Goal: Task Accomplishment & Management: Manage account settings

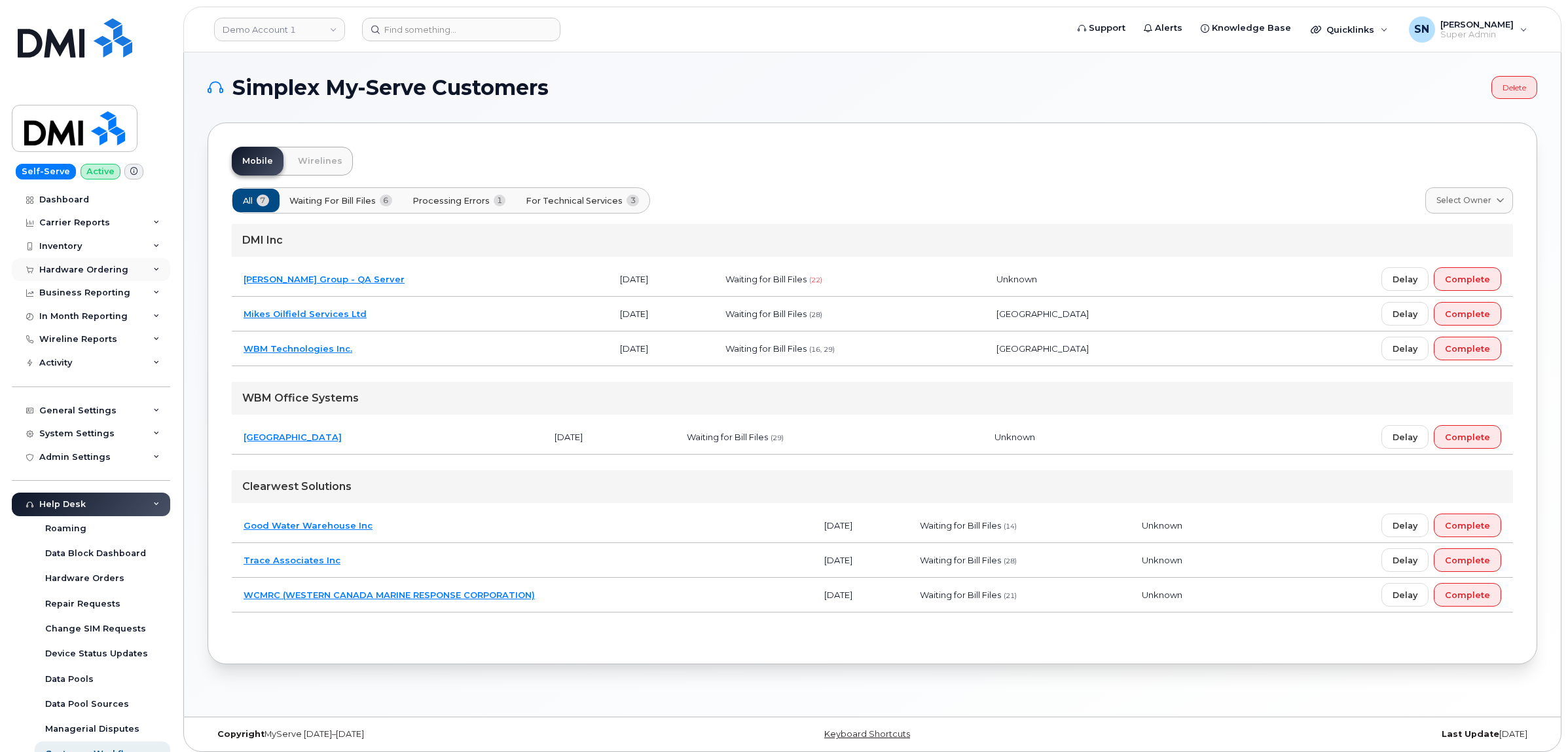
click at [91, 263] on div "Hardware Ordering" at bounding box center [91, 269] width 158 height 24
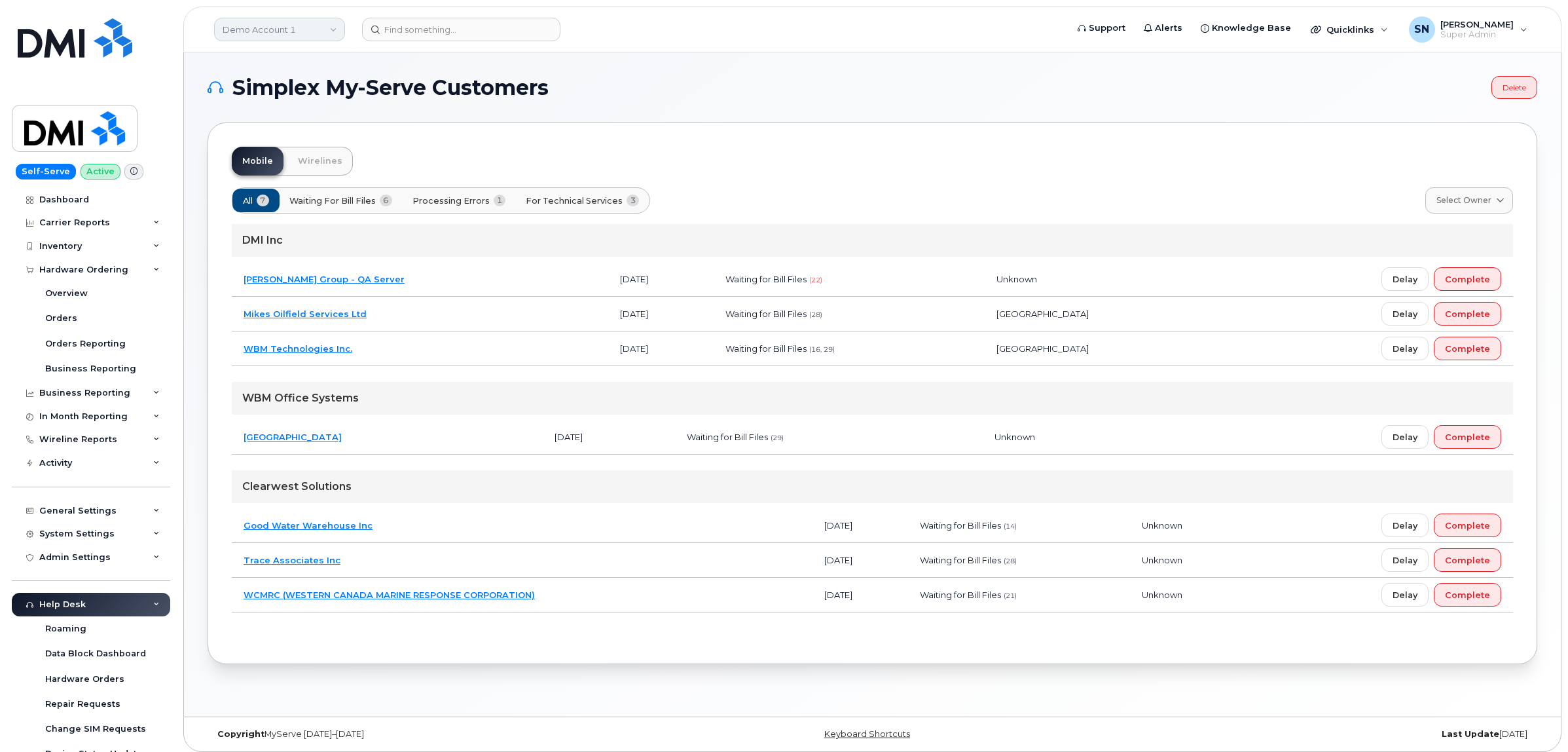
click at [295, 20] on link "Demo Account 1" at bounding box center [279, 29] width 131 height 24
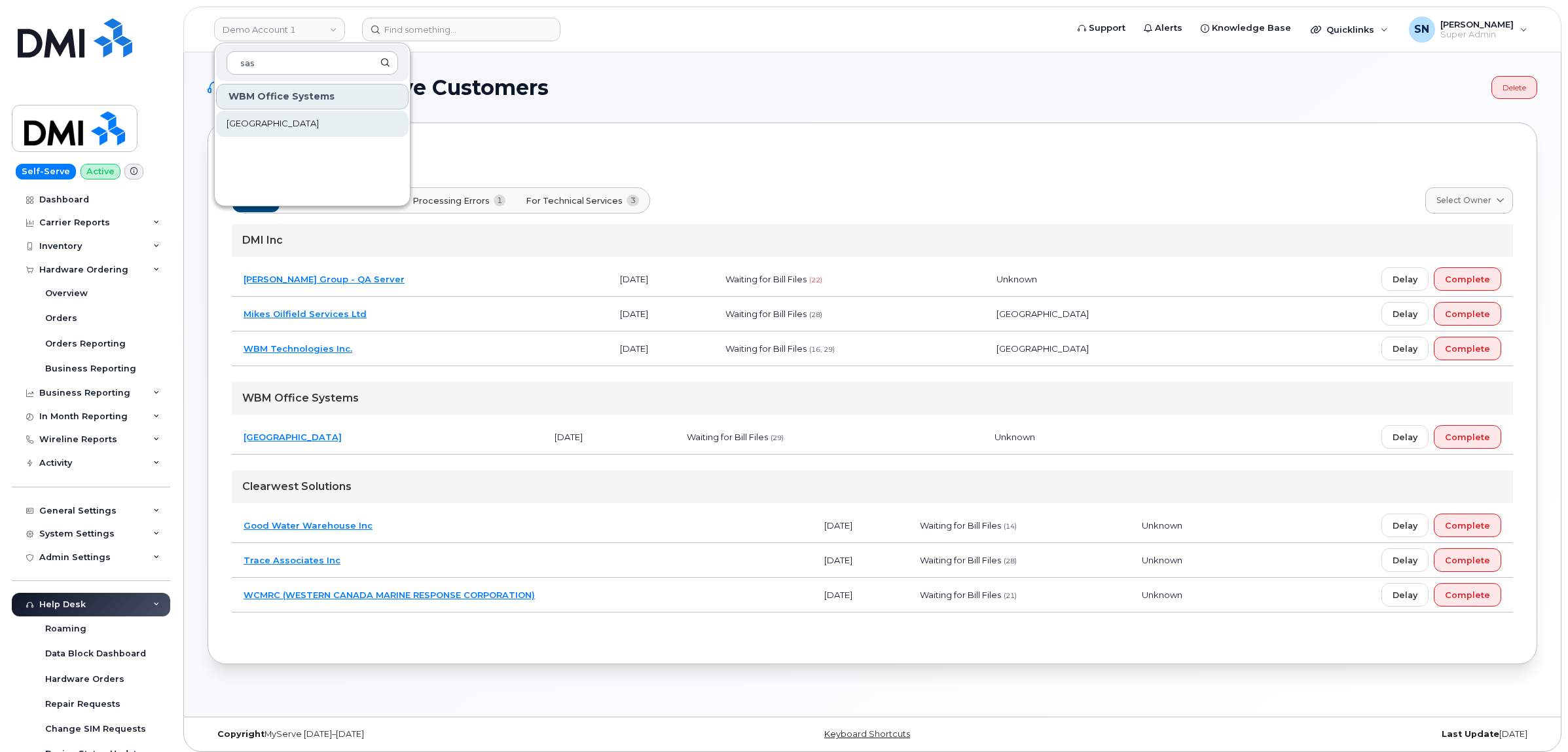
type input "sas"
click at [319, 125] on span "[GEOGRAPHIC_DATA]" at bounding box center [273, 124] width 92 height 13
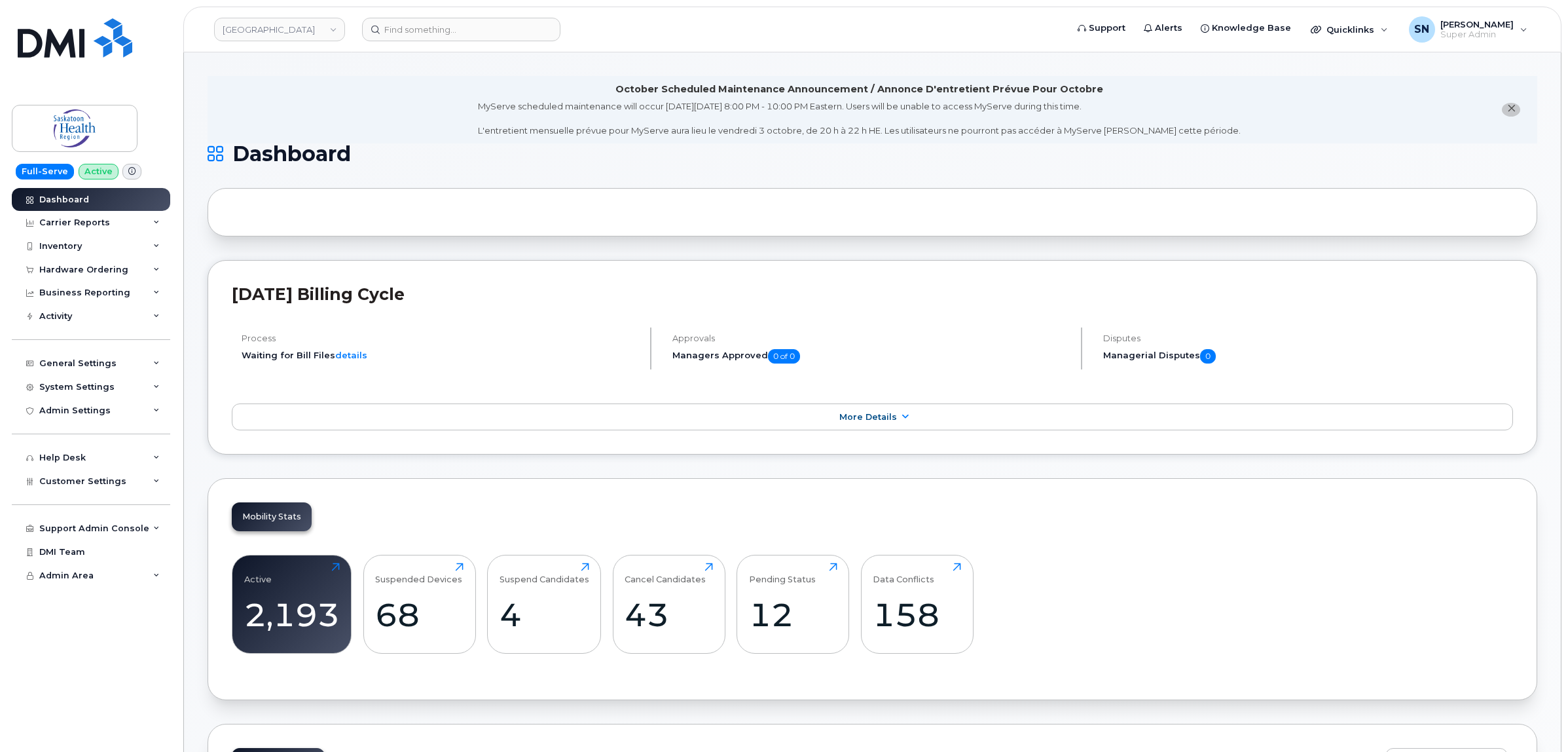
click at [1517, 109] on button "close notification" at bounding box center [1510, 109] width 18 height 14
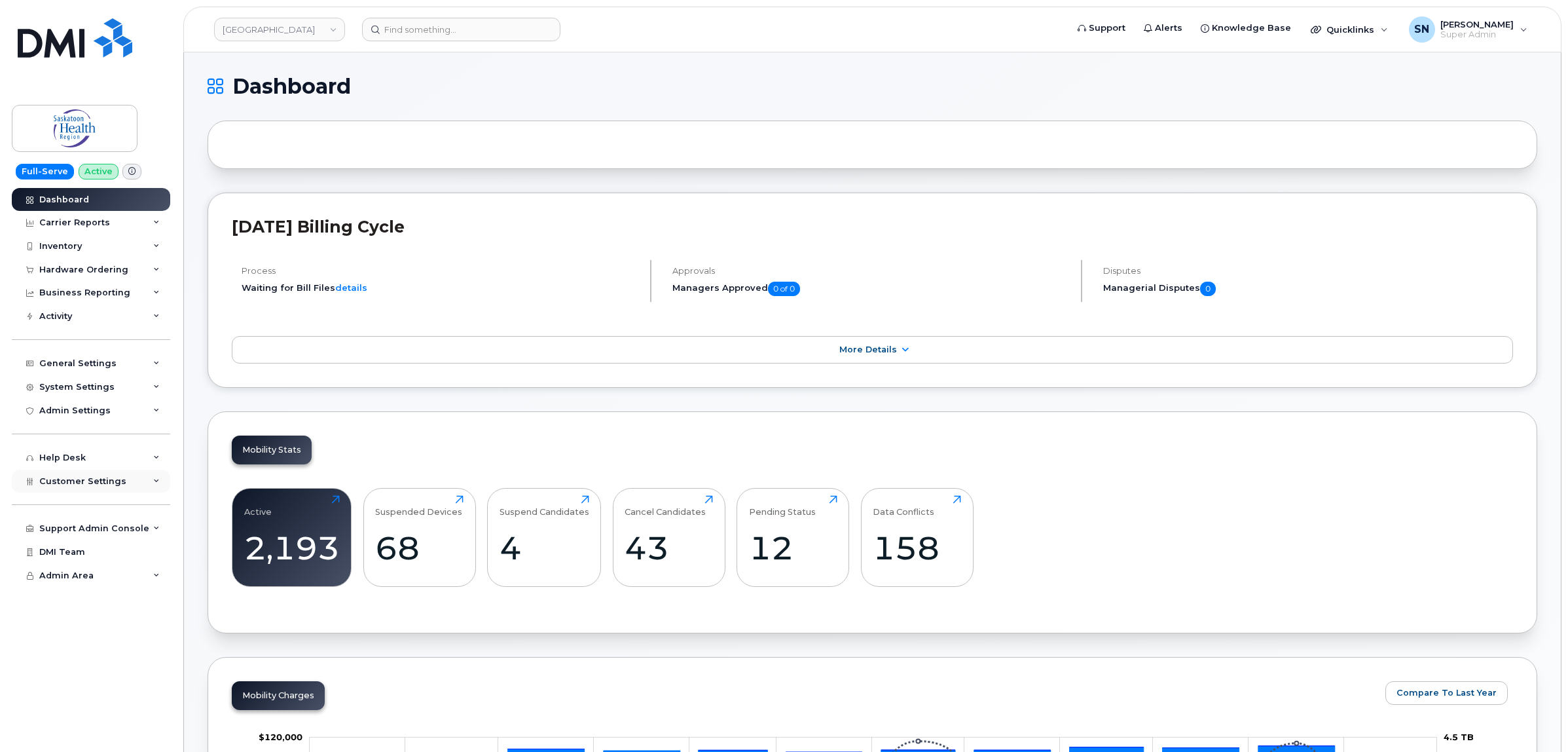
click at [106, 486] on span "Customer Settings" at bounding box center [83, 480] width 87 height 9
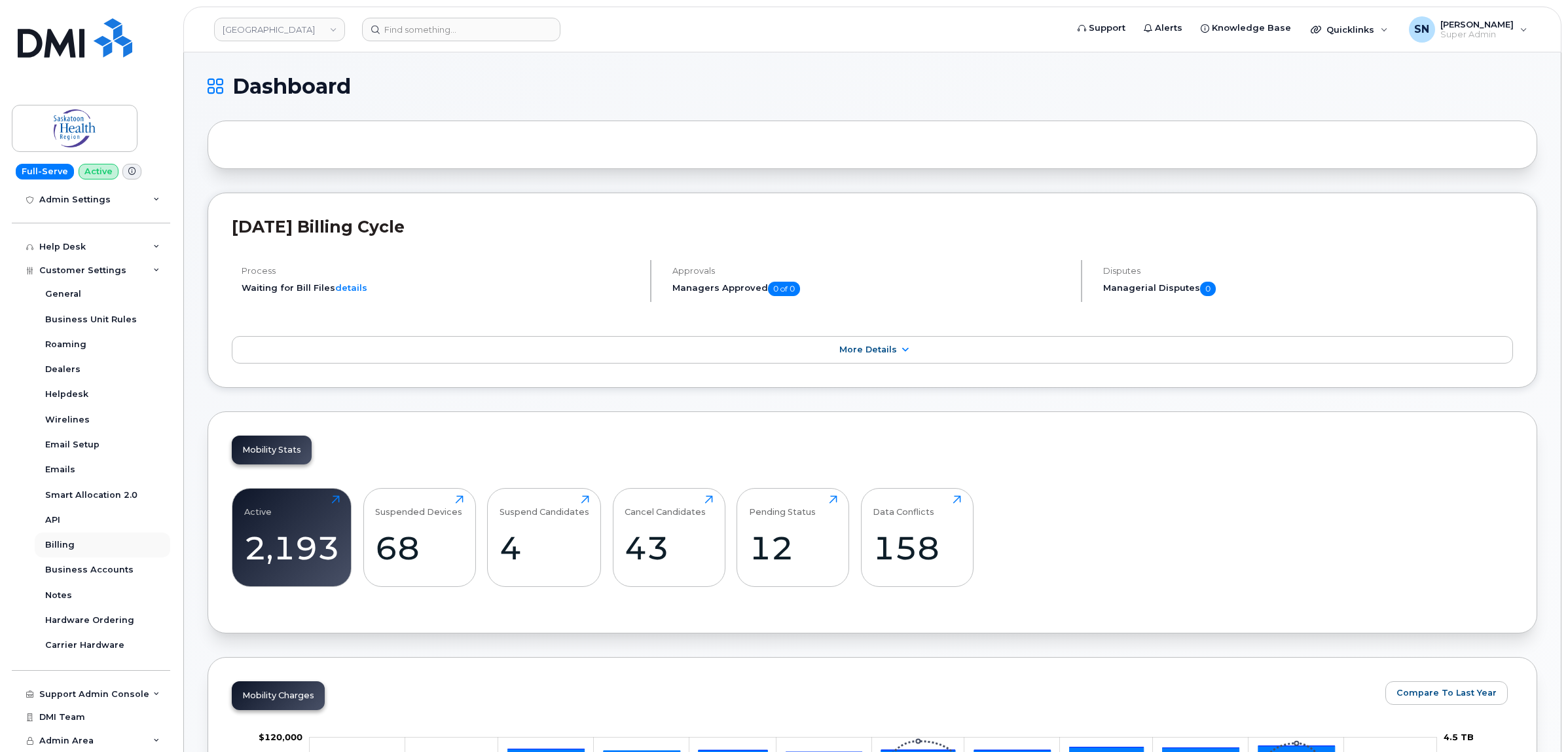
scroll to position [215, 0]
click at [102, 572] on div "Business Accounts" at bounding box center [90, 569] width 89 height 11
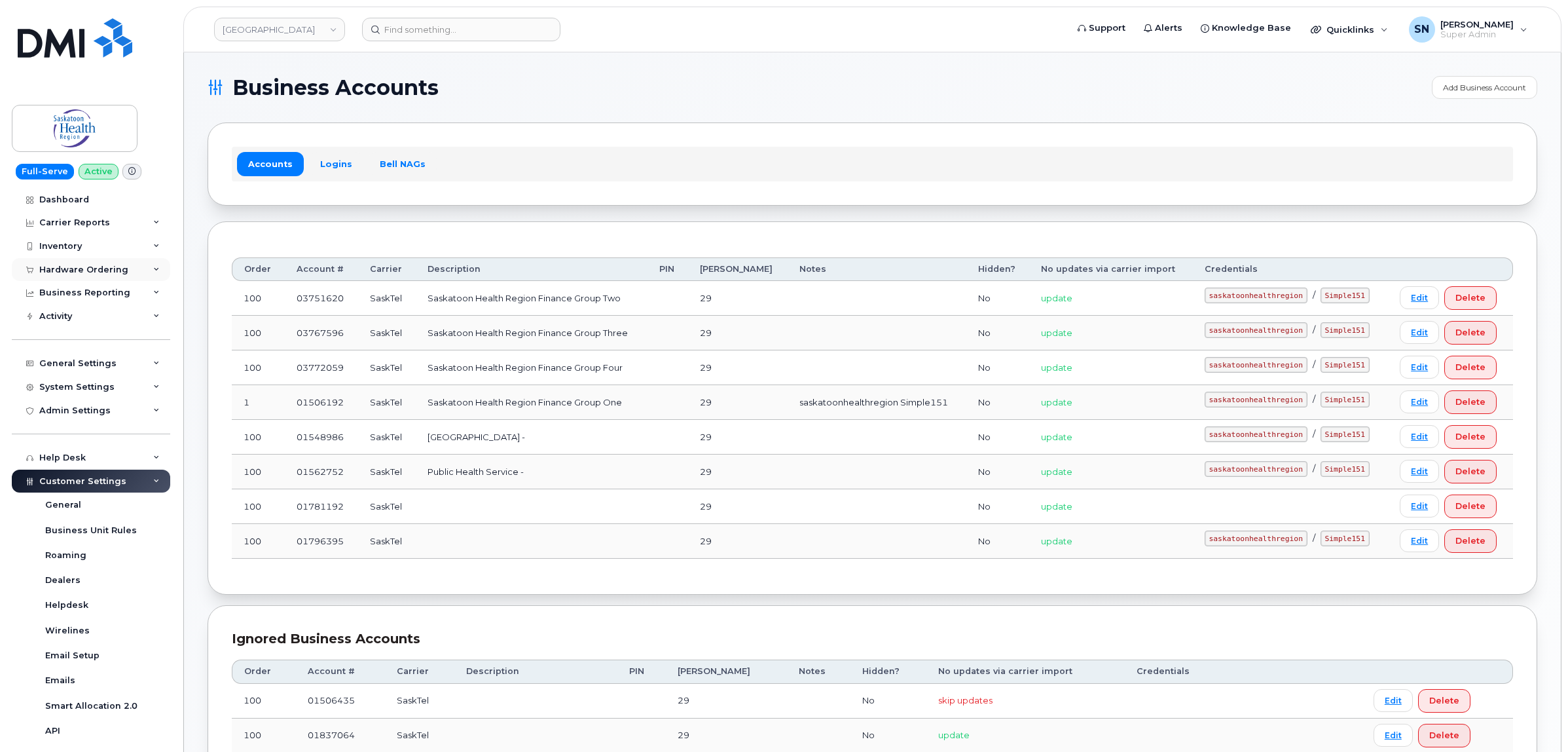
click at [92, 266] on div "Hardware Ordering" at bounding box center [84, 269] width 89 height 10
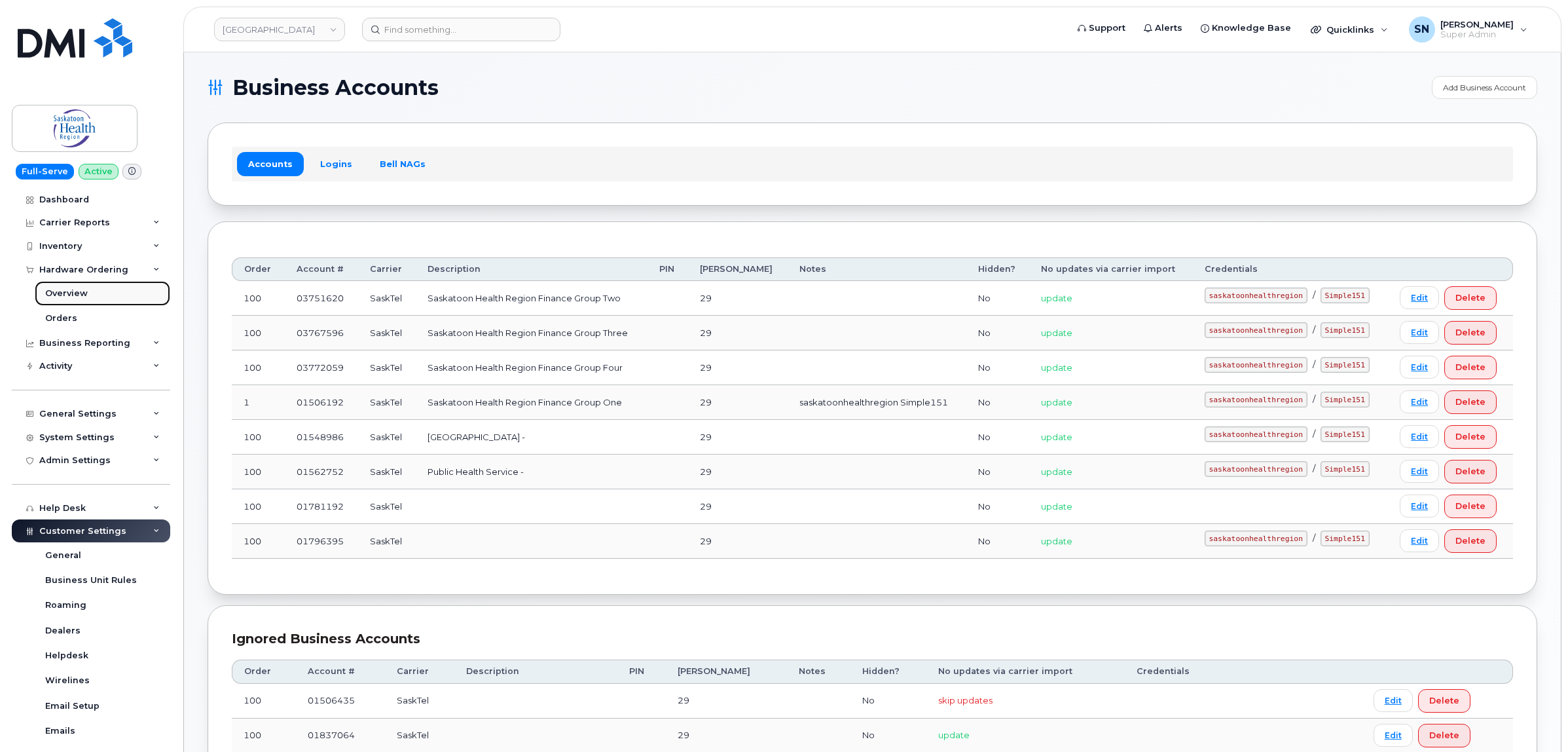
click at [84, 305] on link "Overview" at bounding box center [103, 293] width 136 height 25
drag, startPoint x: 80, startPoint y: 316, endPoint x: 50, endPoint y: 319, distance: 30.1
click at [50, 319] on div "Orders" at bounding box center [61, 318] width 32 height 11
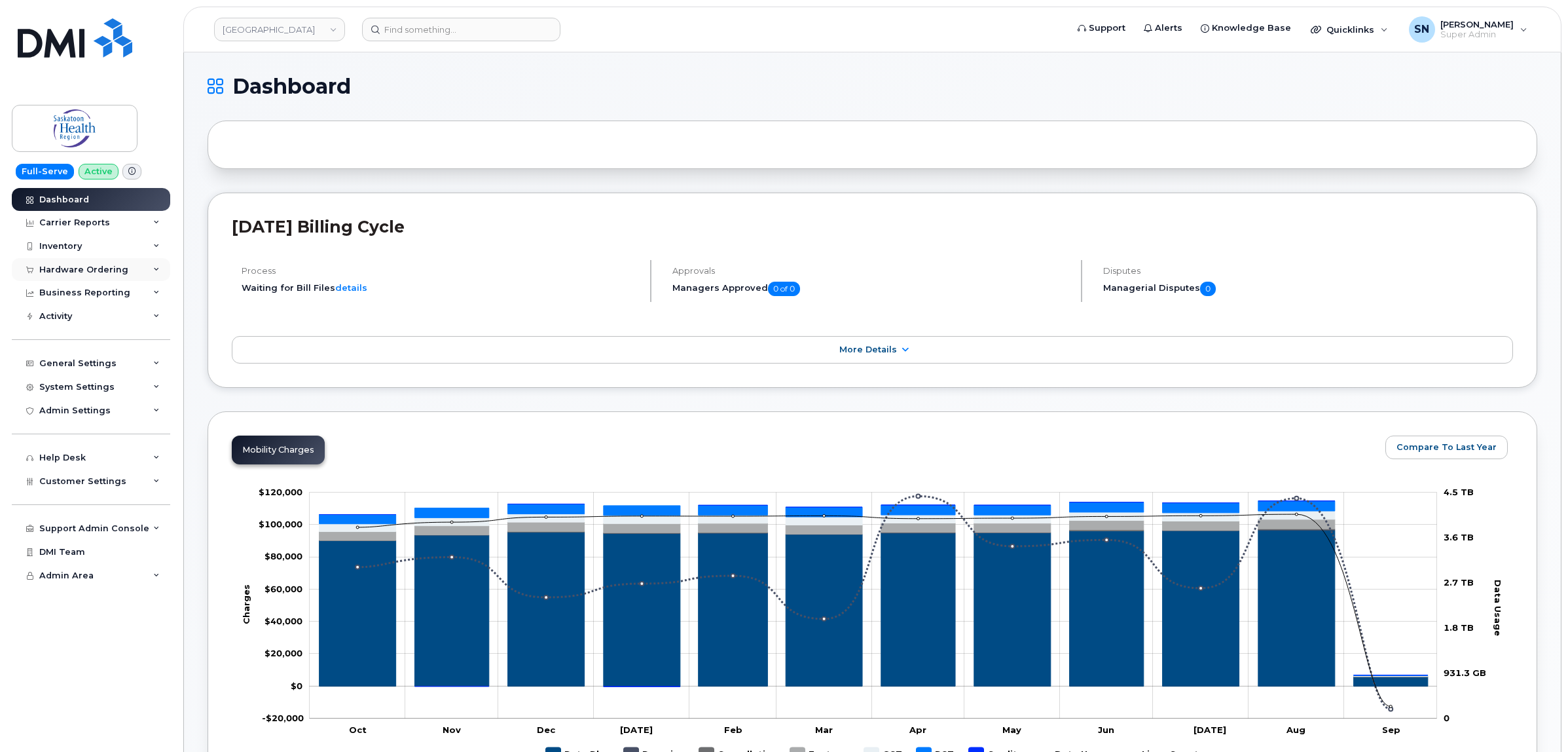
click at [98, 263] on div "Hardware Ordering" at bounding box center [91, 269] width 158 height 24
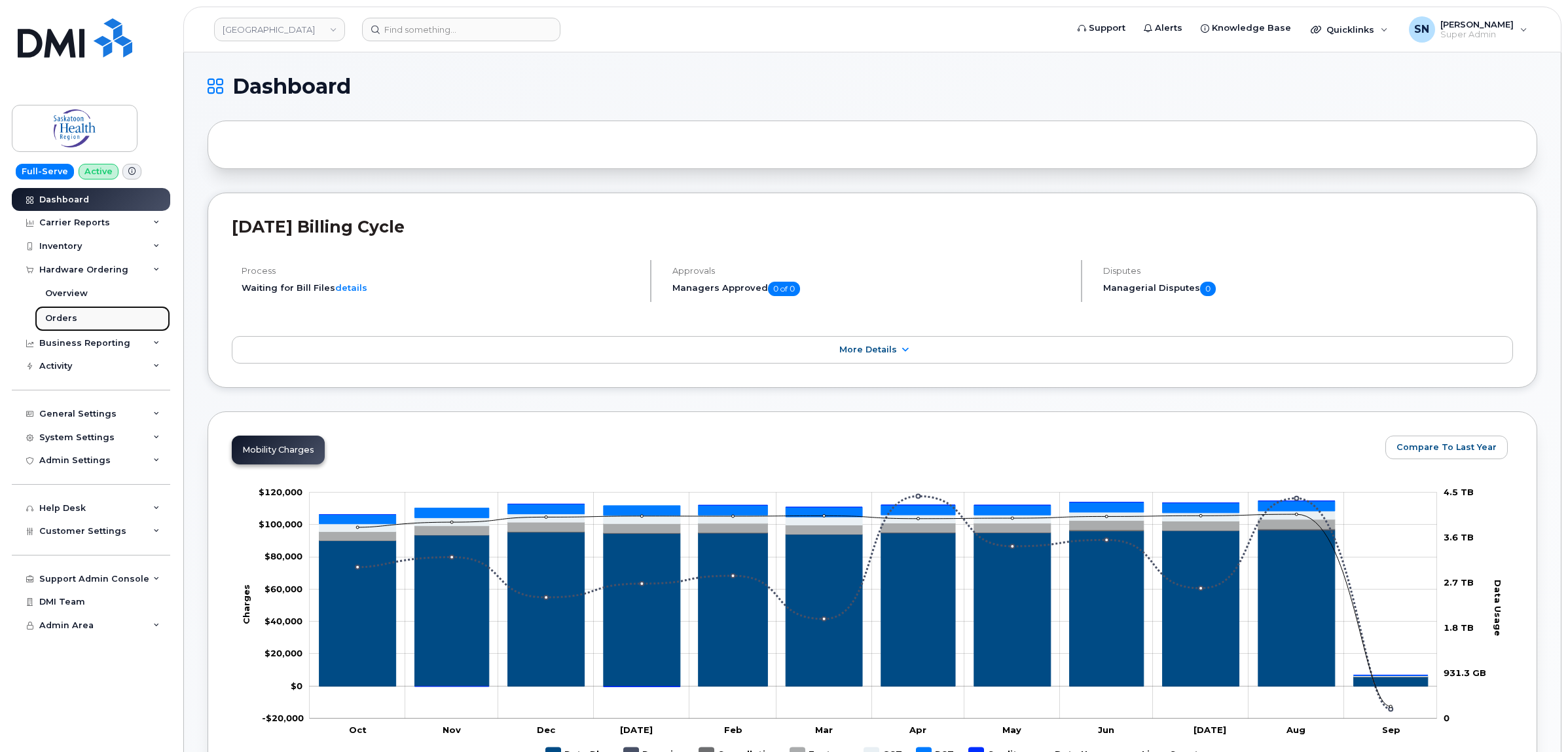
click at [74, 311] on link "Orders" at bounding box center [103, 318] width 136 height 25
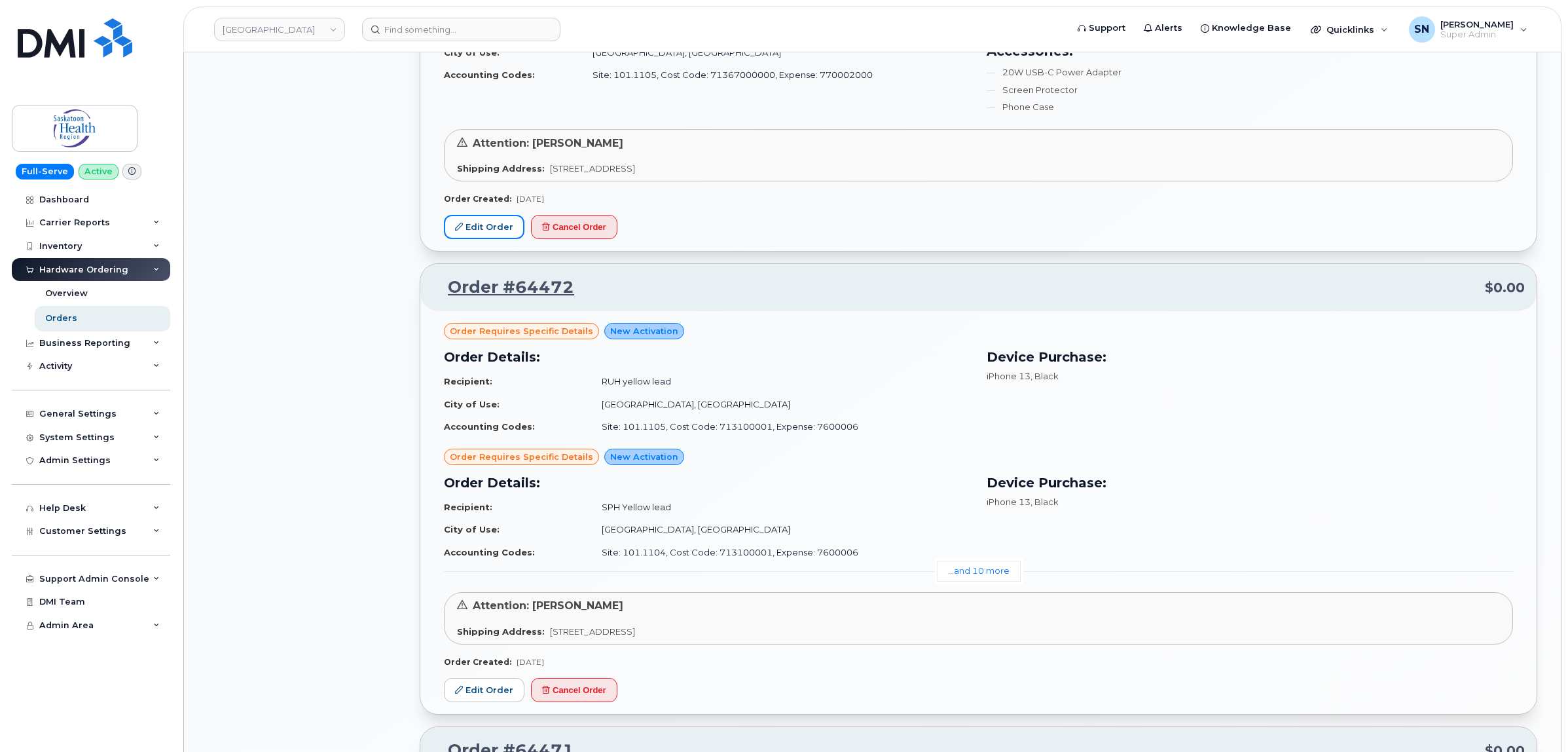
scroll to position [1228, 0]
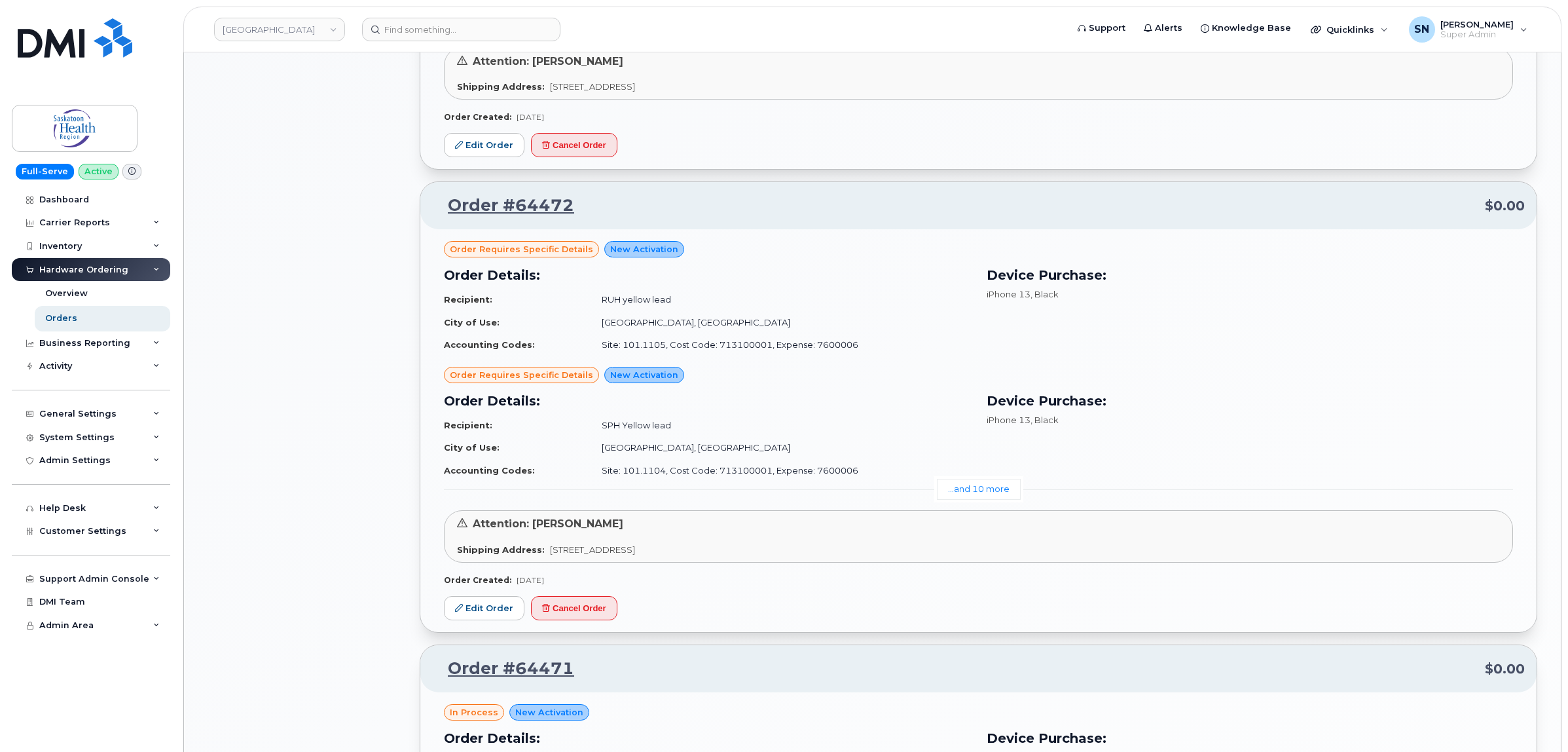
drag, startPoint x: 509, startPoint y: 414, endPoint x: 378, endPoint y: 475, distance: 144.5
click at [377, 476] on div "All Orders 5005 Open Orders 19 Processed Orders 0 Closed Orders 3810 Cancelled …" at bounding box center [306, 426] width 212 height 3074
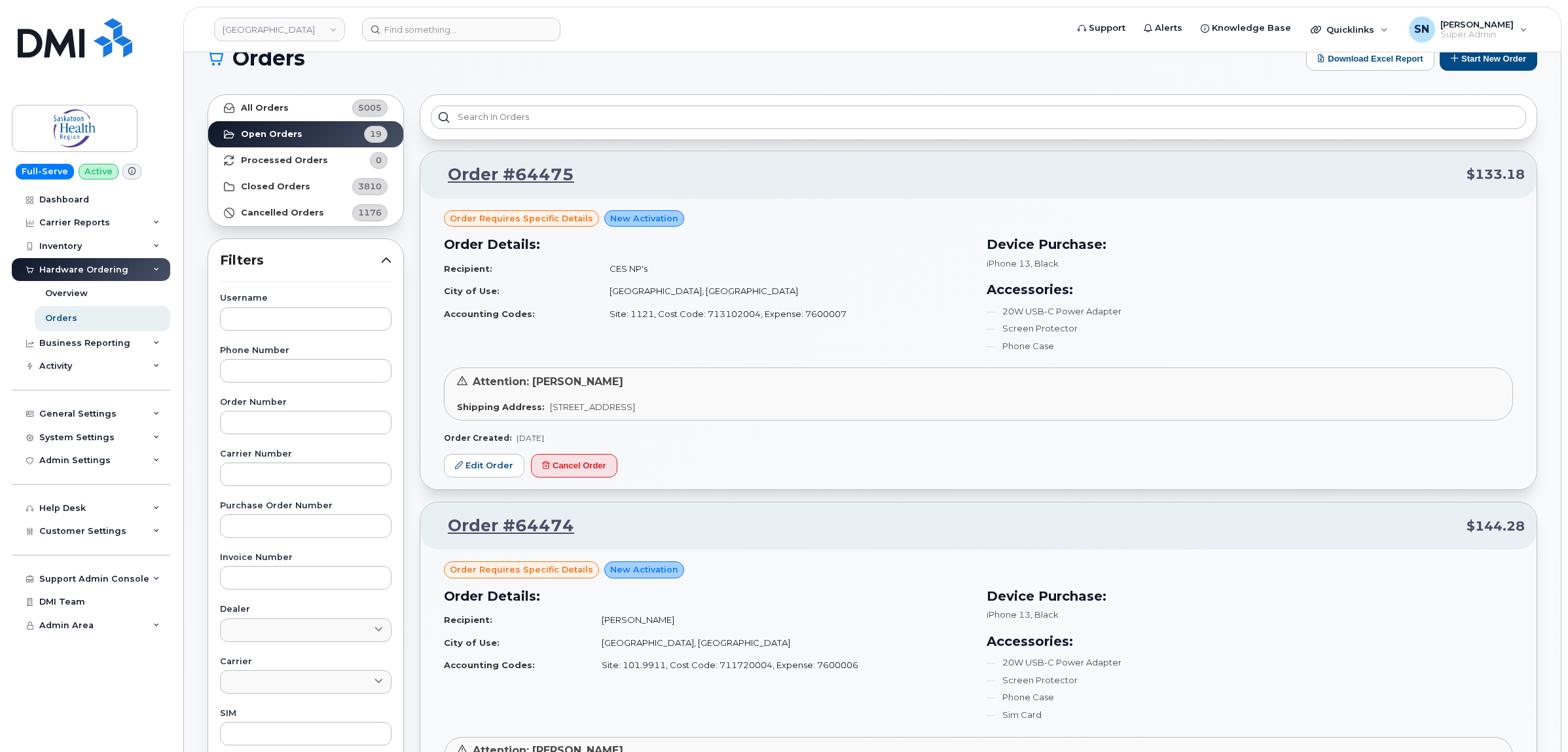
scroll to position [0, 0]
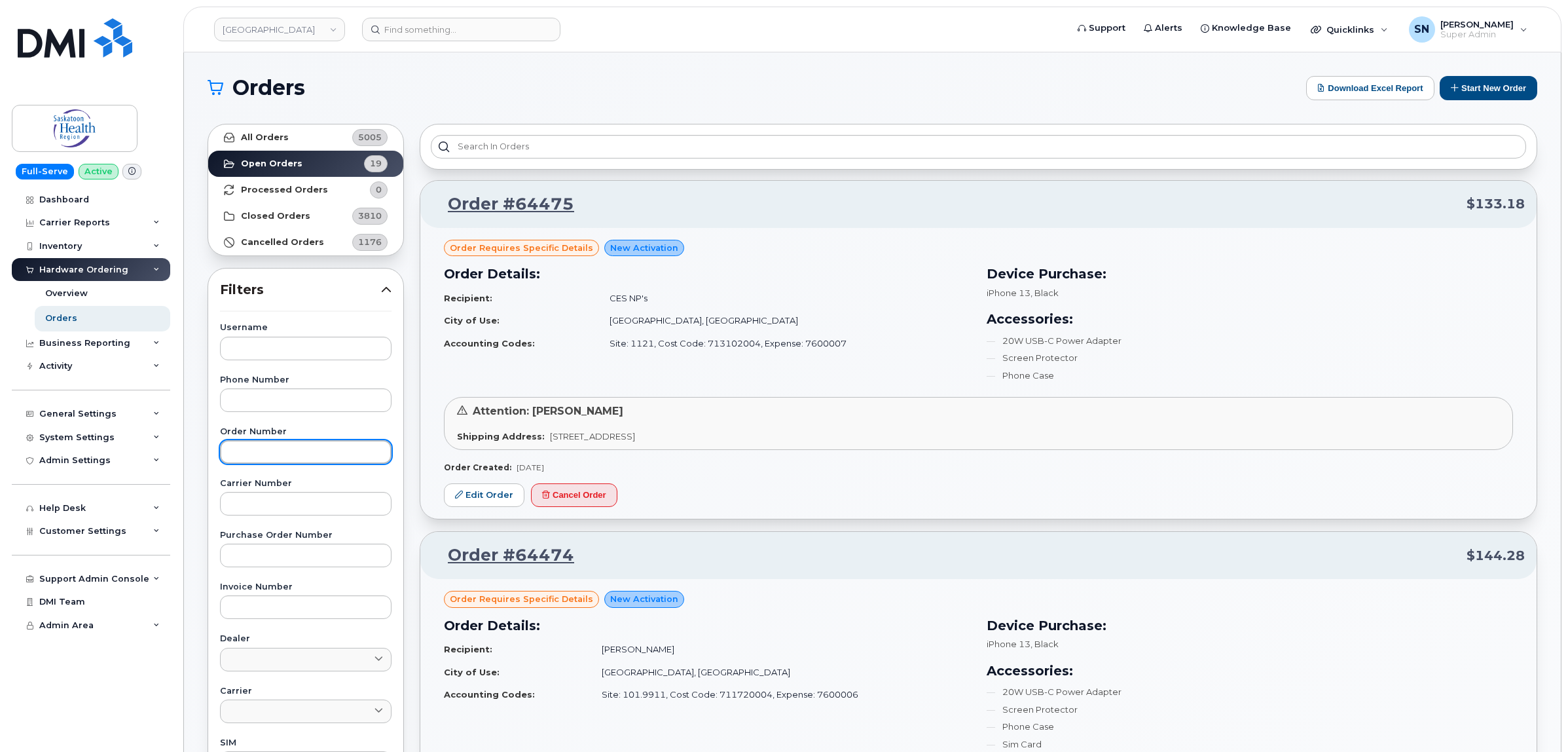
click at [286, 459] on input "text" at bounding box center [306, 451] width 172 height 24
paste input "64472"
type input "64472"
click at [275, 131] on link "All Orders 5005" at bounding box center [306, 138] width 195 height 26
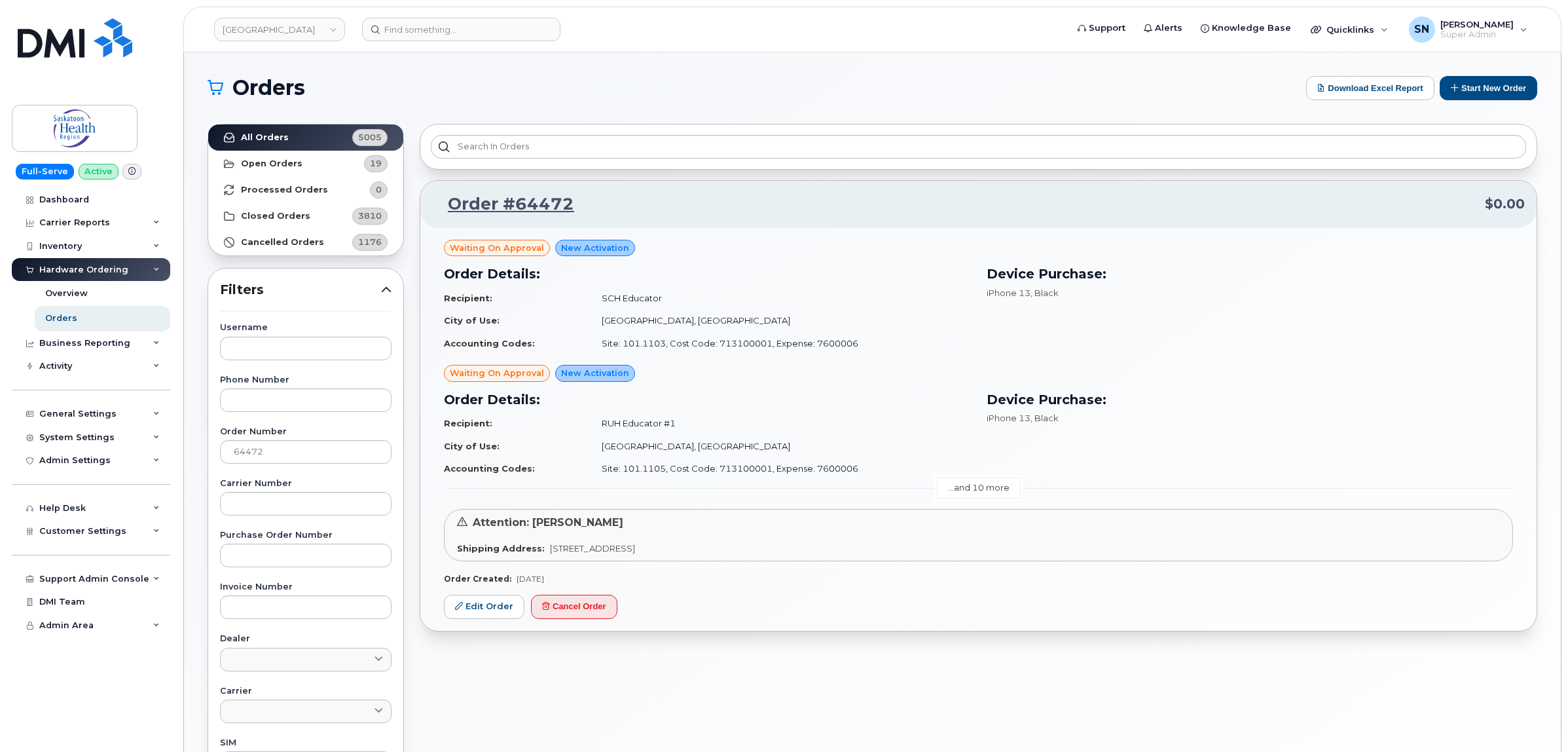
click at [966, 489] on link "...and 10 more" at bounding box center [978, 488] width 84 height 21
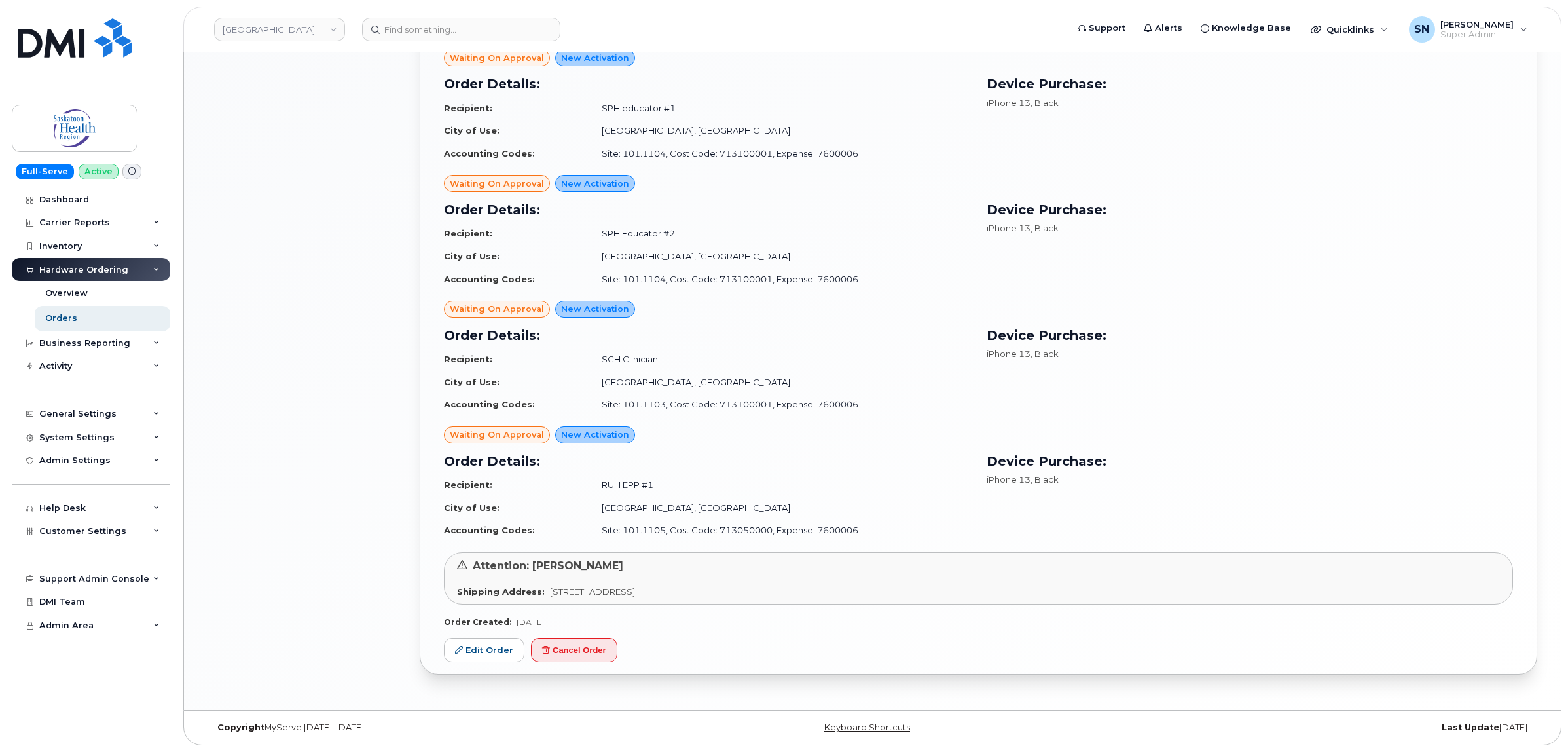
scroll to position [704, 0]
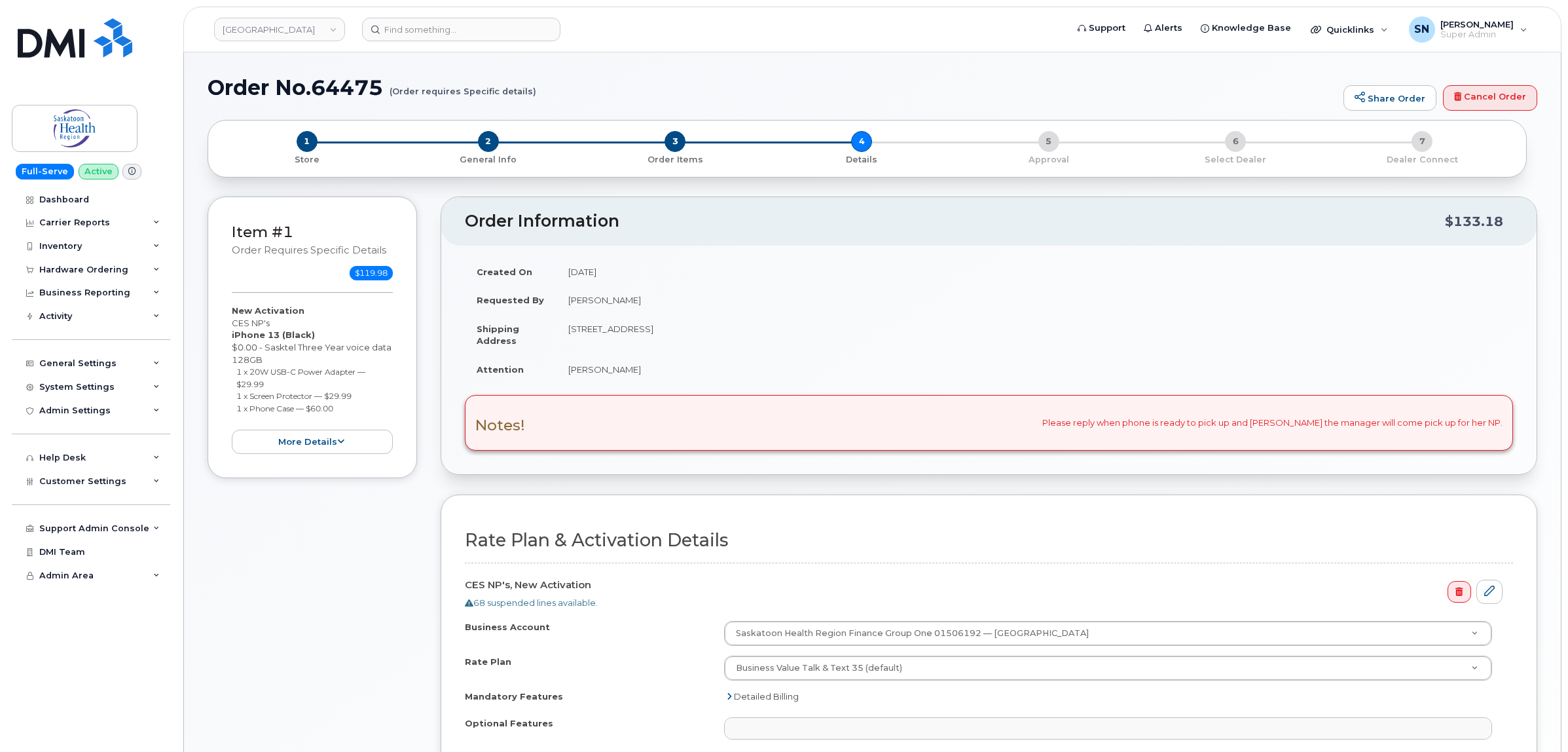
select select
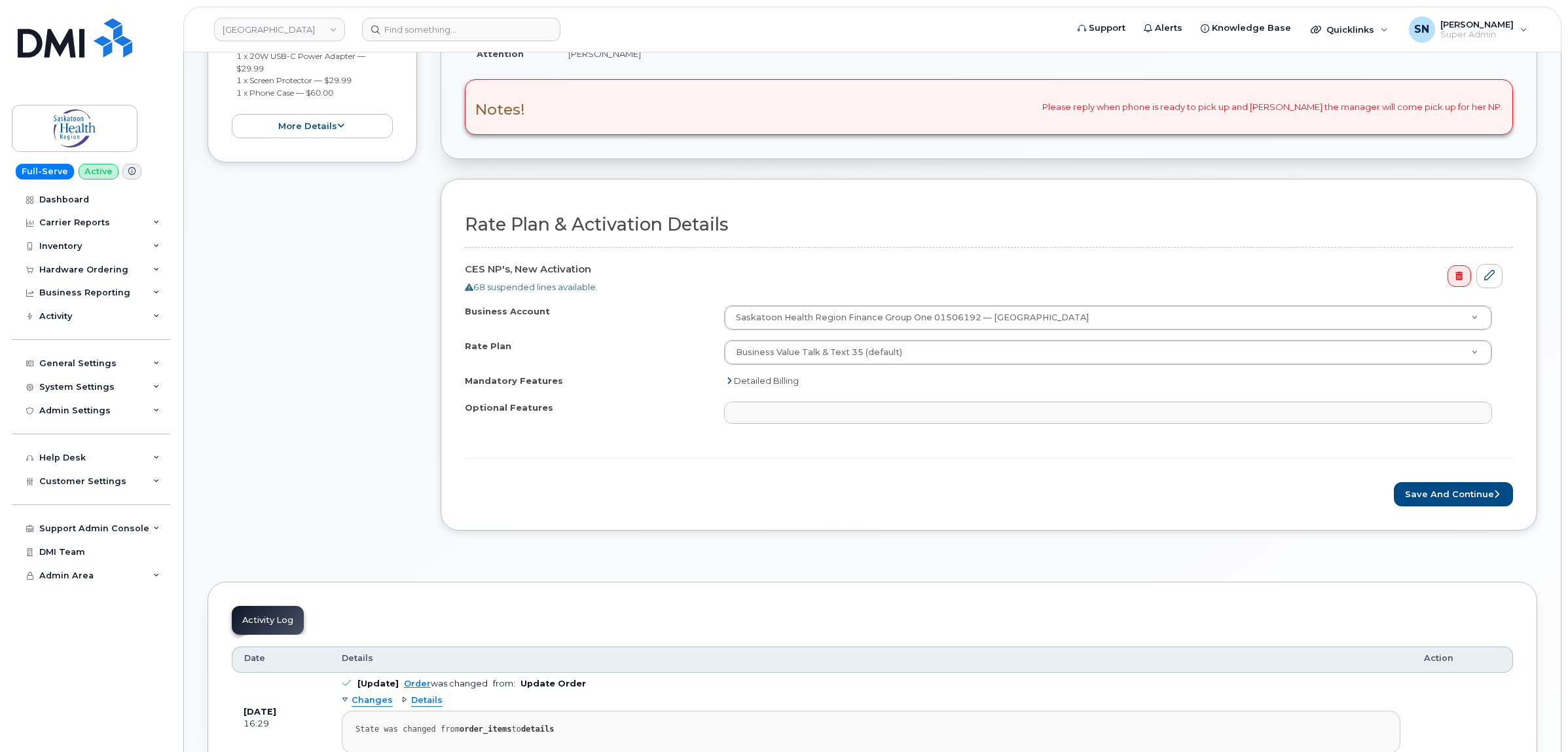
scroll to position [327, 0]
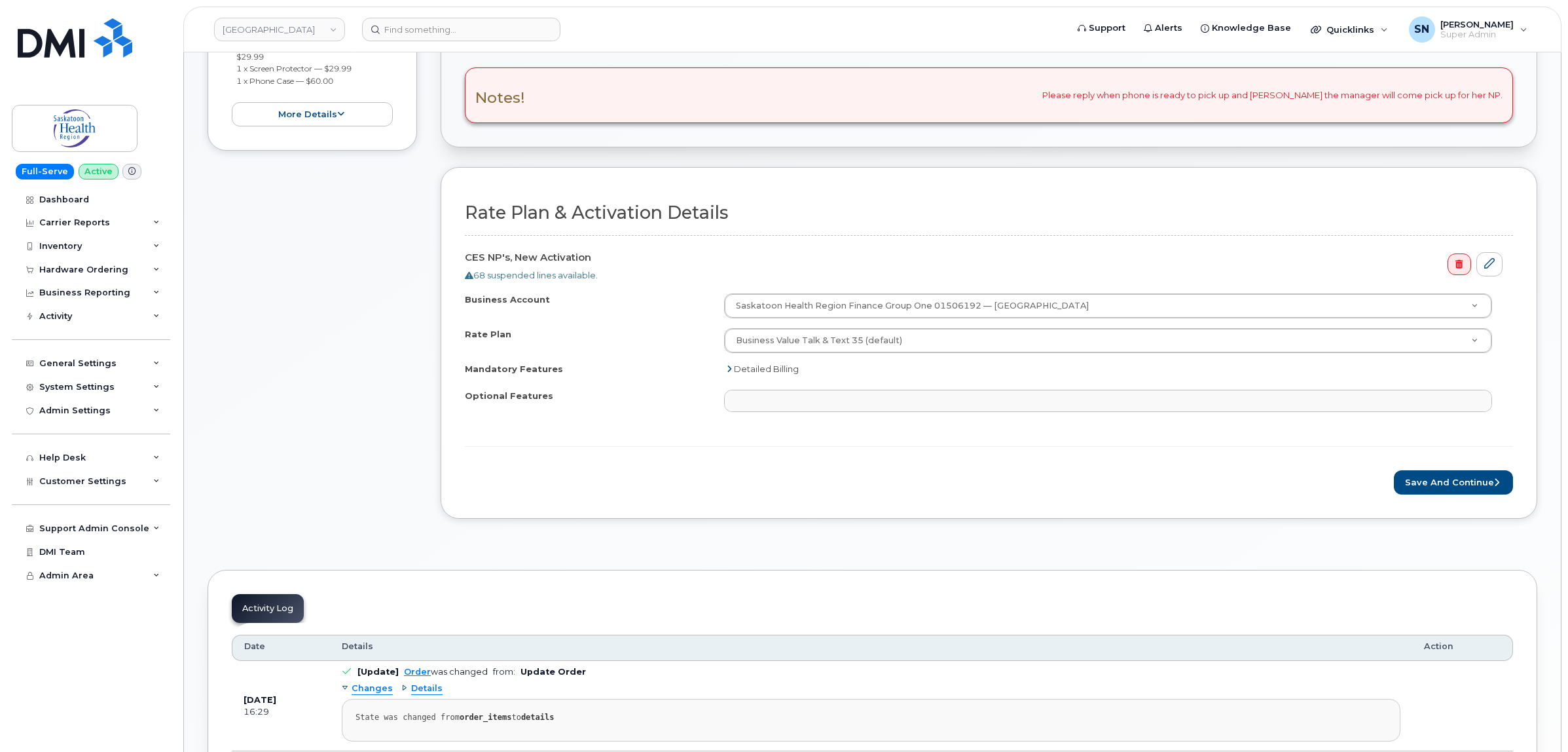
click at [1463, 472] on form "Rate Plan & Activation Details CES NP's, New Activation 68 suspended lines avai…" at bounding box center [989, 348] width 1048 height 292
click at [1464, 476] on button "Save and Continue" at bounding box center [1453, 482] width 119 height 25
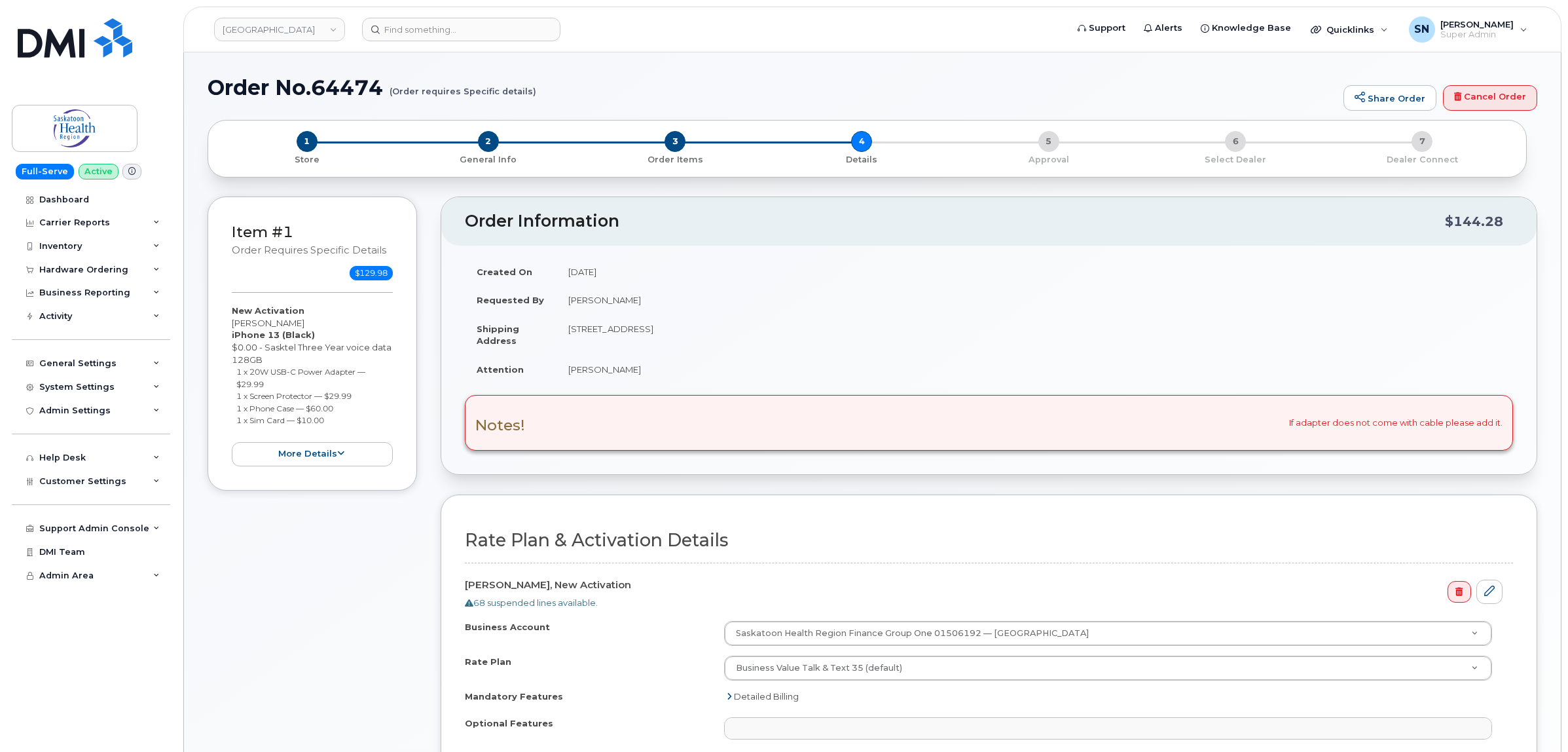
select select
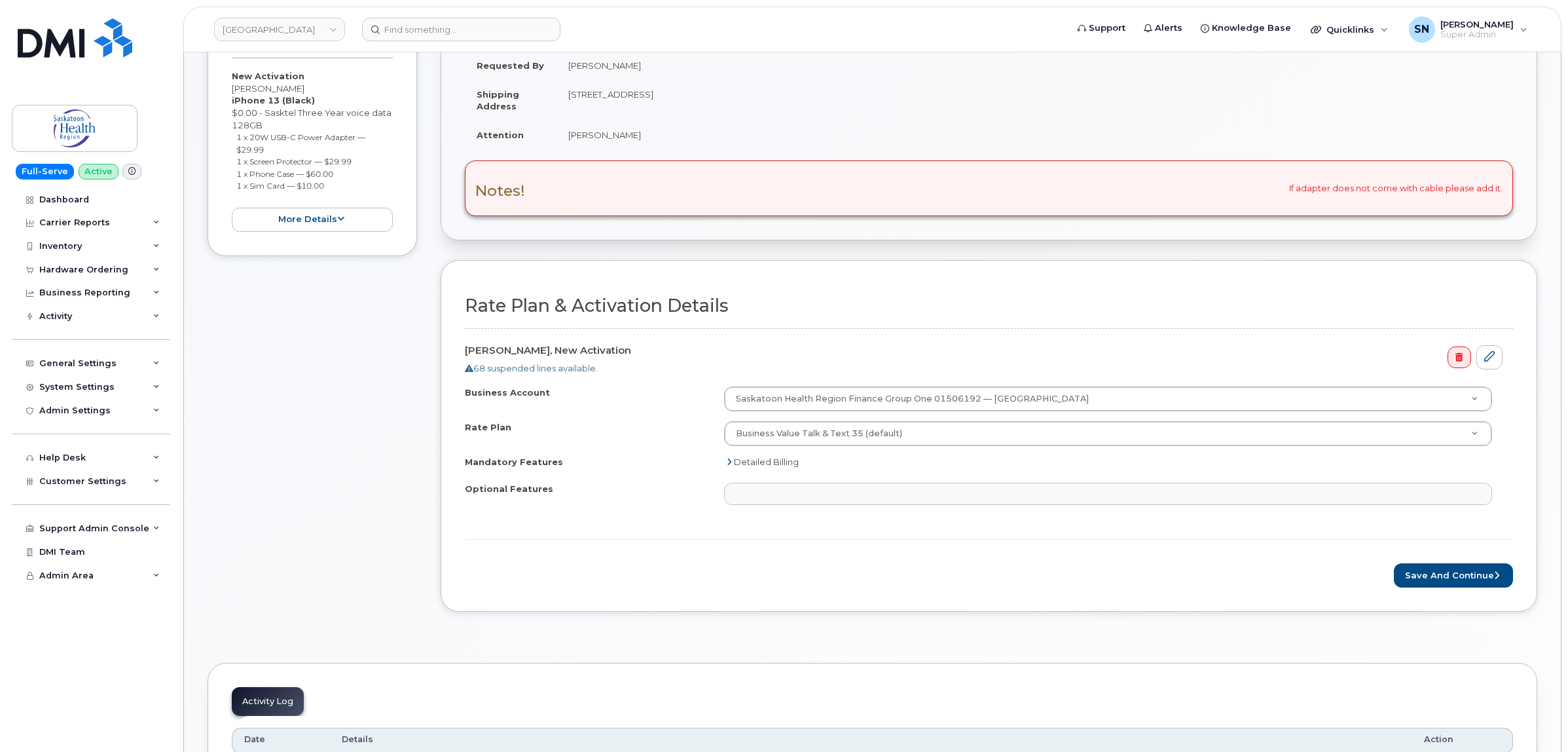
scroll to position [409, 0]
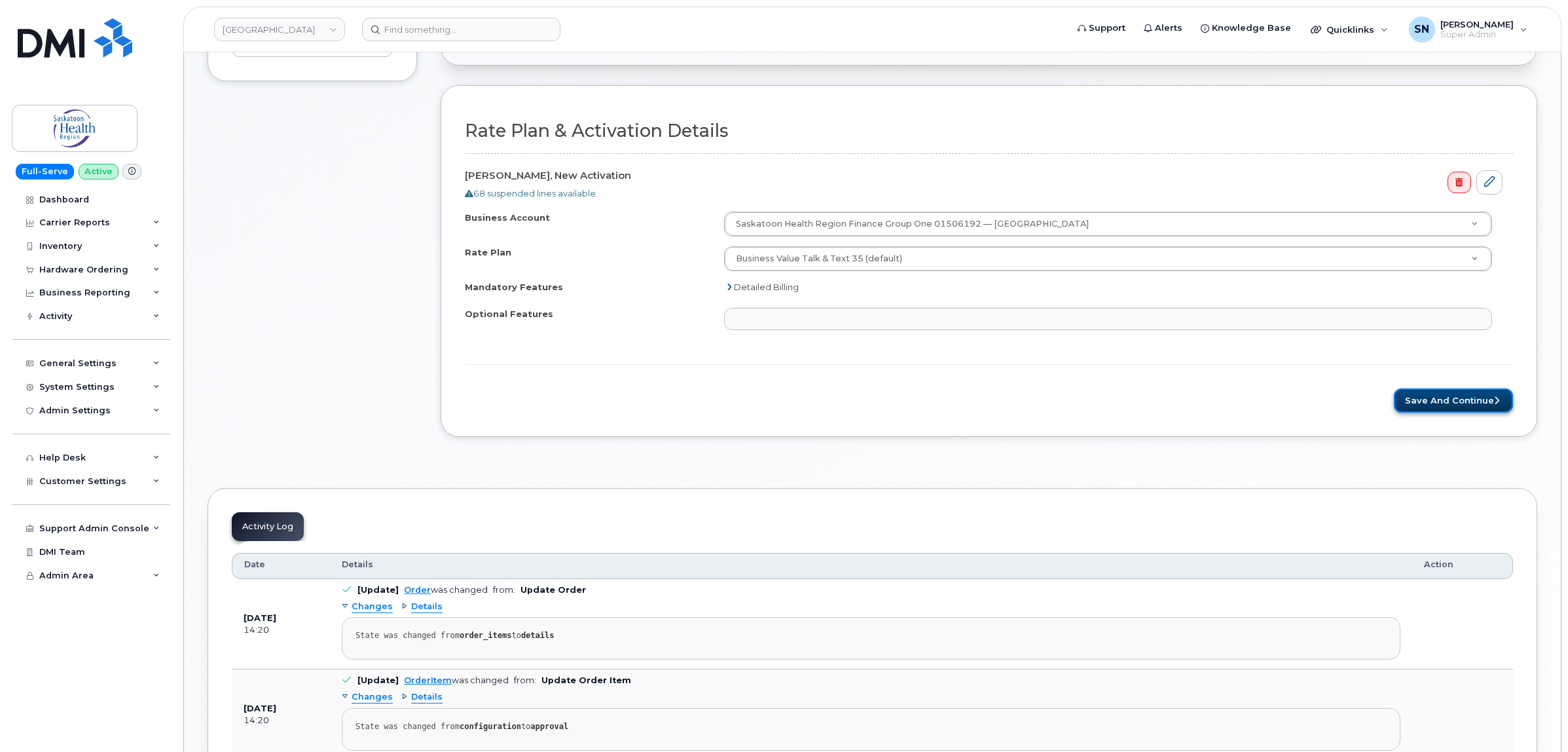
click at [1432, 412] on button "Save and Continue" at bounding box center [1453, 401] width 119 height 25
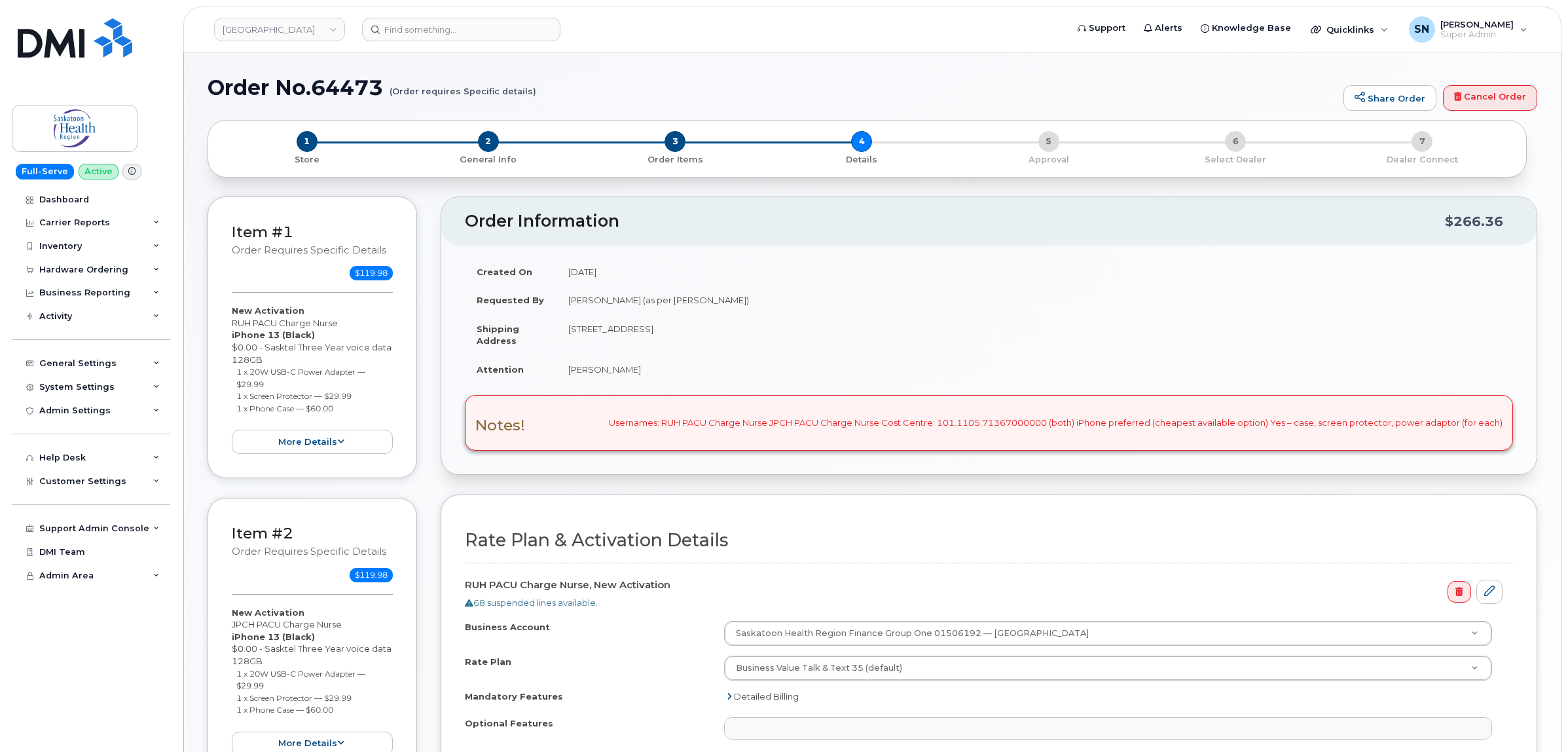
select select
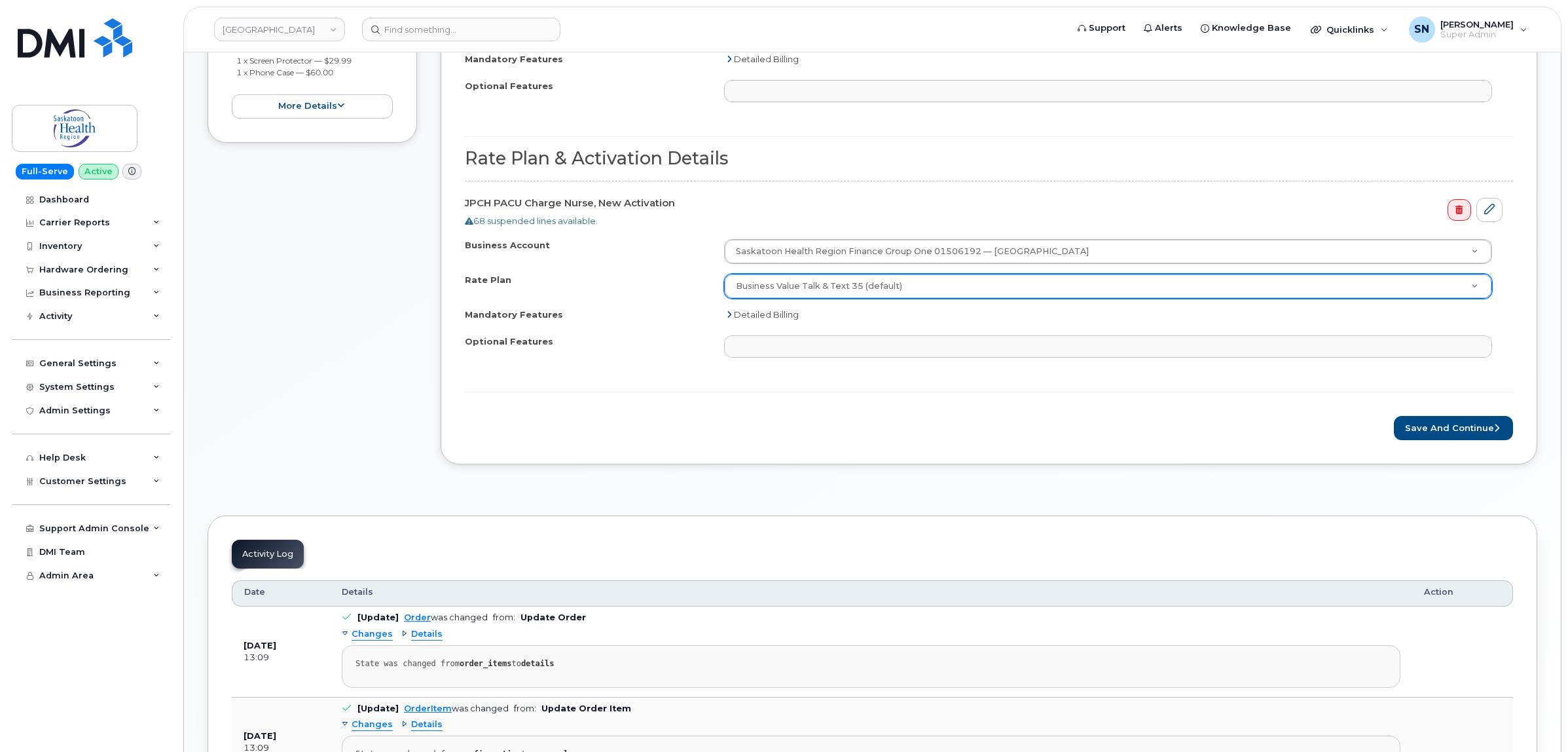
scroll to position [655, 0]
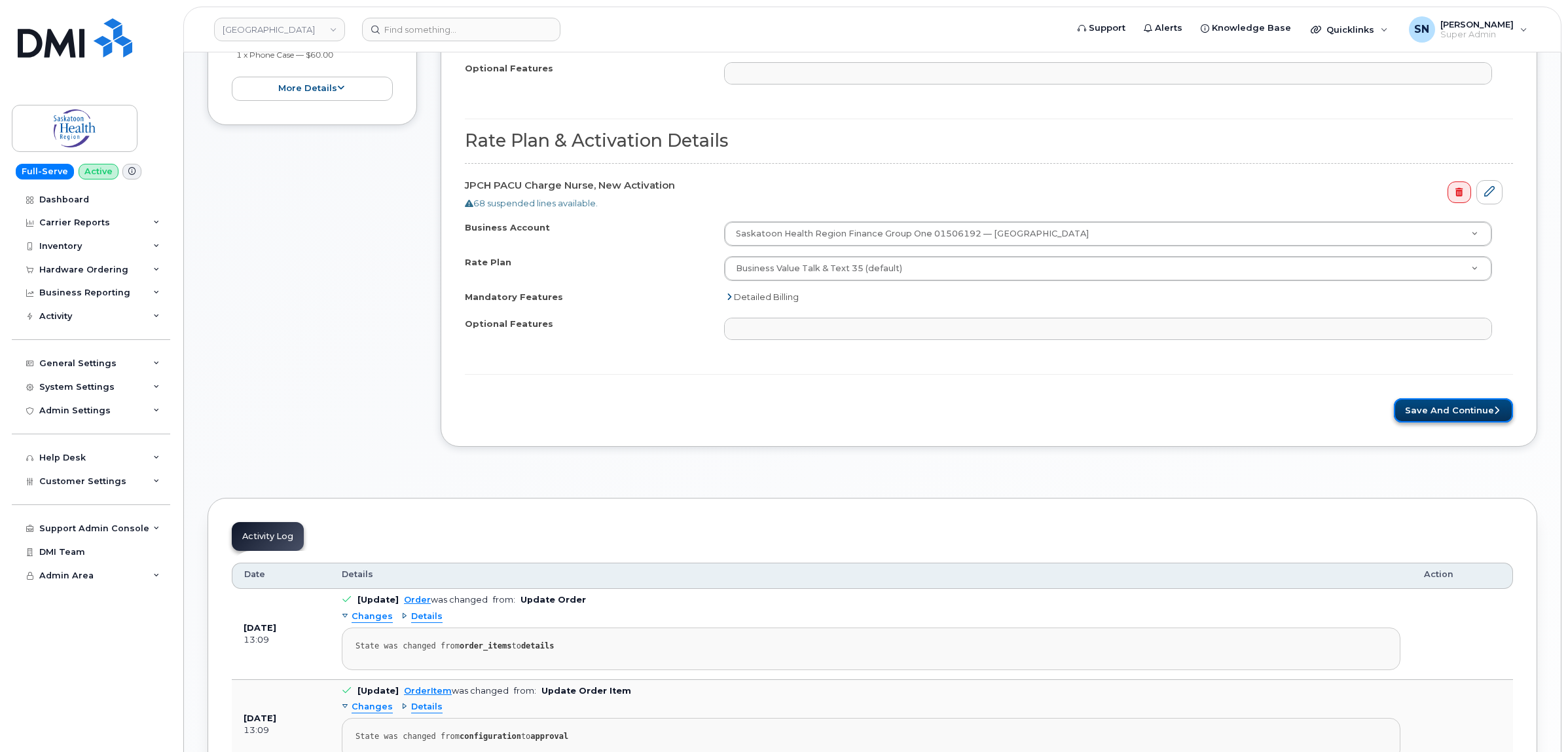
click at [1465, 419] on button "Save and Continue" at bounding box center [1453, 410] width 119 height 25
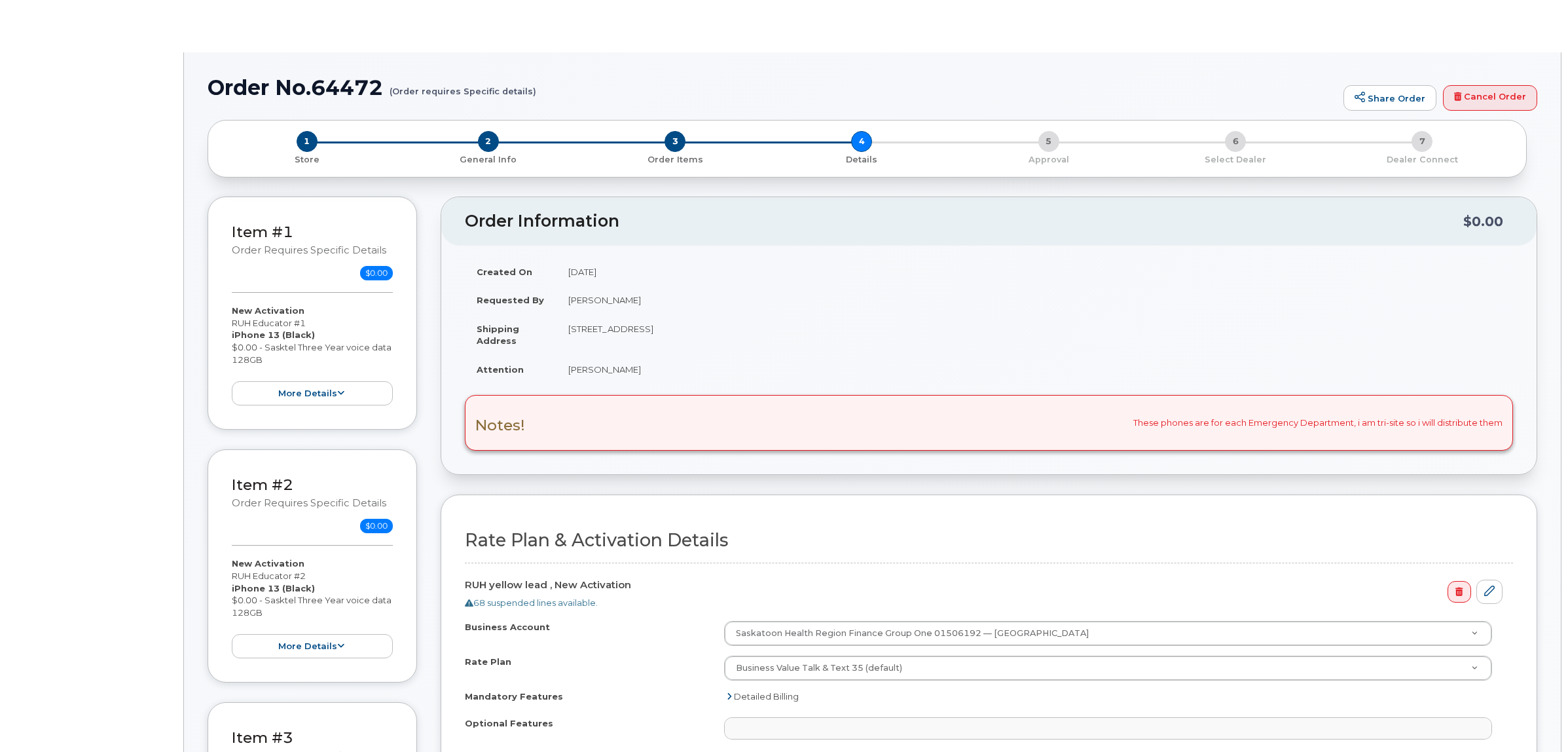
select select
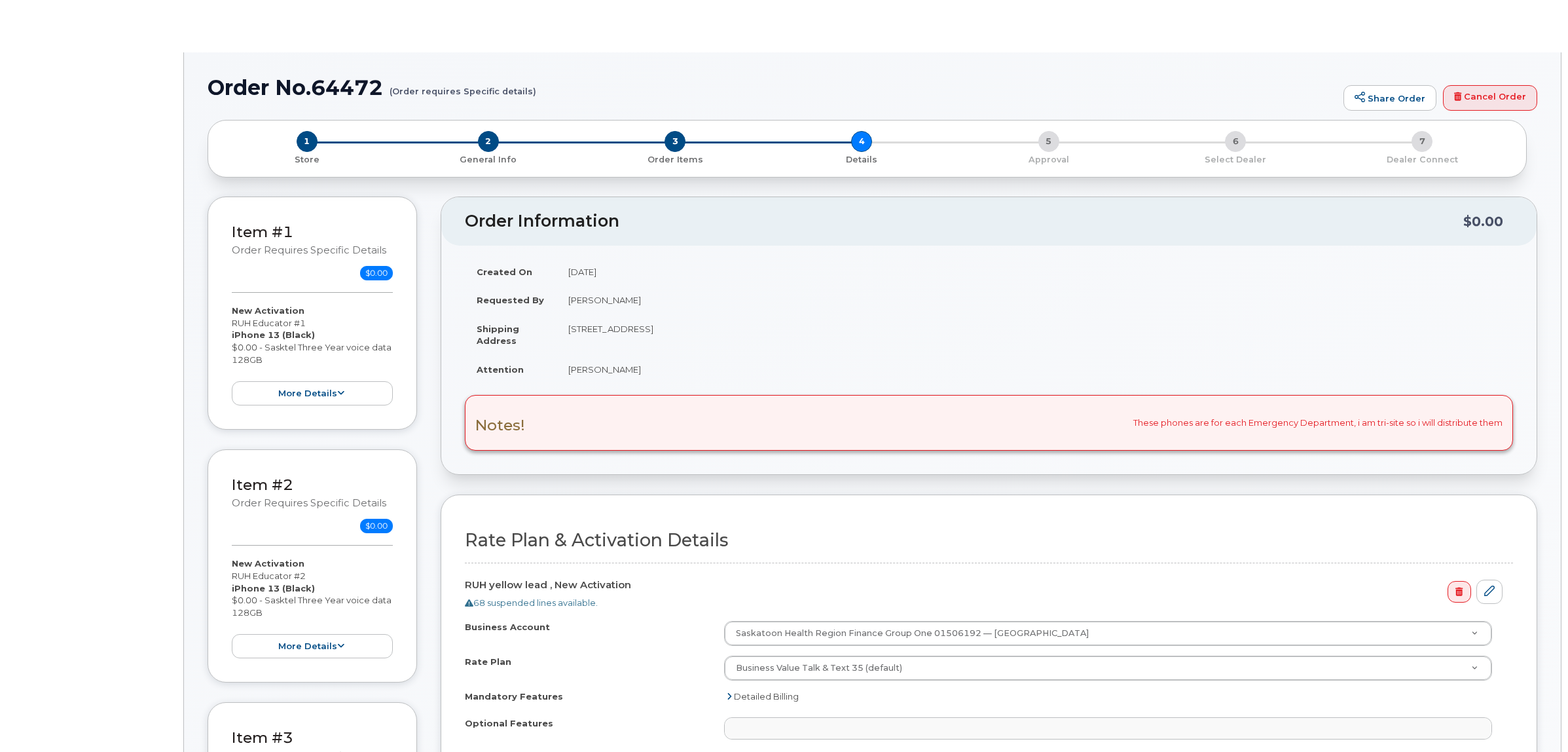
select select
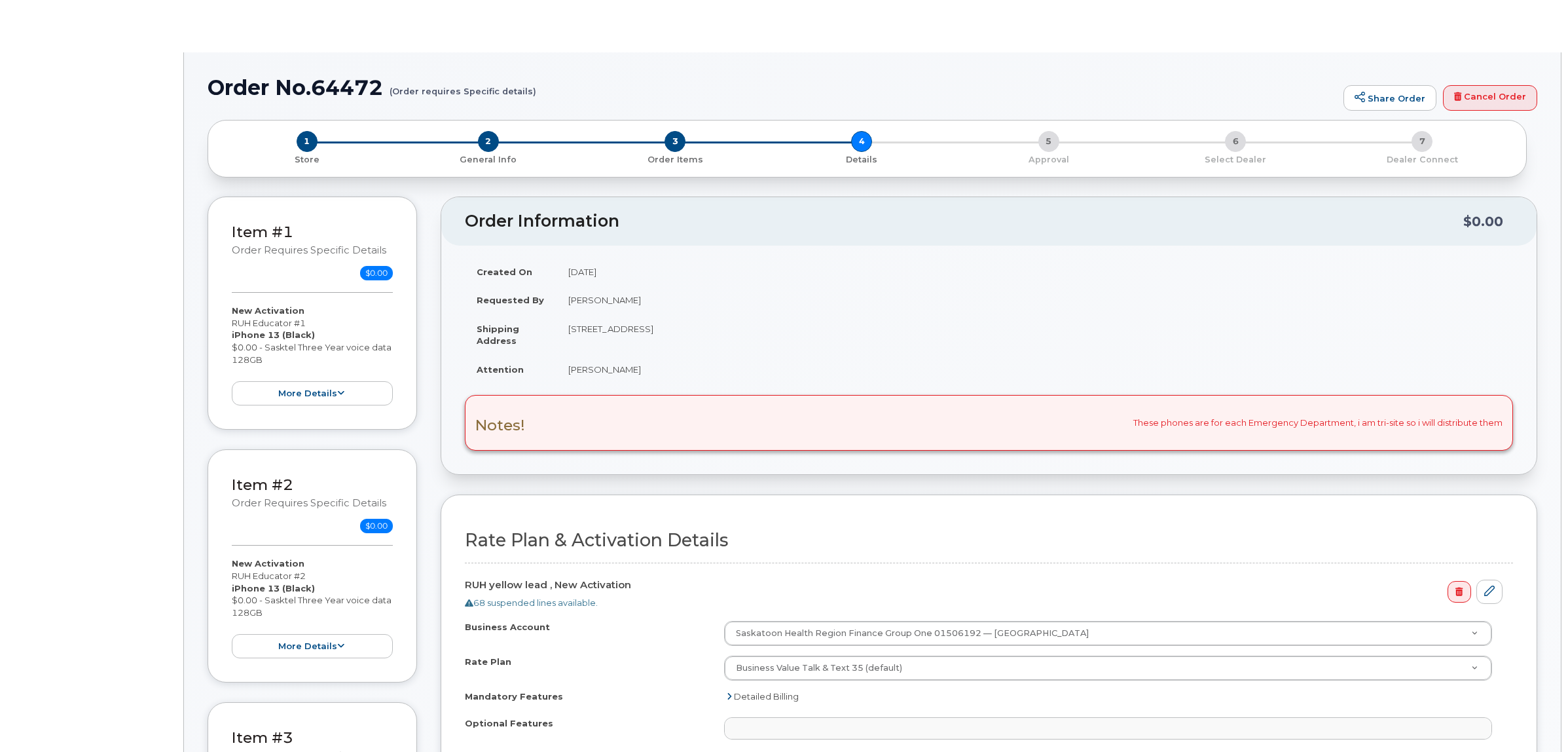
select select
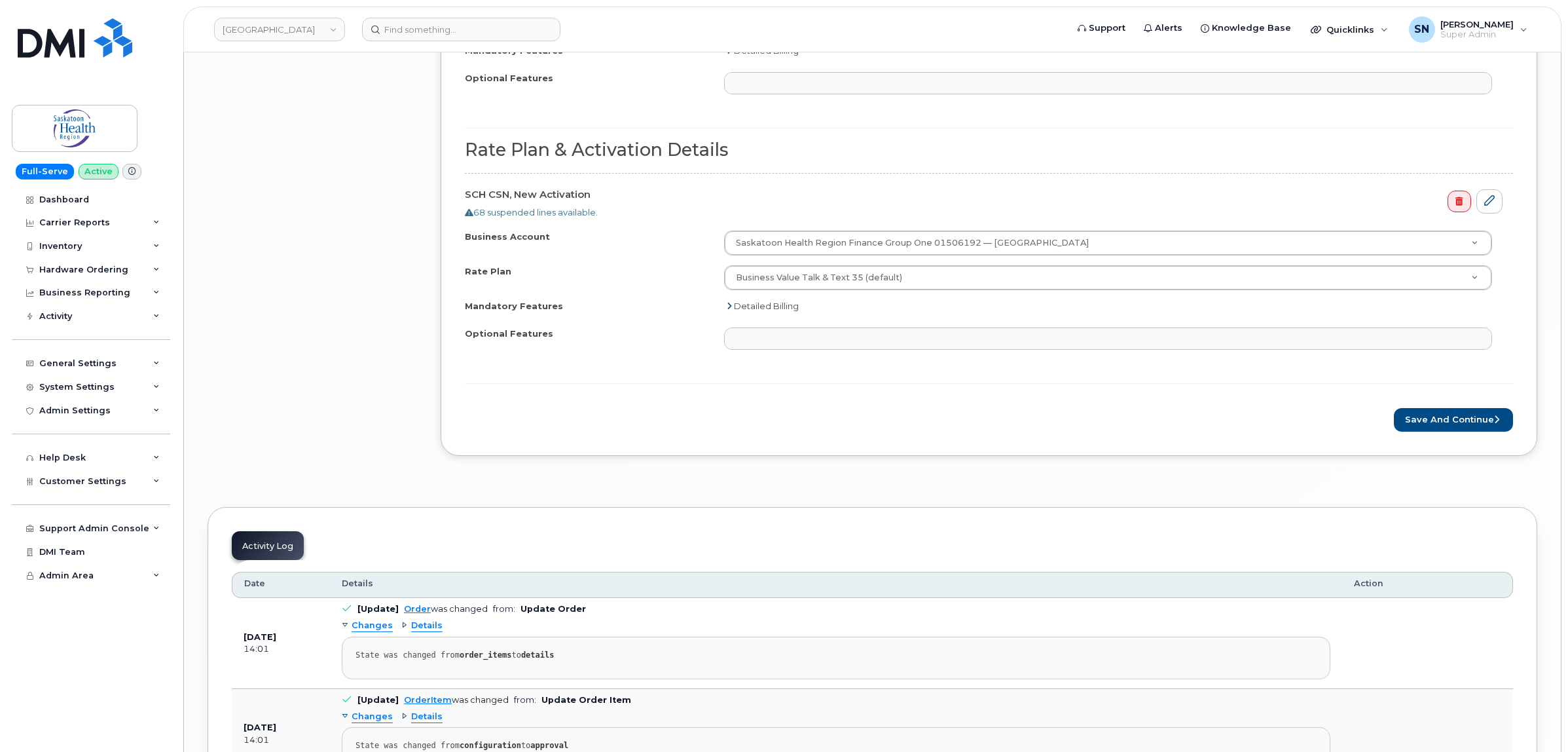
scroll to position [3274, 0]
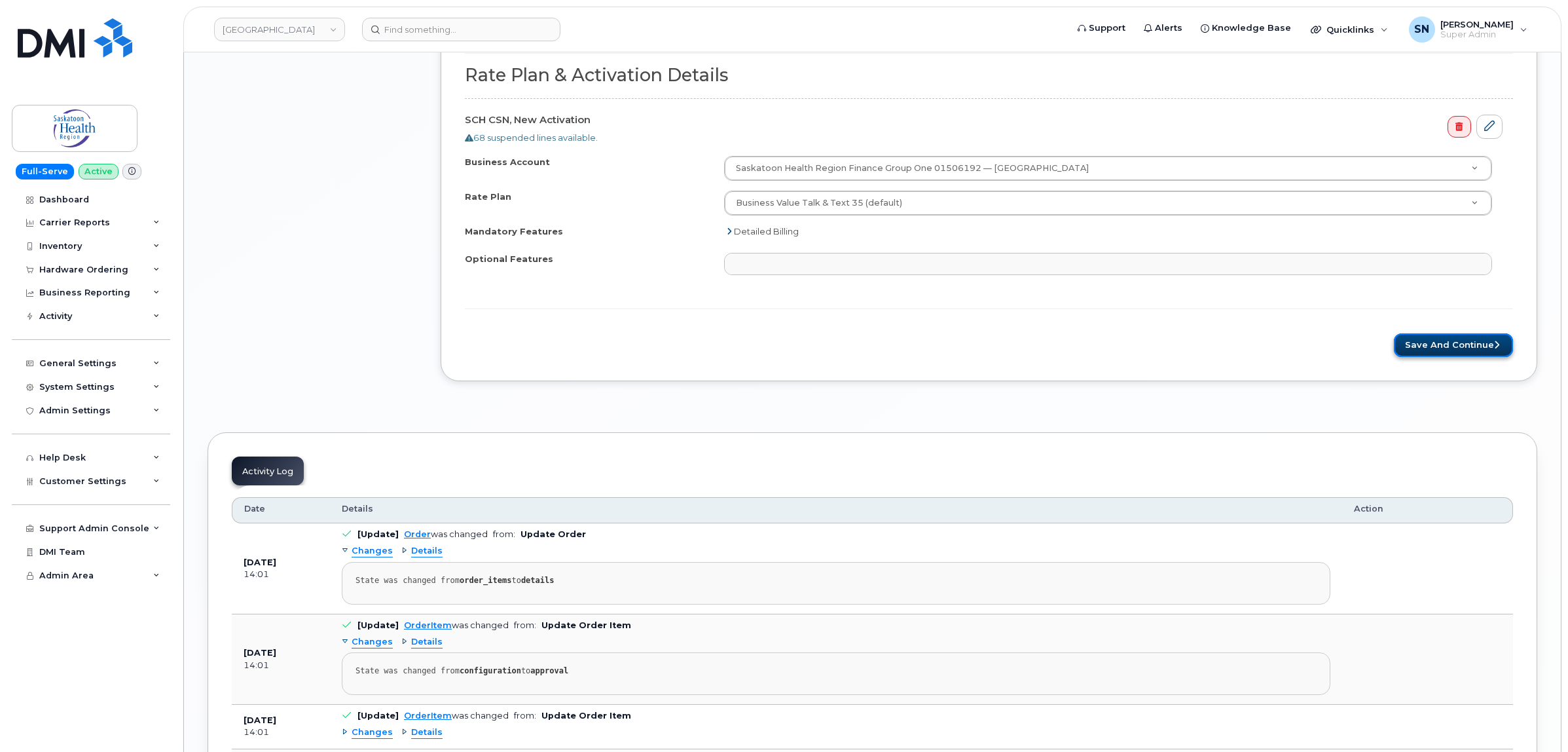
click at [1441, 358] on button "Save and Continue" at bounding box center [1453, 345] width 119 height 25
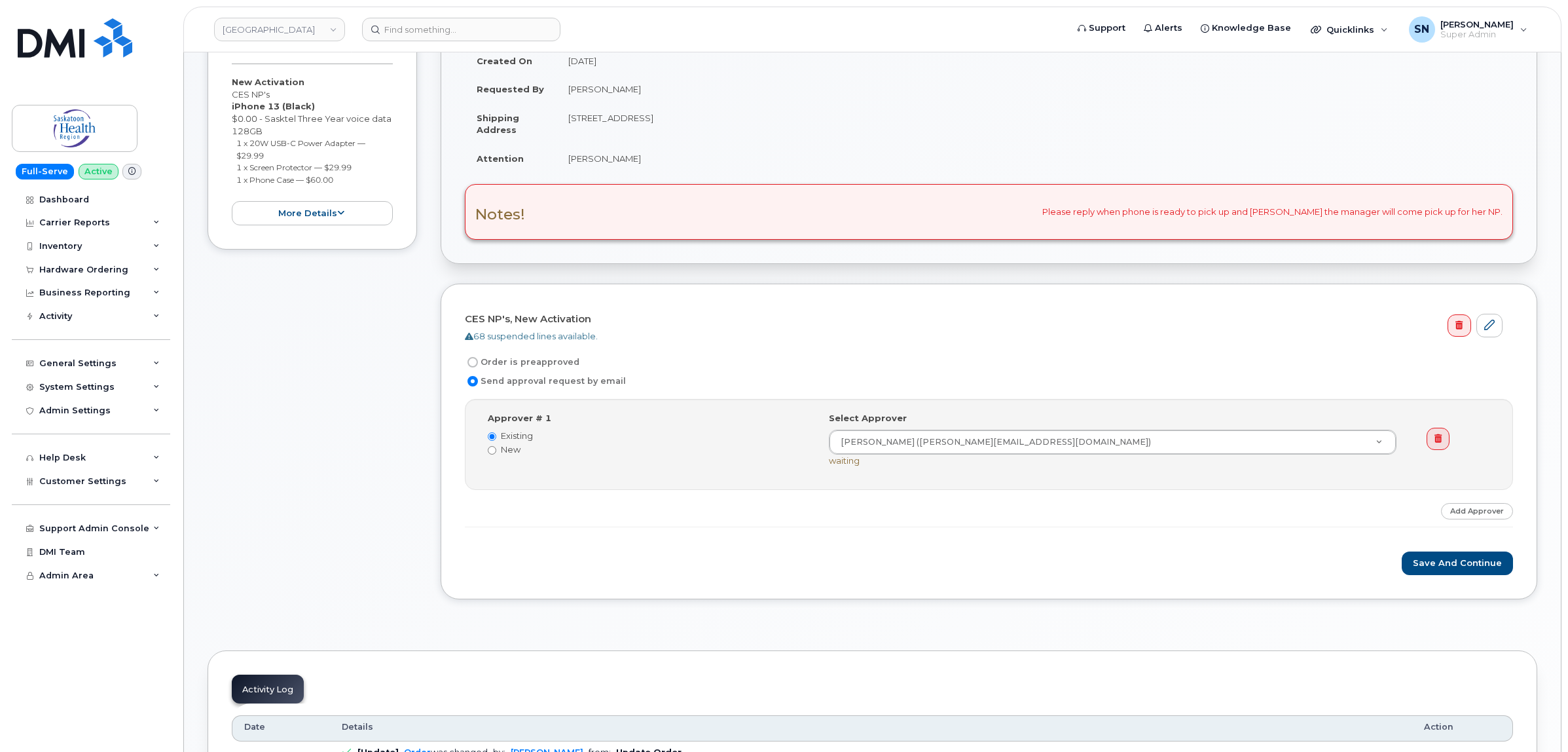
scroll to position [245, 0]
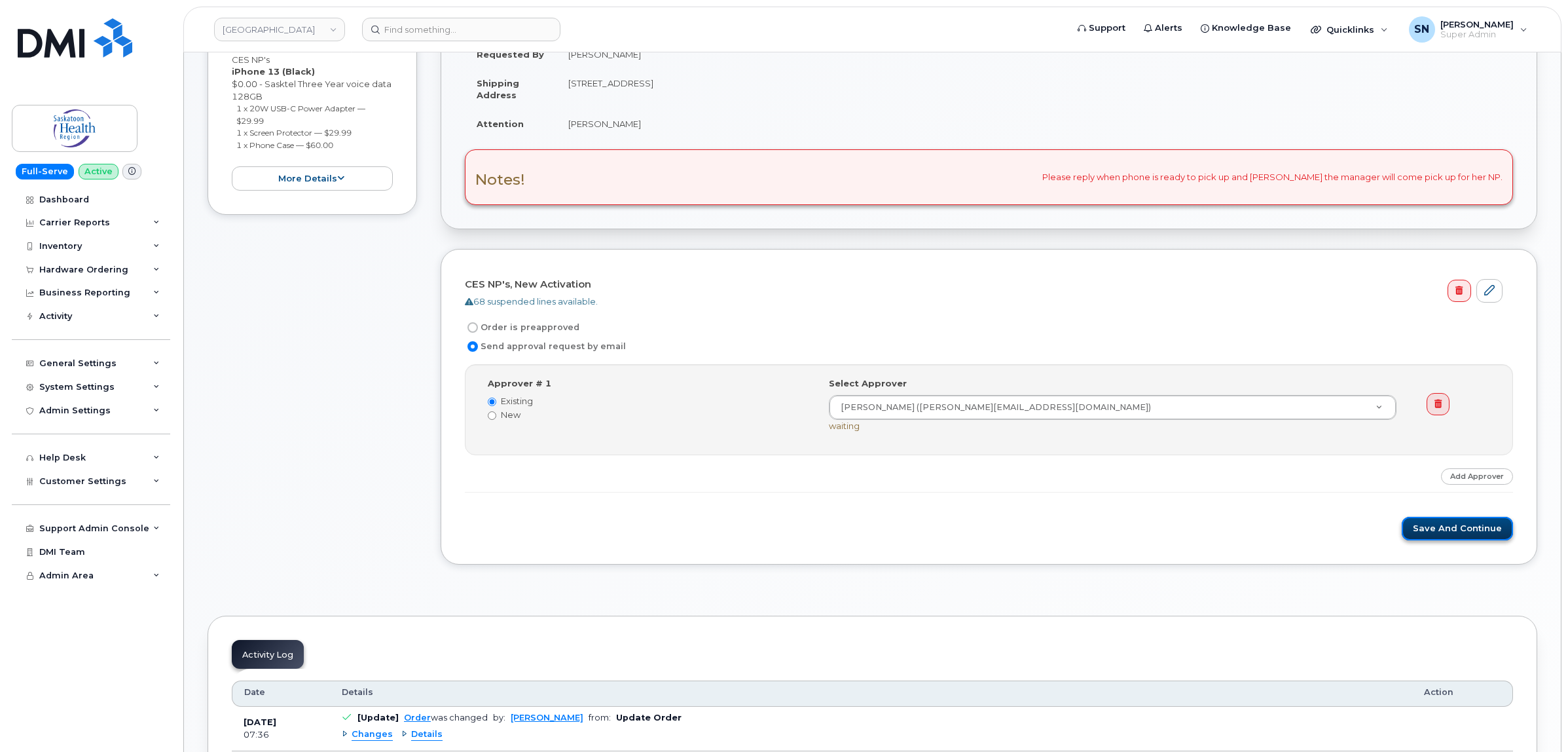
click at [1447, 528] on button "Save and Continue" at bounding box center [1458, 529] width 111 height 25
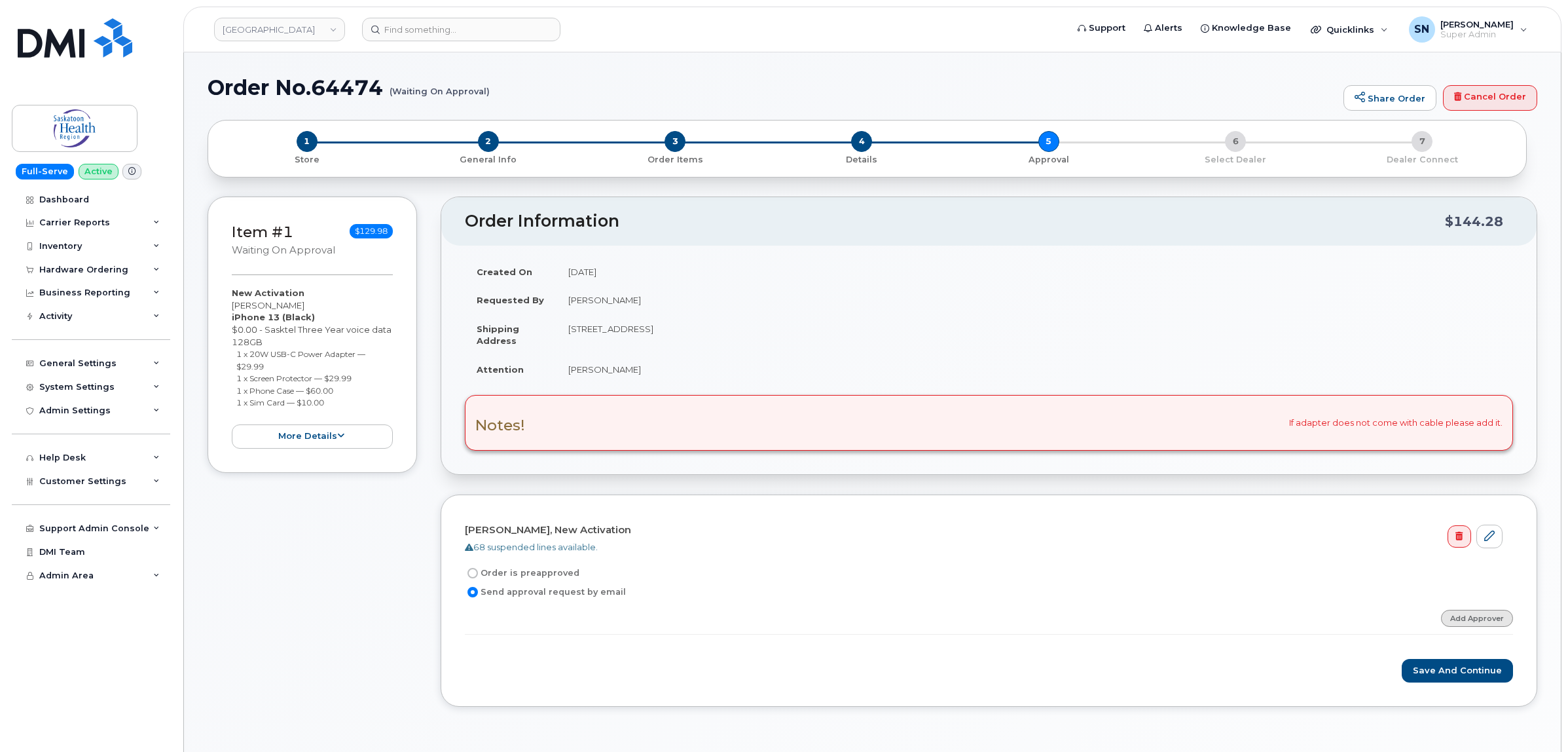
click at [1460, 620] on link "Add Approver" at bounding box center [1476, 617] width 72 height 16
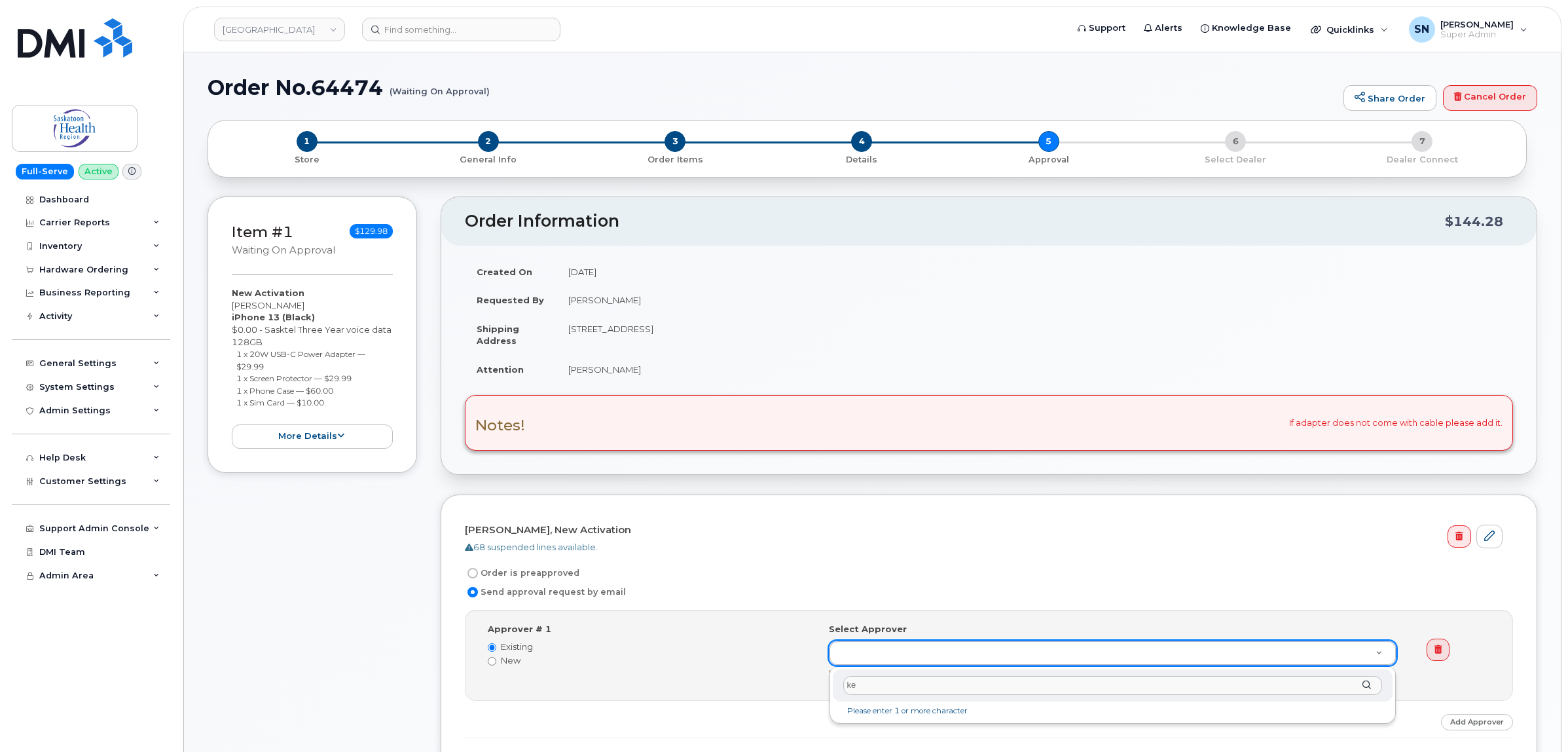
type input "k"
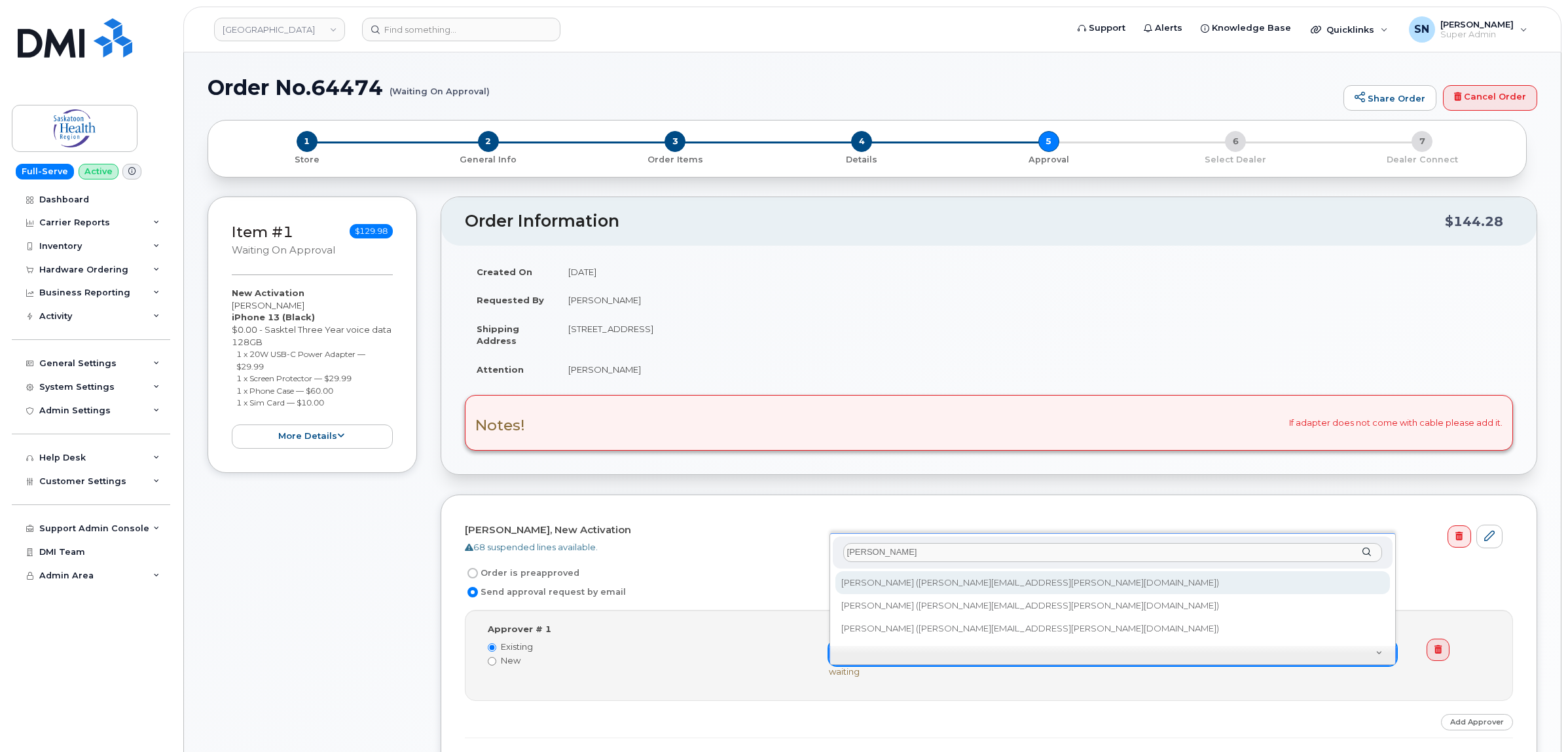
type input "[PERSON_NAME]"
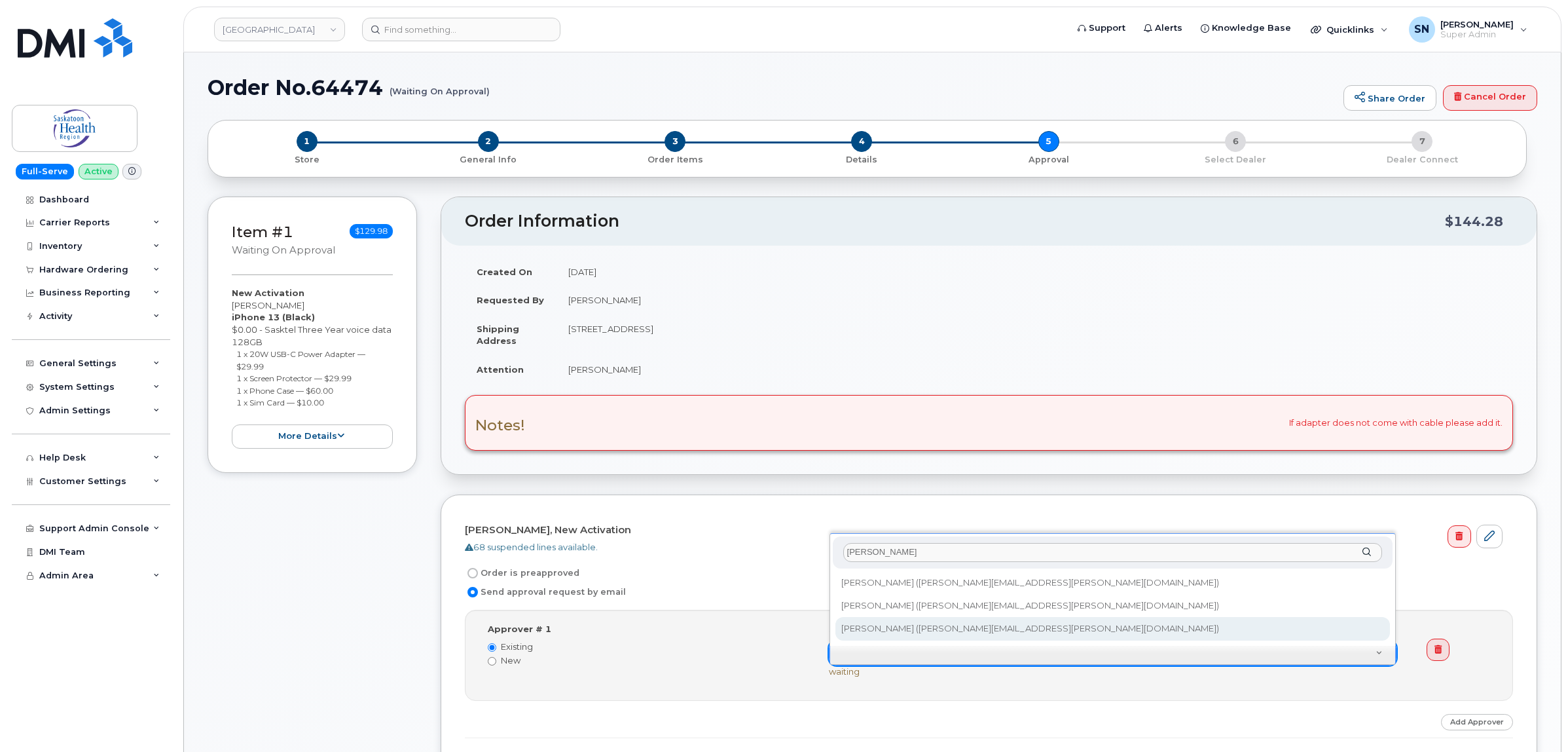
type input "257454"
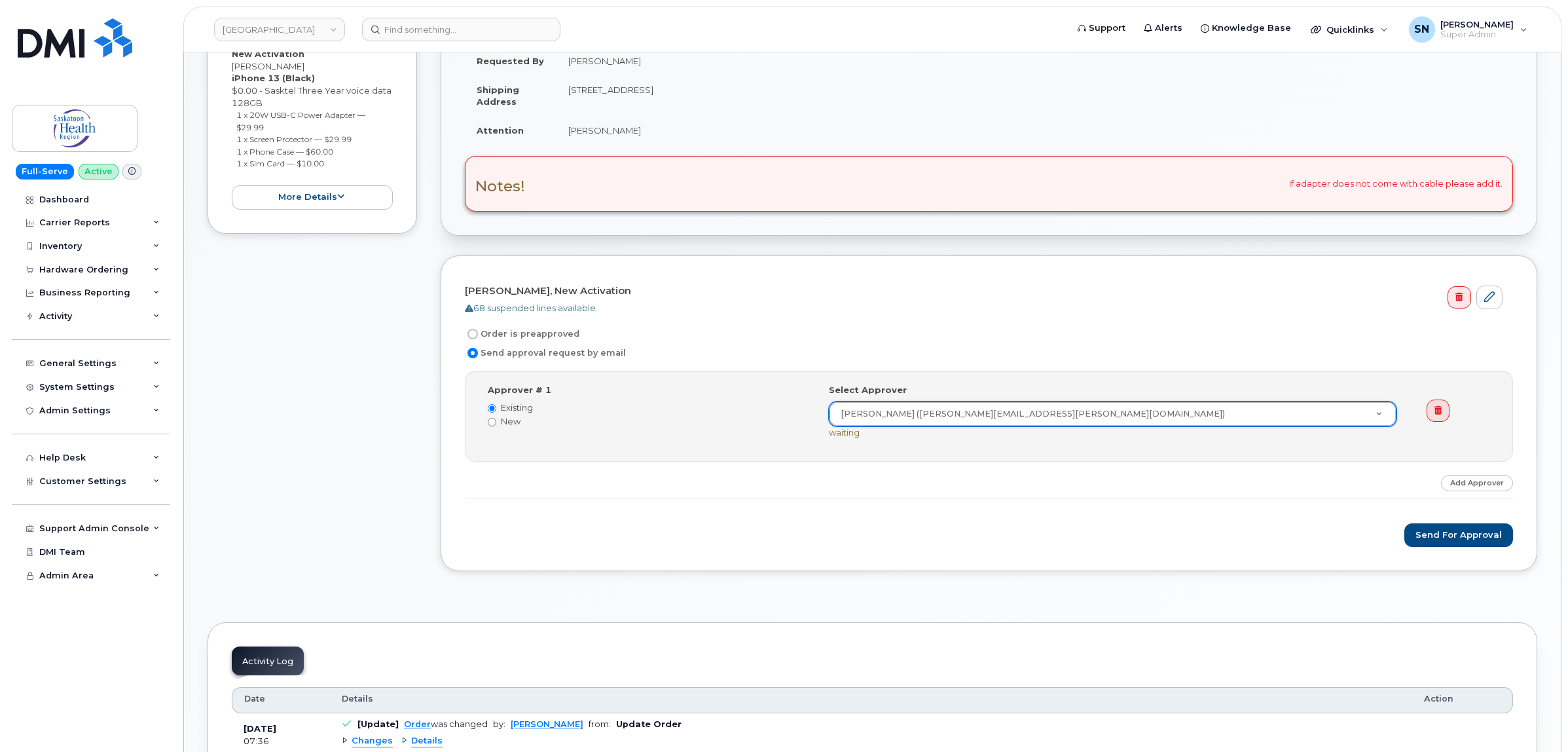
scroll to position [245, 0]
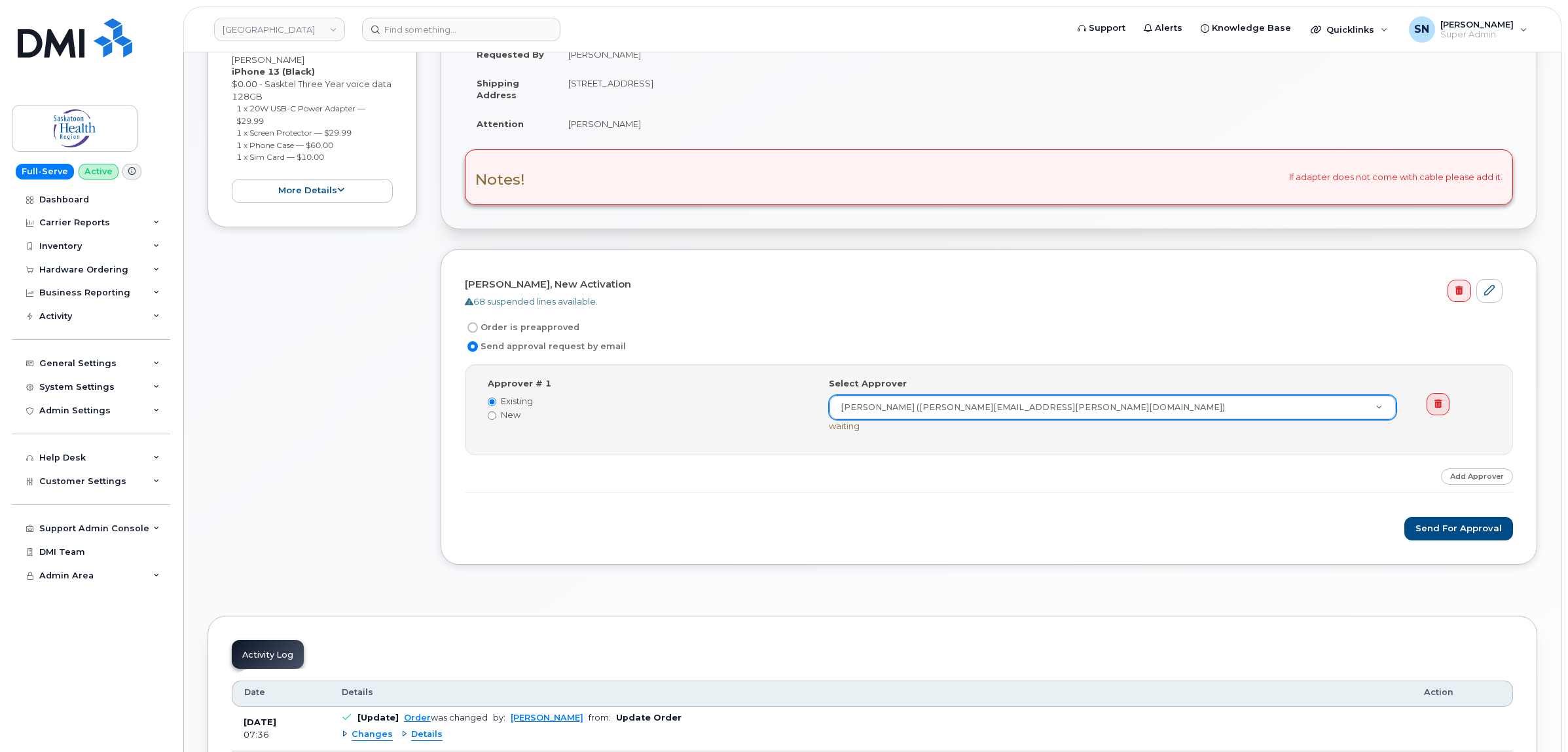
click at [1466, 514] on form "Melissa Yelland, New Activation 68 suspended lines available. Order is preappro…" at bounding box center [989, 407] width 1048 height 268
click at [1471, 527] on button "Send for Approval" at bounding box center [1459, 529] width 108 height 25
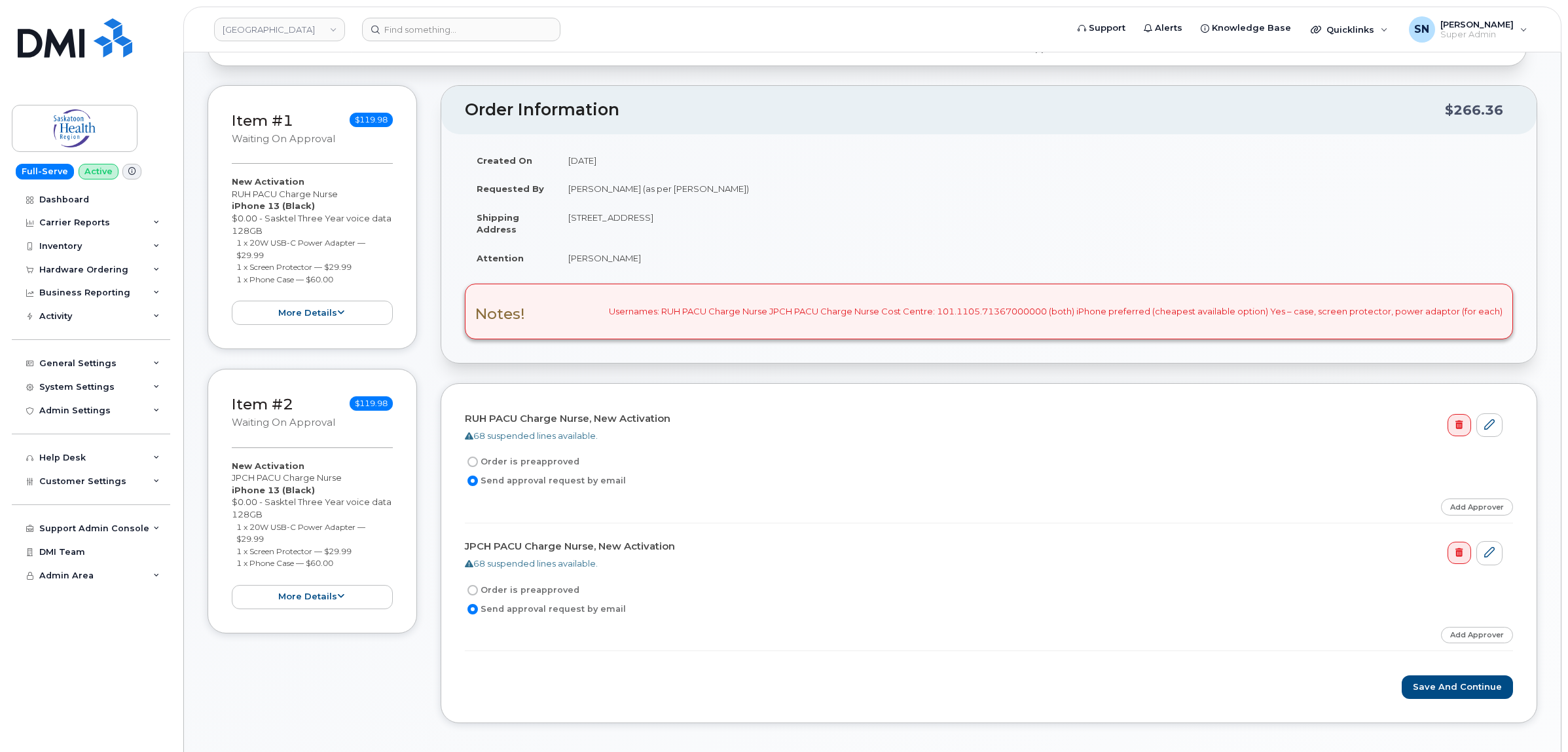
scroll to position [82, 0]
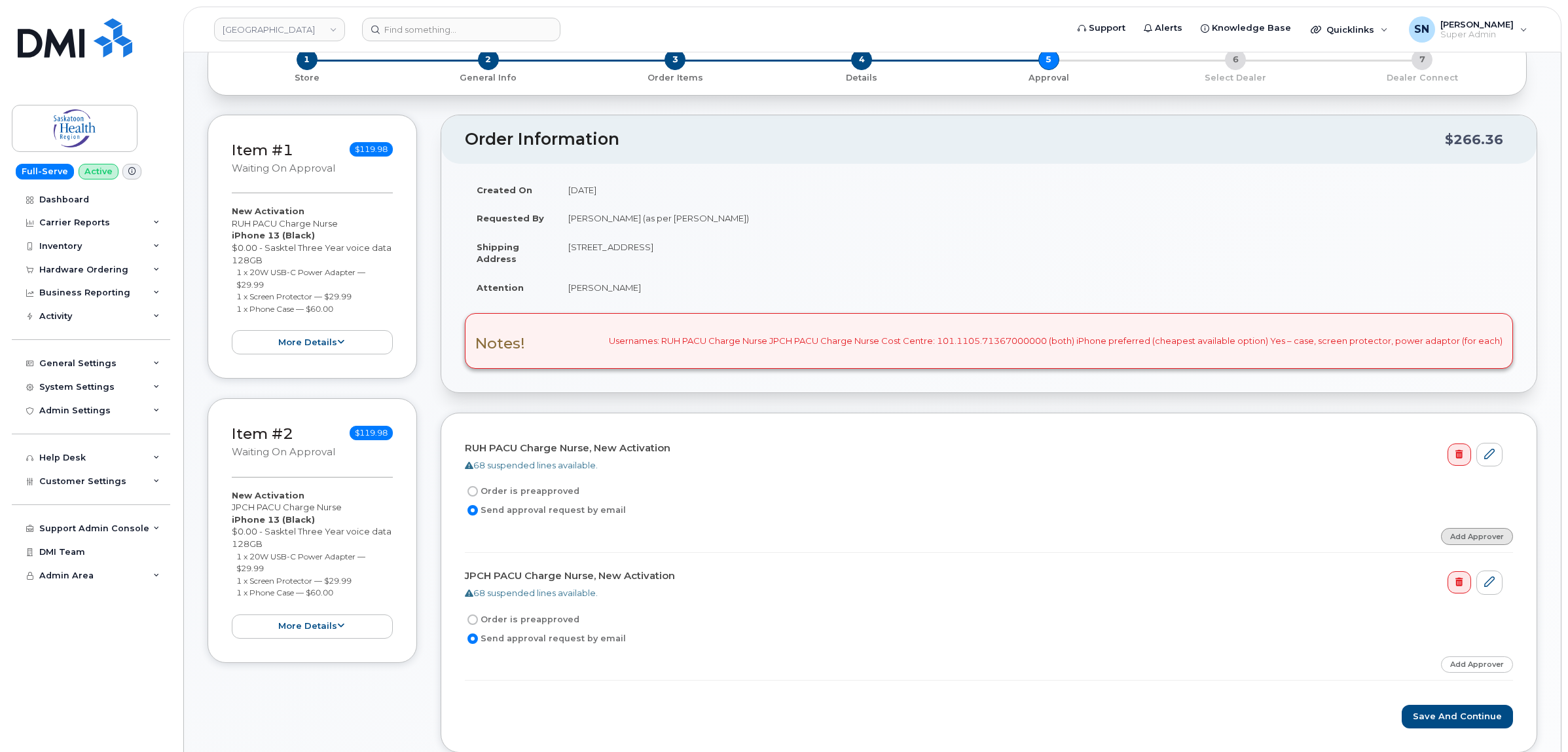
click at [1458, 534] on link "Add Approver" at bounding box center [1476, 535] width 72 height 16
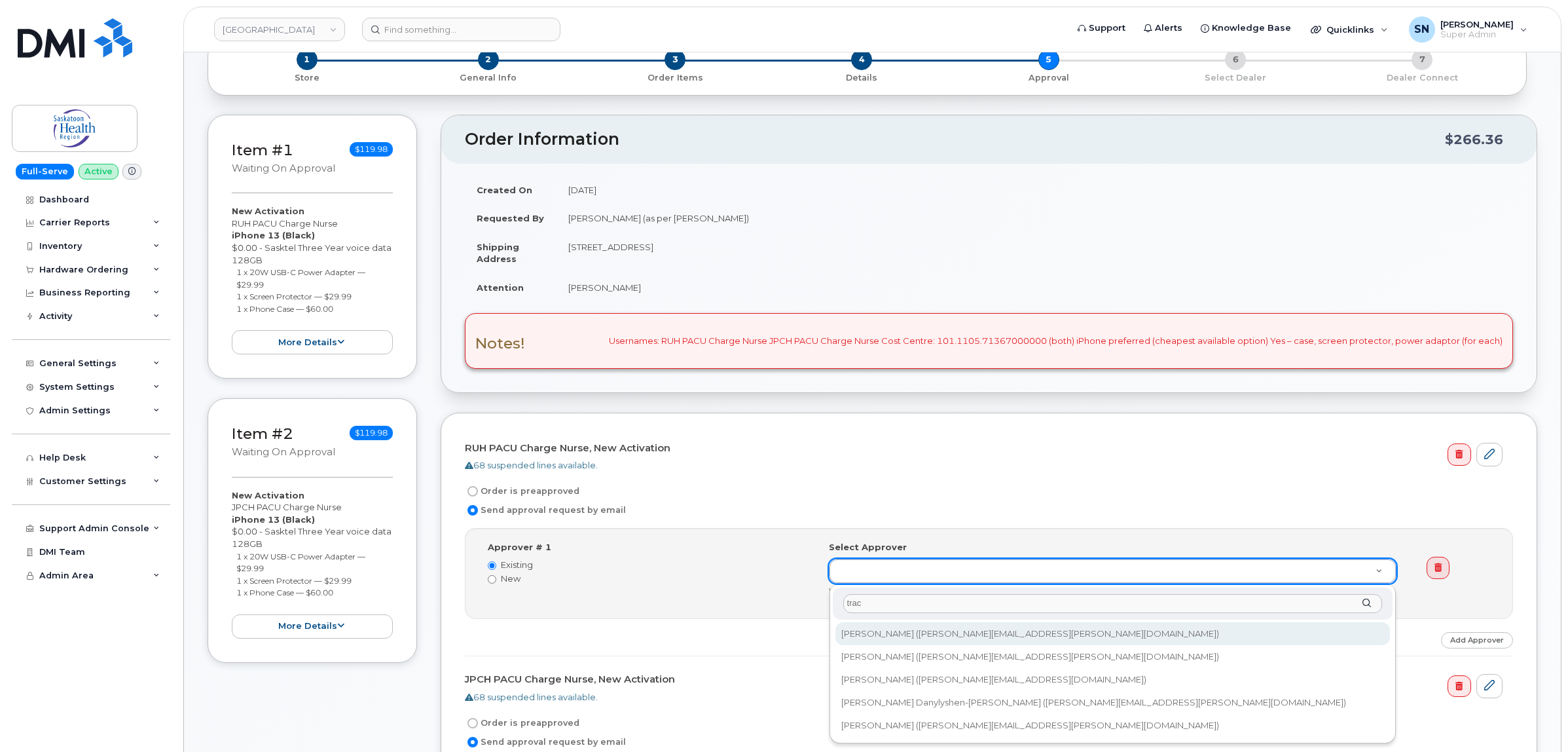
type input "[PERSON_NAME]"
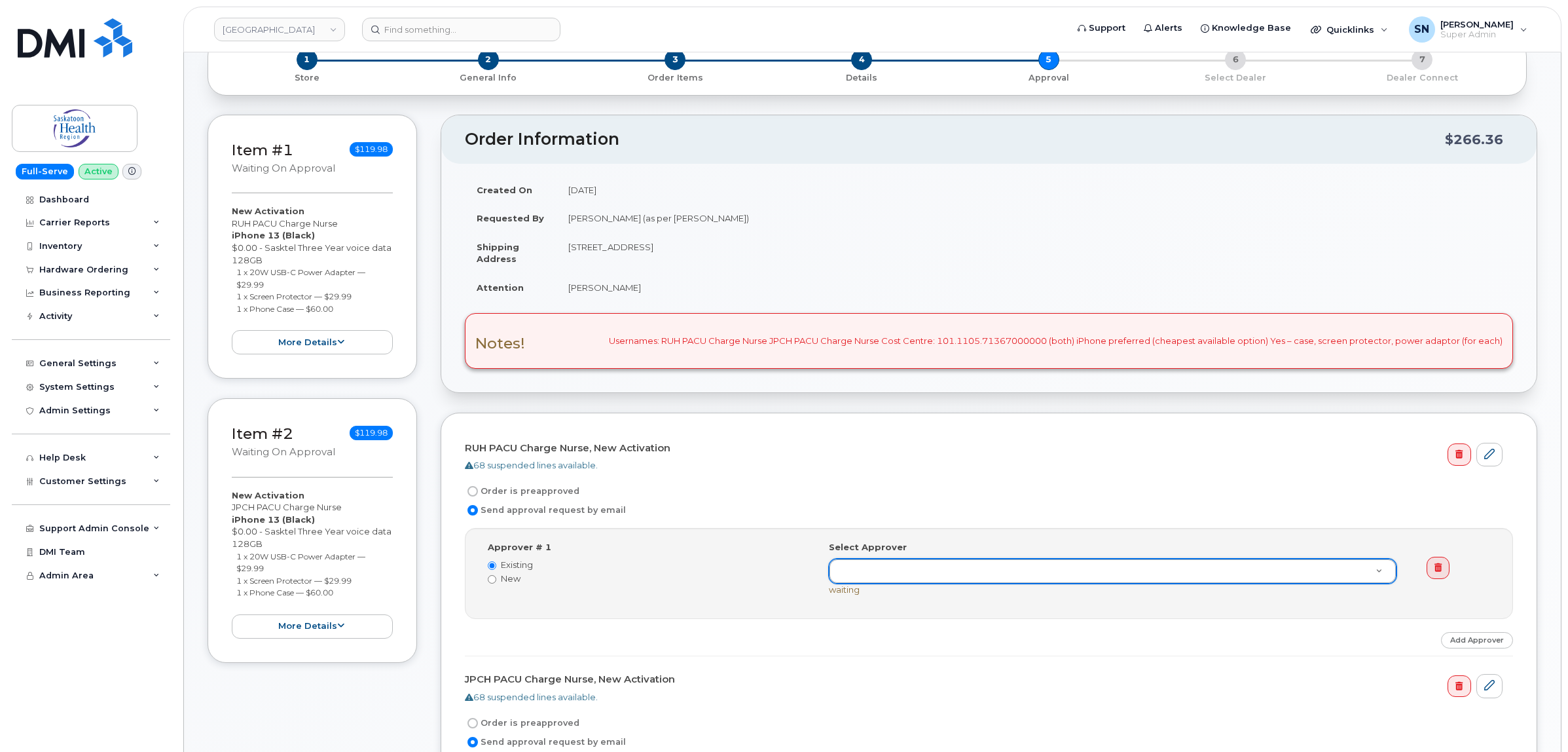
click at [67, 368] on div "General Settings" at bounding box center [78, 363] width 77 height 10
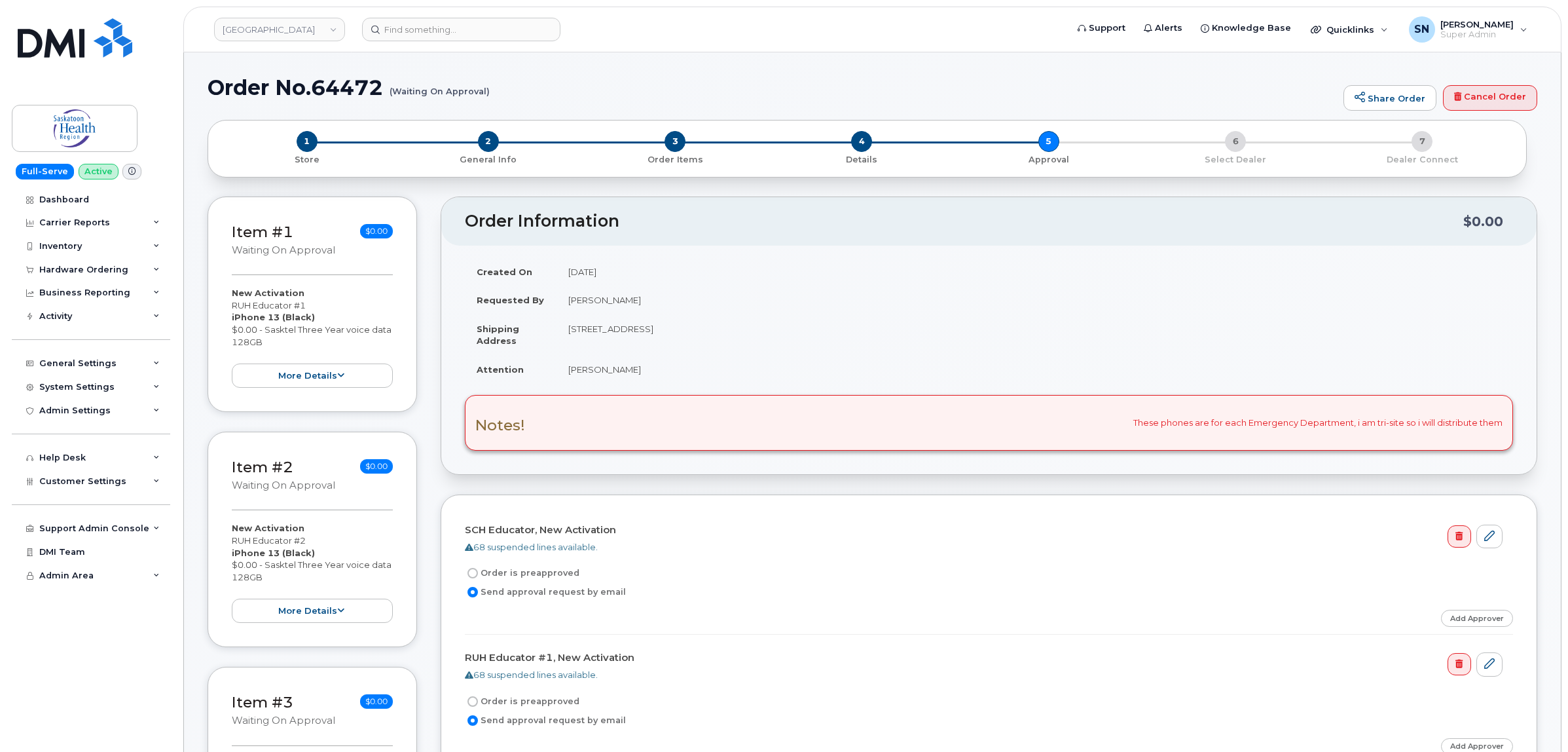
drag, startPoint x: 914, startPoint y: 296, endPoint x: 908, endPoint y: 274, distance: 22.8
click at [914, 295] on td "Bethany Johnson" at bounding box center [1035, 300] width 957 height 29
drag, startPoint x: 316, startPoint y: 76, endPoint x: 385, endPoint y: 89, distance: 70.2
click at [390, 89] on h1 "Order No.64472 (Waiting On Approval)" at bounding box center [772, 87] width 1129 height 23
copy h1 "64472"
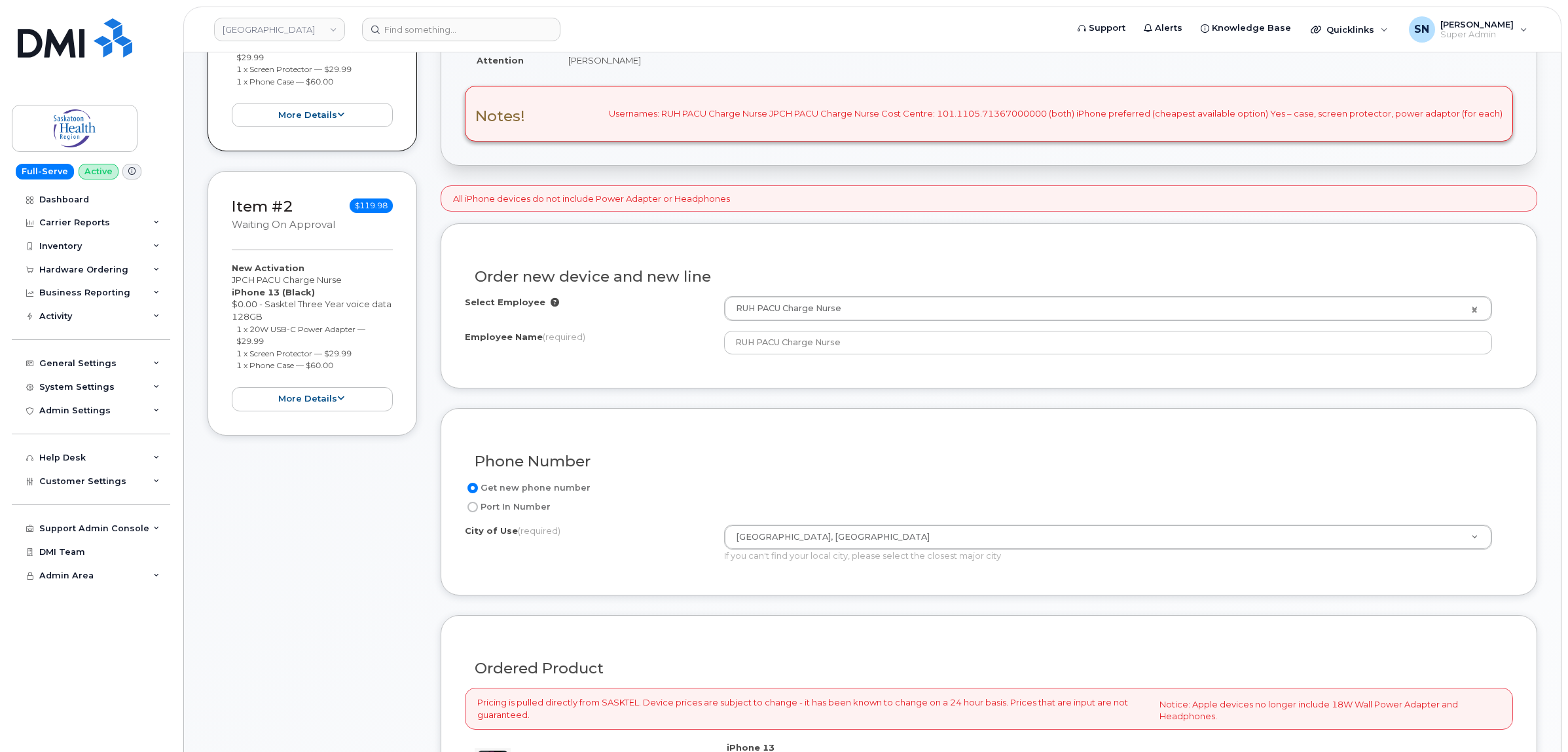
scroll to position [18, 0]
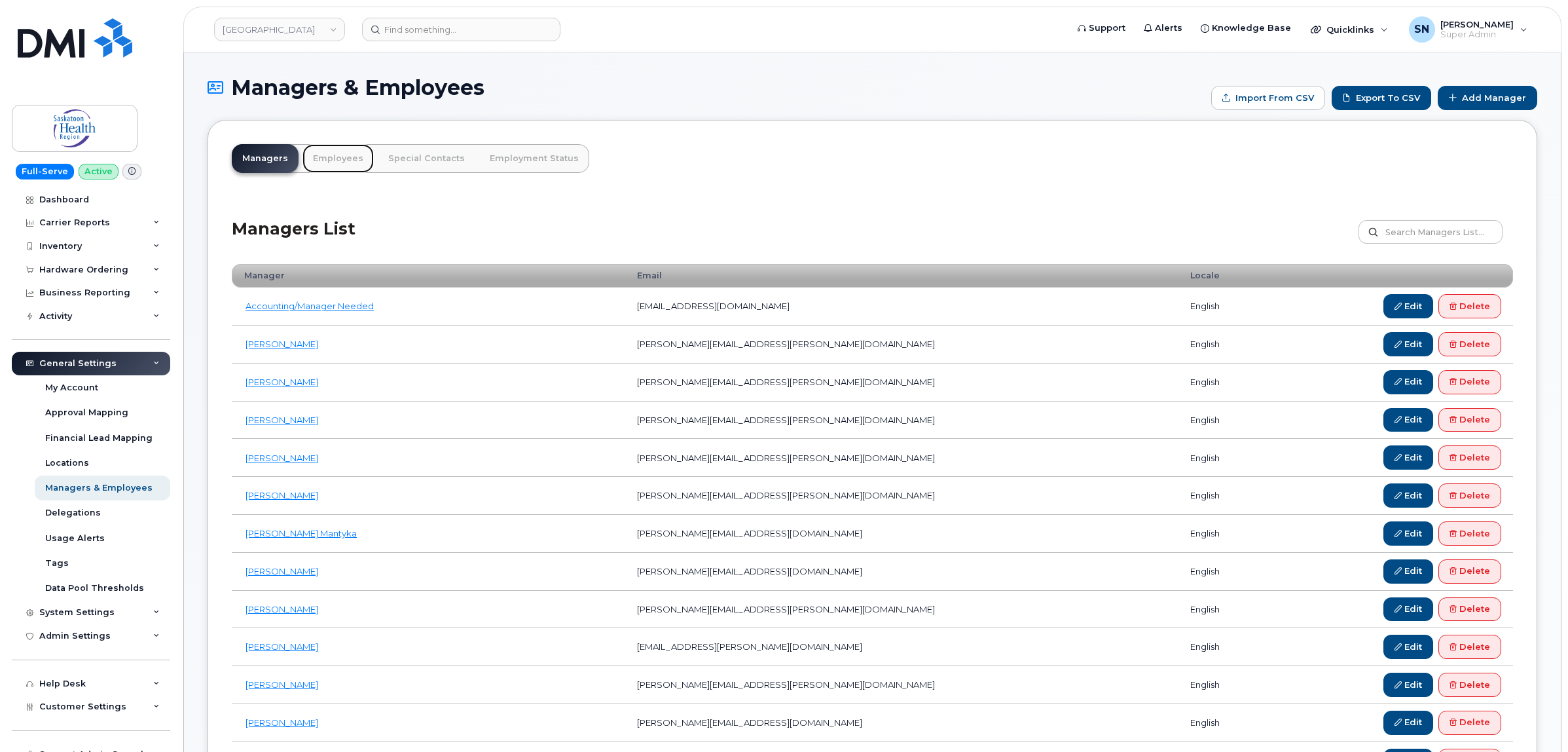
click at [326, 158] on link "Employees" at bounding box center [339, 159] width 72 height 29
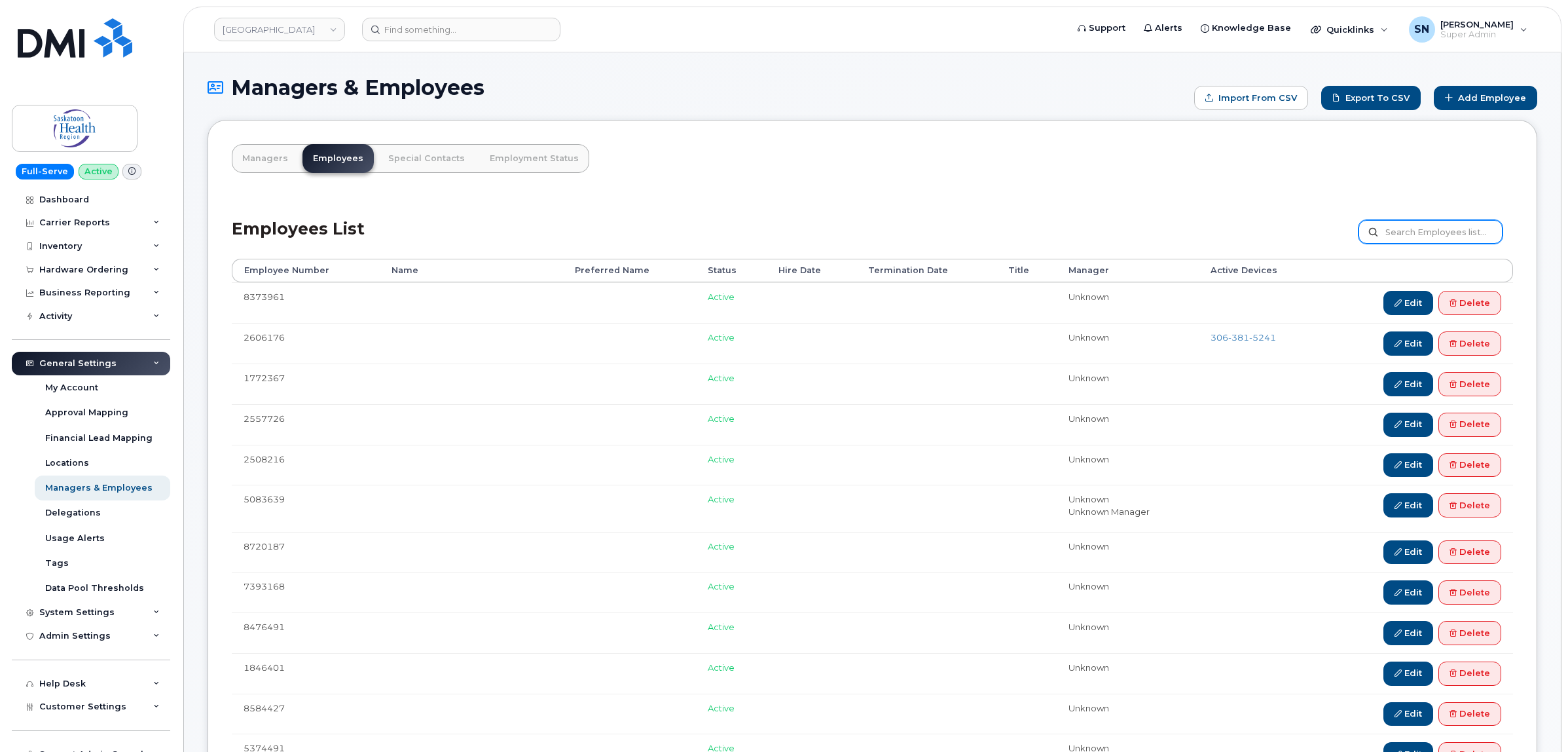
click at [1406, 230] on input "text" at bounding box center [1430, 231] width 144 height 24
type input "[PERSON_NAME]"
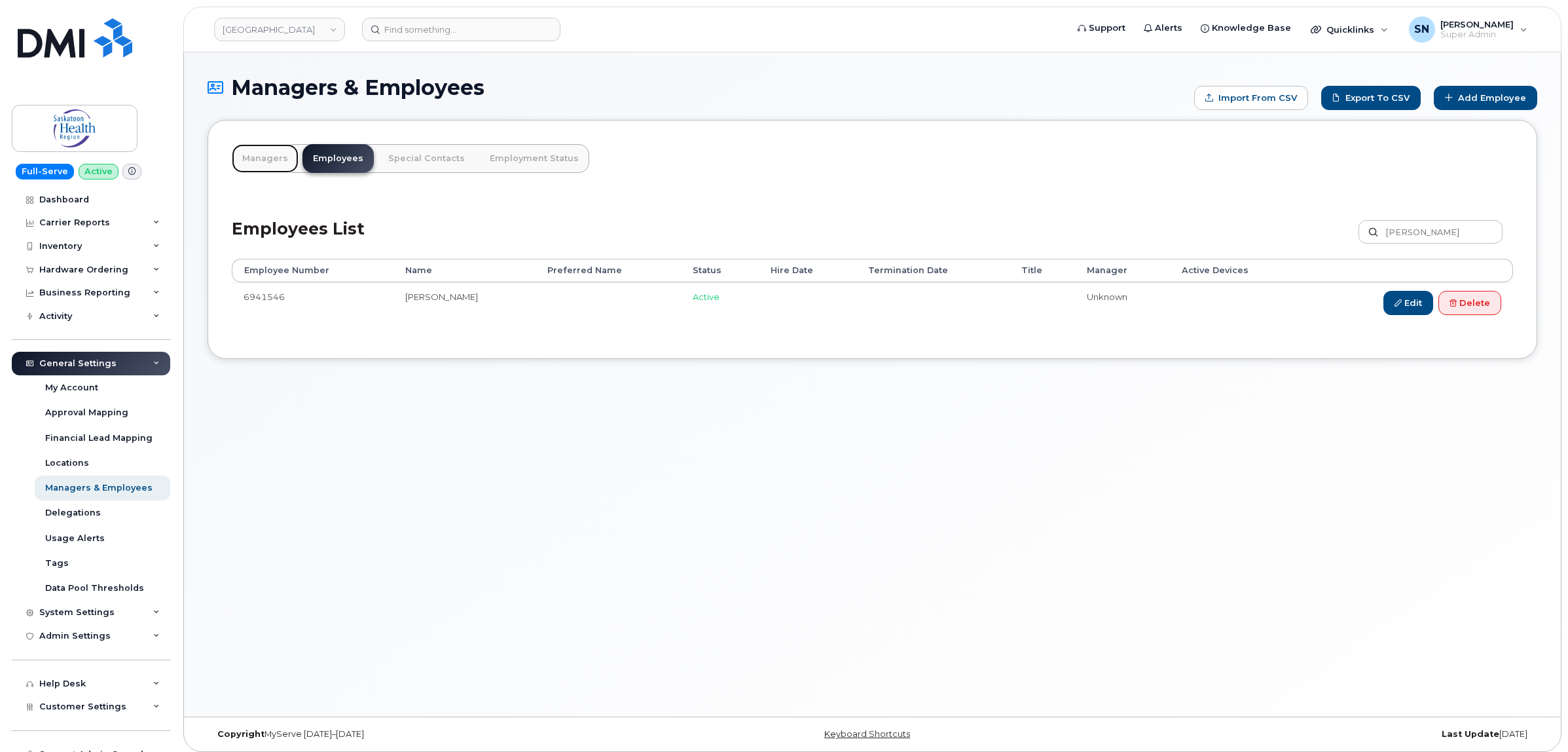
click at [265, 160] on link "Managers" at bounding box center [265, 159] width 67 height 29
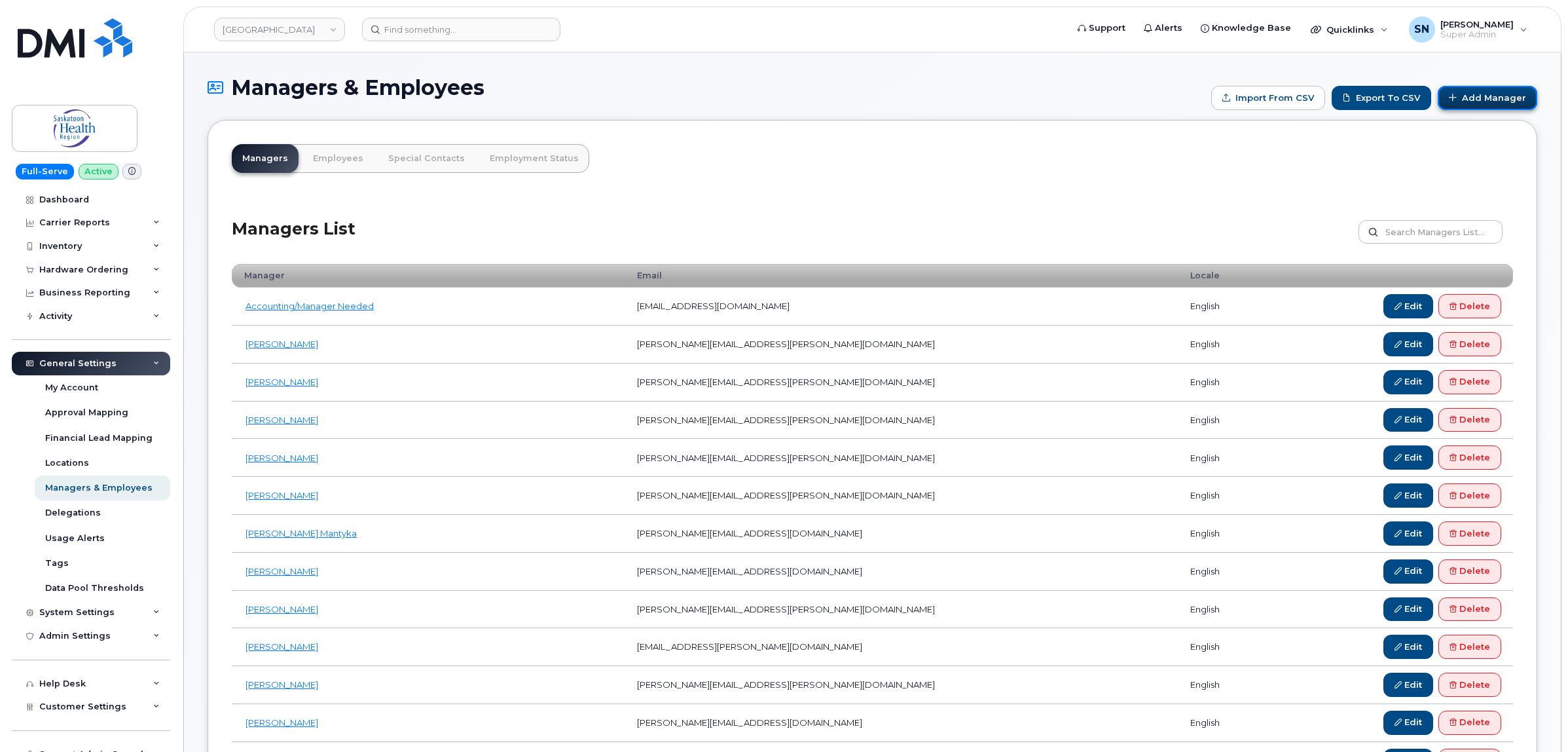
click at [1494, 92] on link "Add Manager" at bounding box center [1487, 98] width 99 height 25
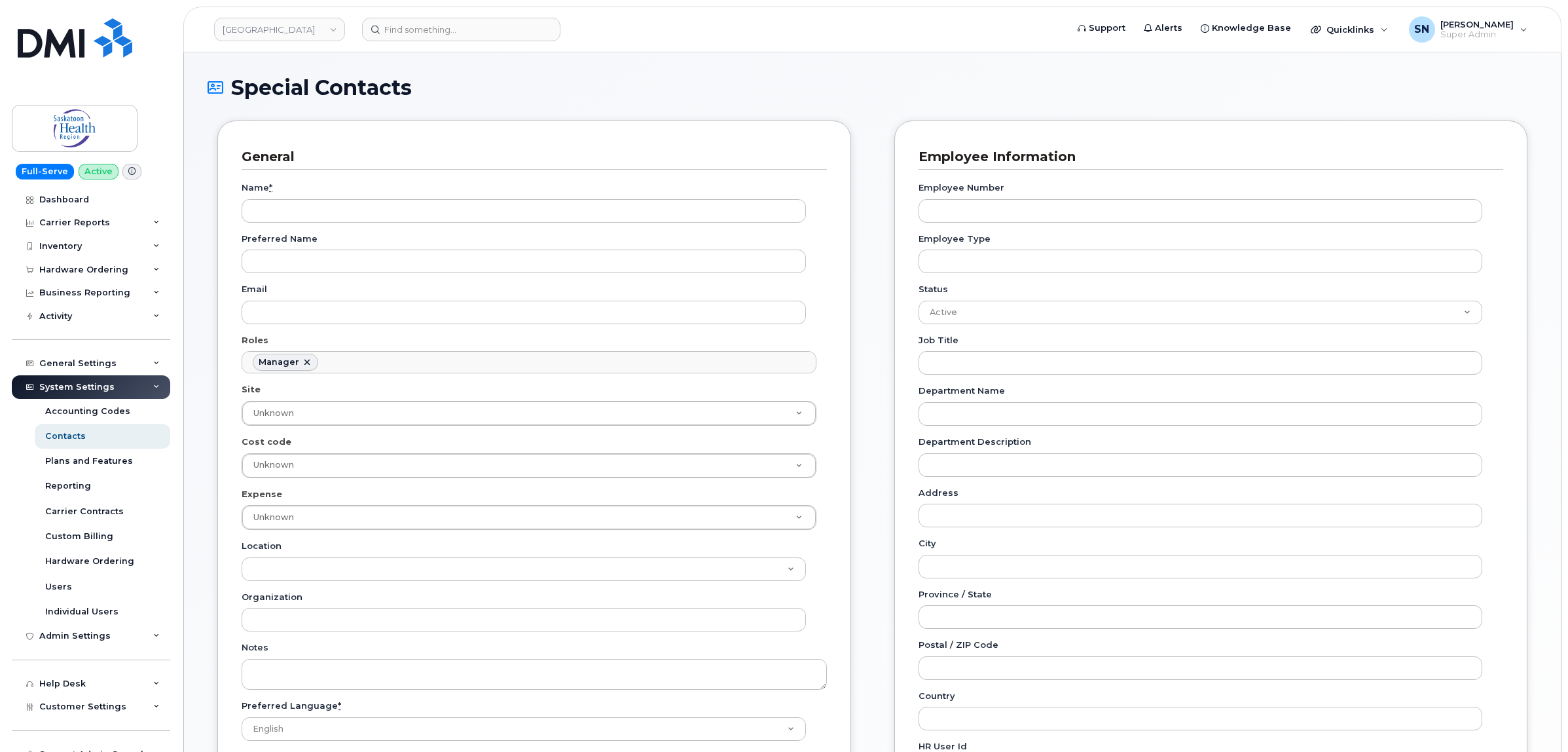
scroll to position [109, 0]
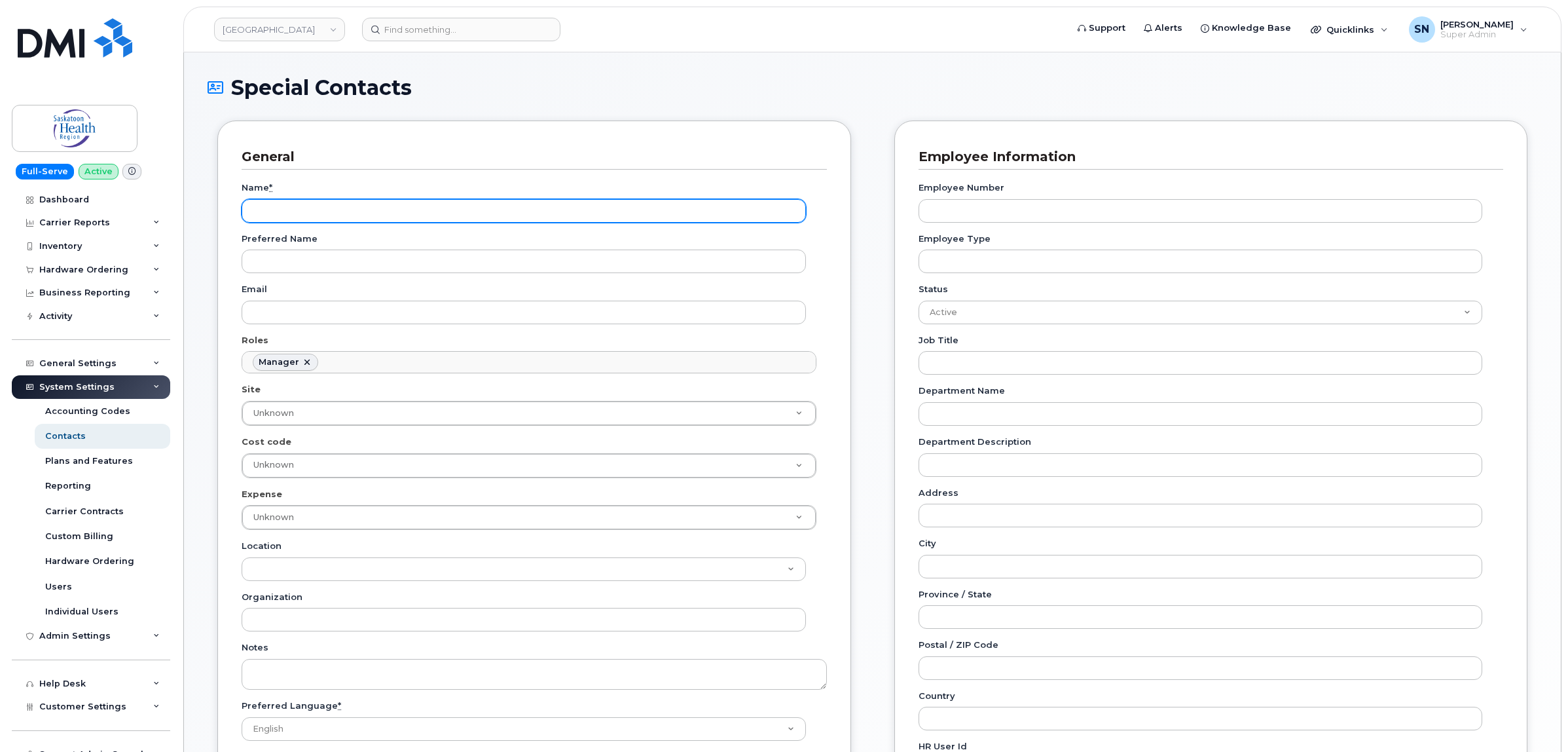
click at [295, 210] on input "Name *" at bounding box center [524, 210] width 564 height 24
paste input "Tracy Zakreski"
type input "Tracy Zakreski"
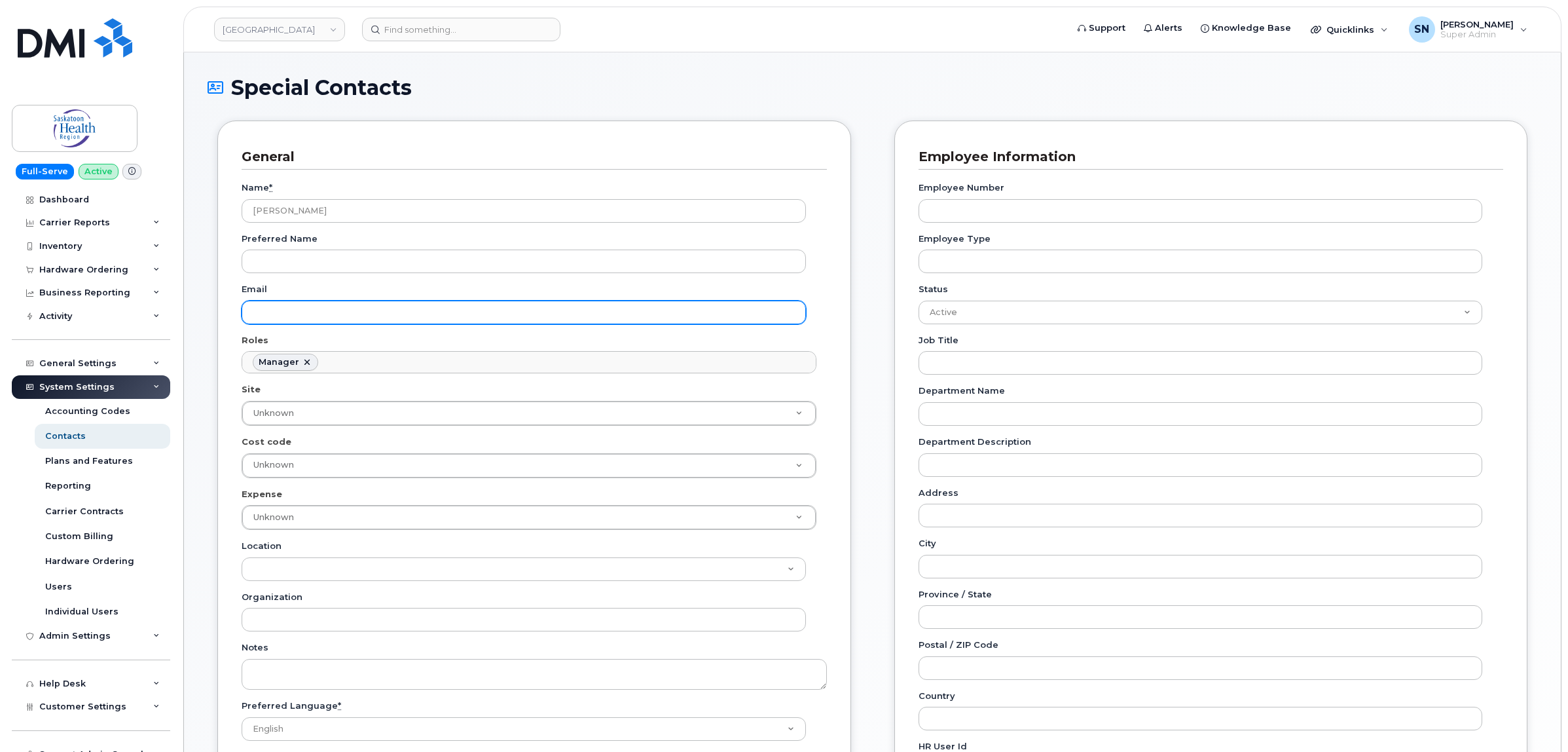
click at [420, 309] on input "Email" at bounding box center [524, 312] width 564 height 24
paste input "tracy.zakreski@saskhealthauthority.ca"
type input "tracy.zakreski@saskhealthauthority.ca"
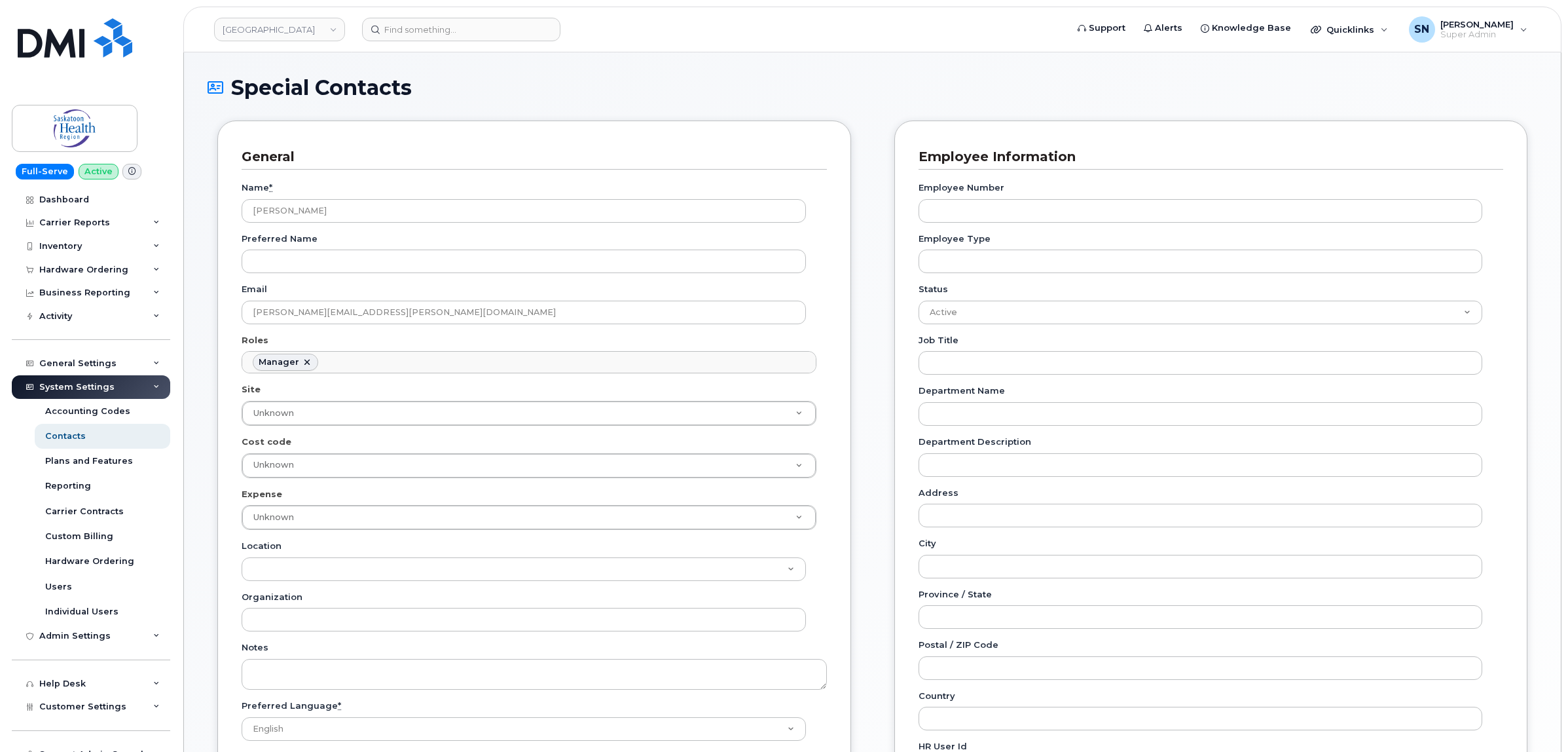
click at [662, 128] on div "General Name * Tracy Zakreski Preferred Name Email tracy.zakreski@saskhealthaut…" at bounding box center [534, 479] width 634 height 718
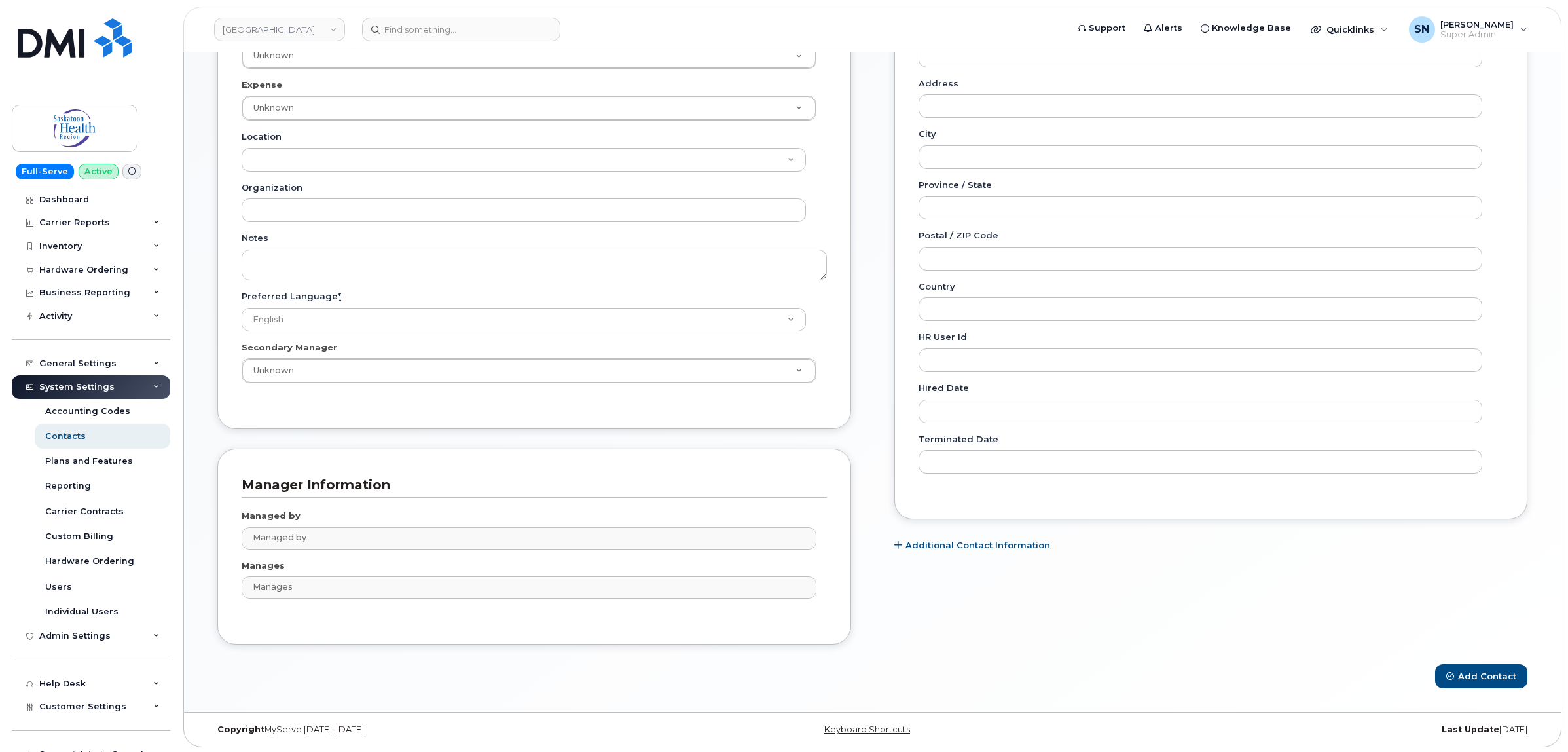
scroll to position [414, 0]
click at [1469, 673] on button "Add Contact" at bounding box center [1481, 675] width 92 height 25
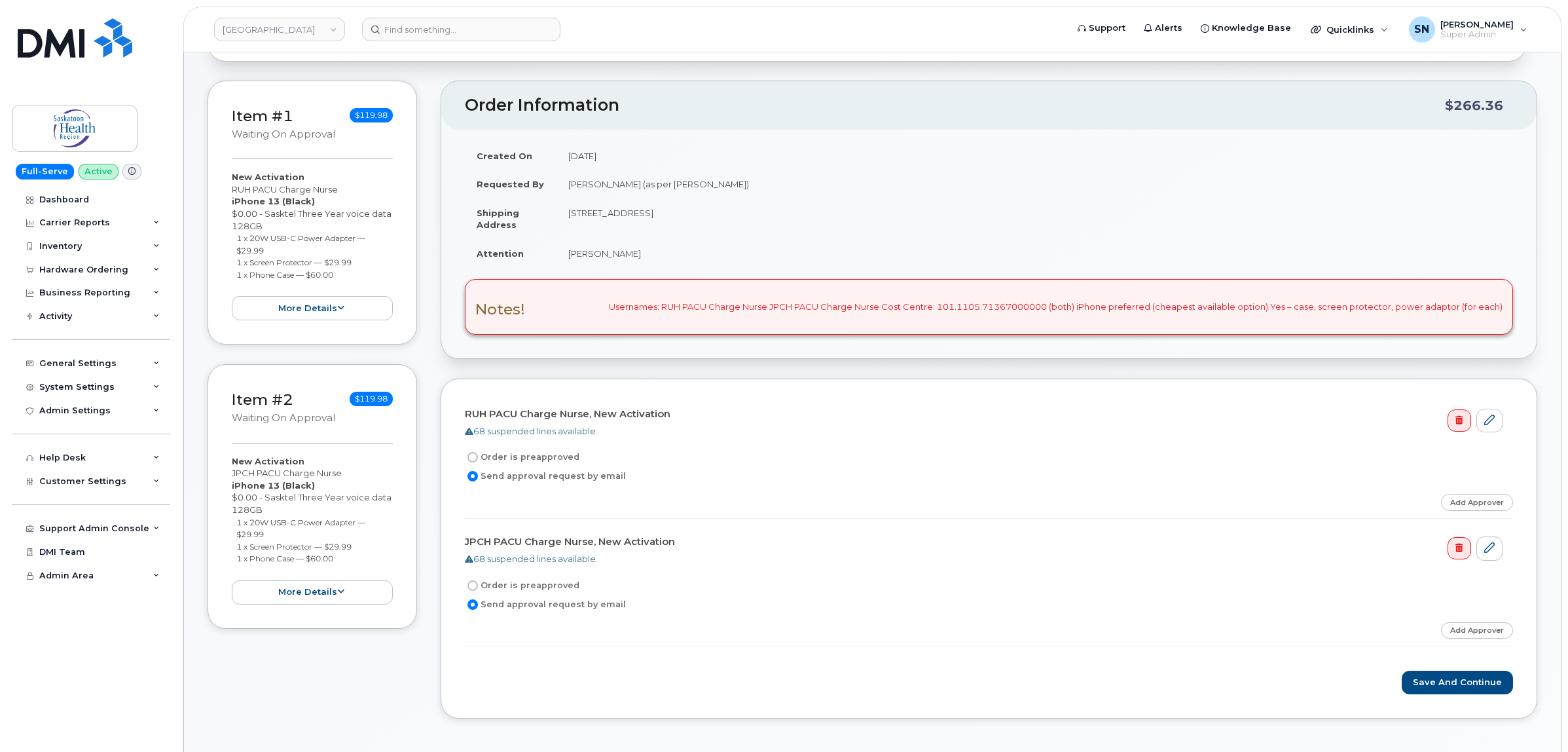
scroll to position [245, 0]
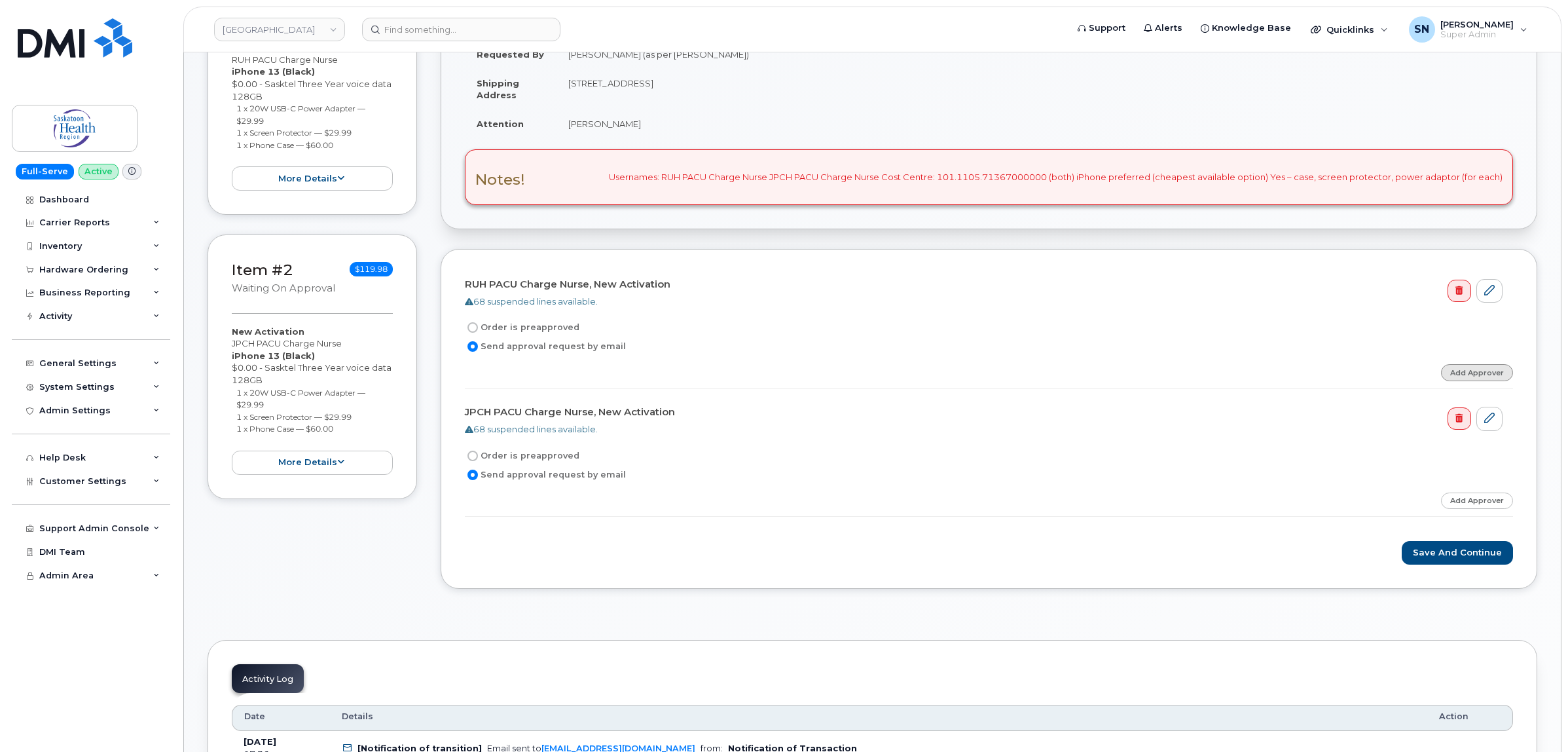
click at [1459, 374] on link "Add Approver" at bounding box center [1476, 372] width 72 height 16
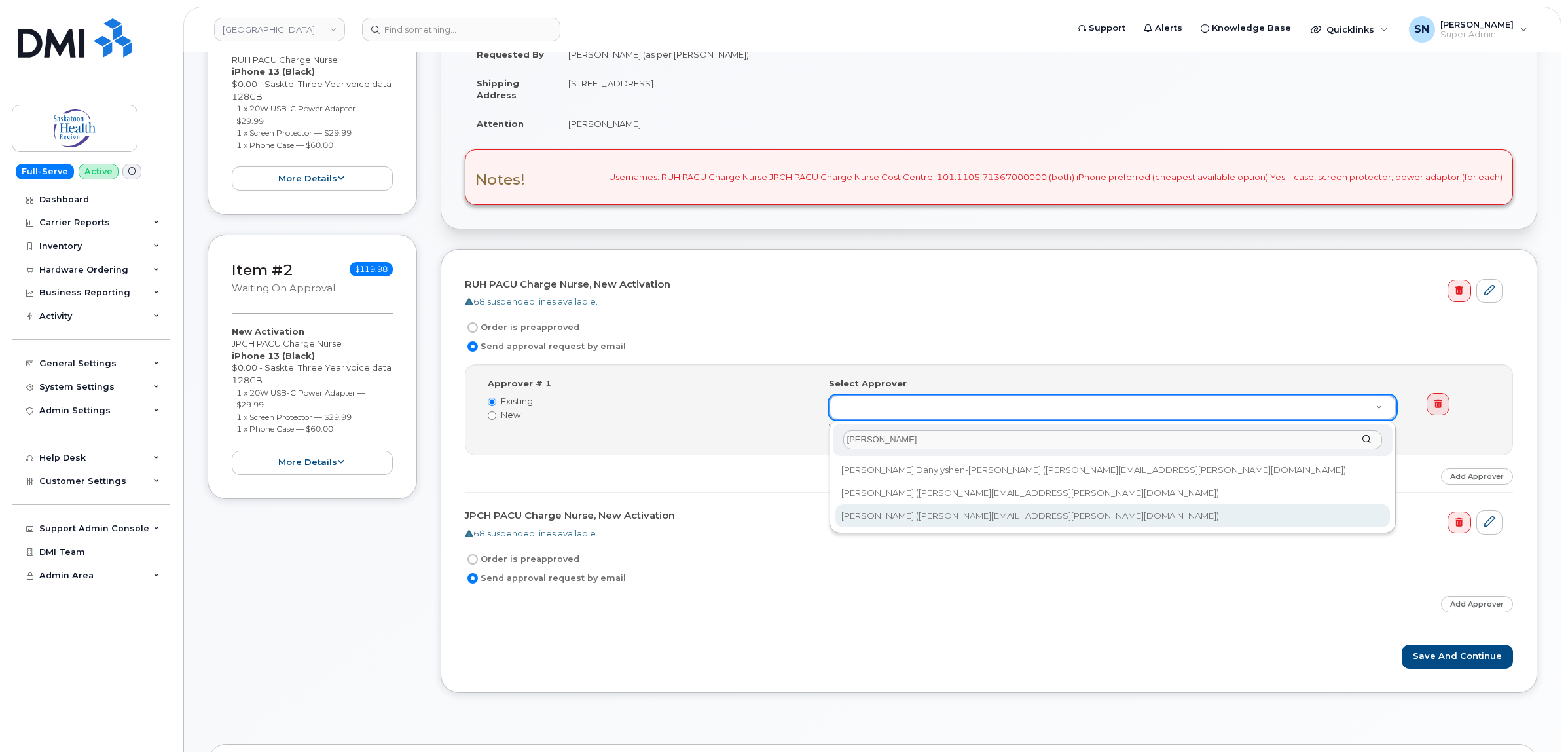
type input "tracy"
type input "820603"
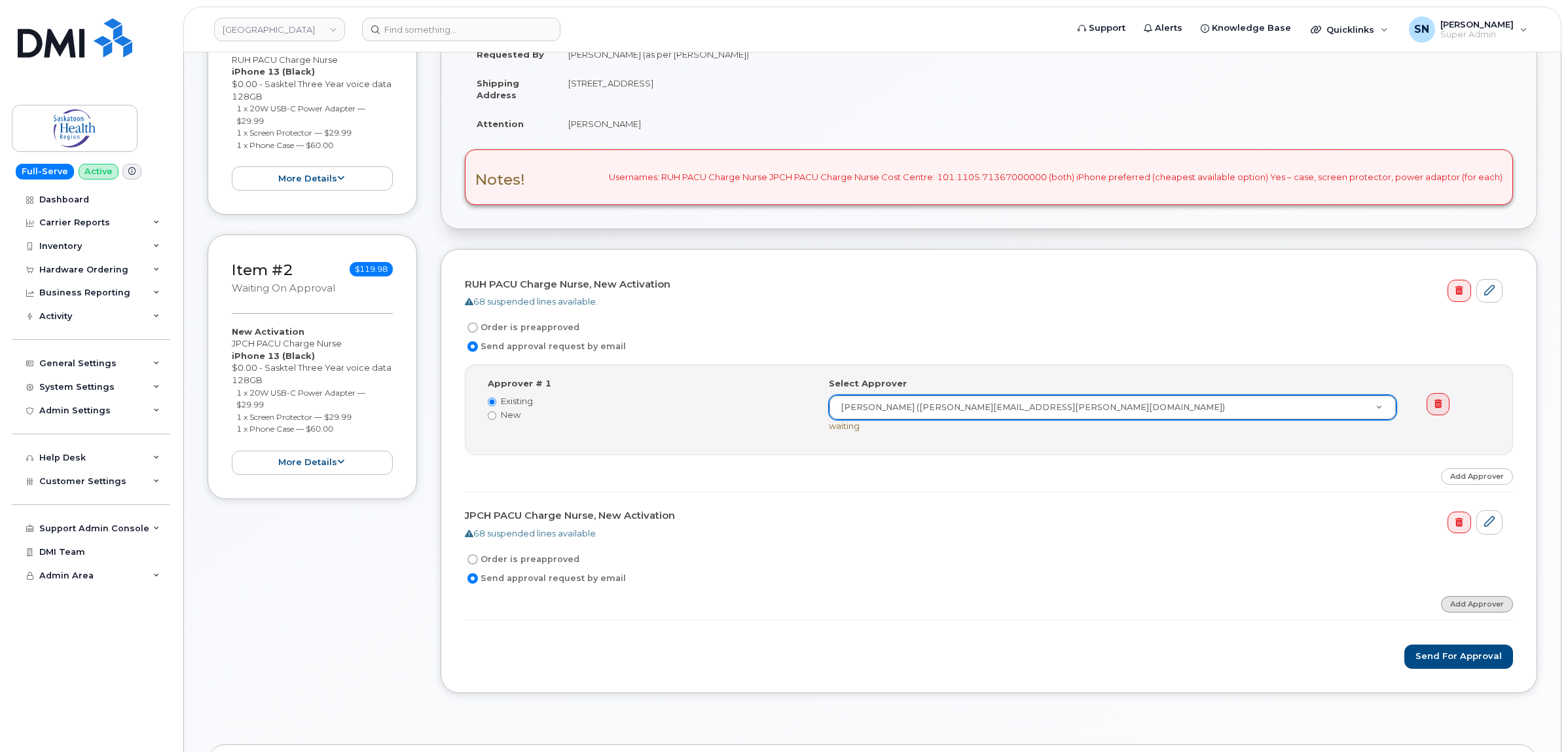
click at [1470, 607] on link "Add Approver" at bounding box center [1476, 603] width 72 height 16
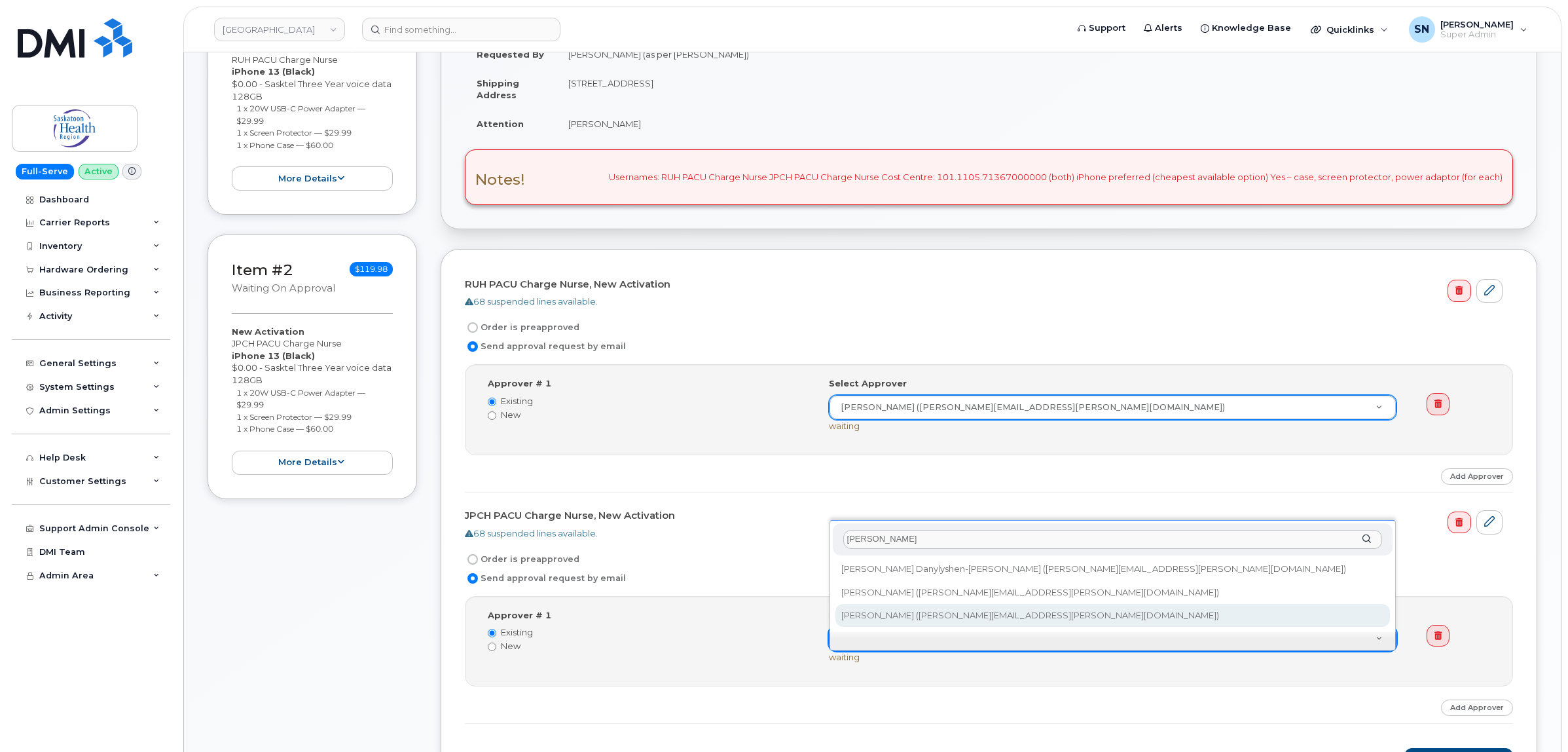
type input "tracy"
type input "820603"
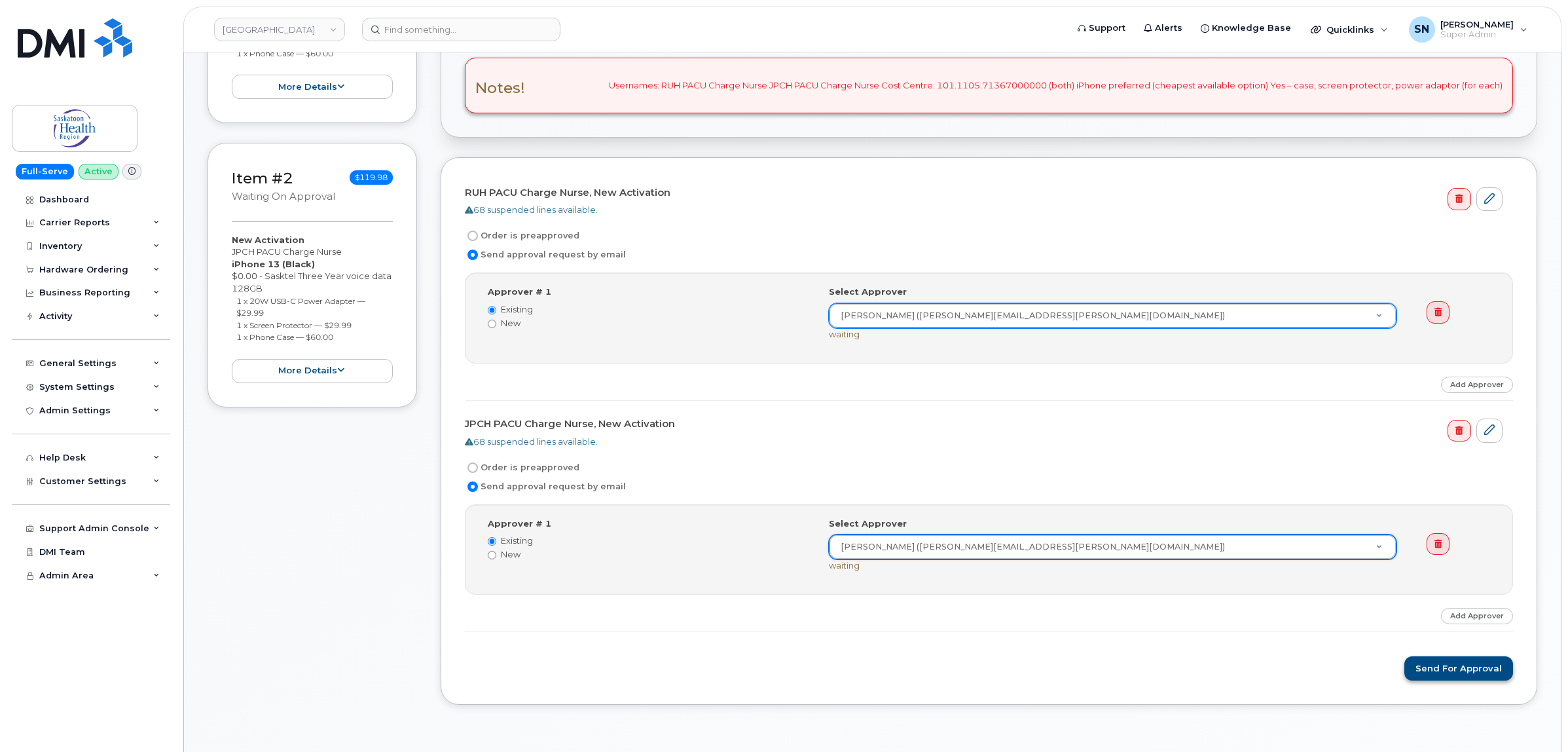
scroll to position [409, 0]
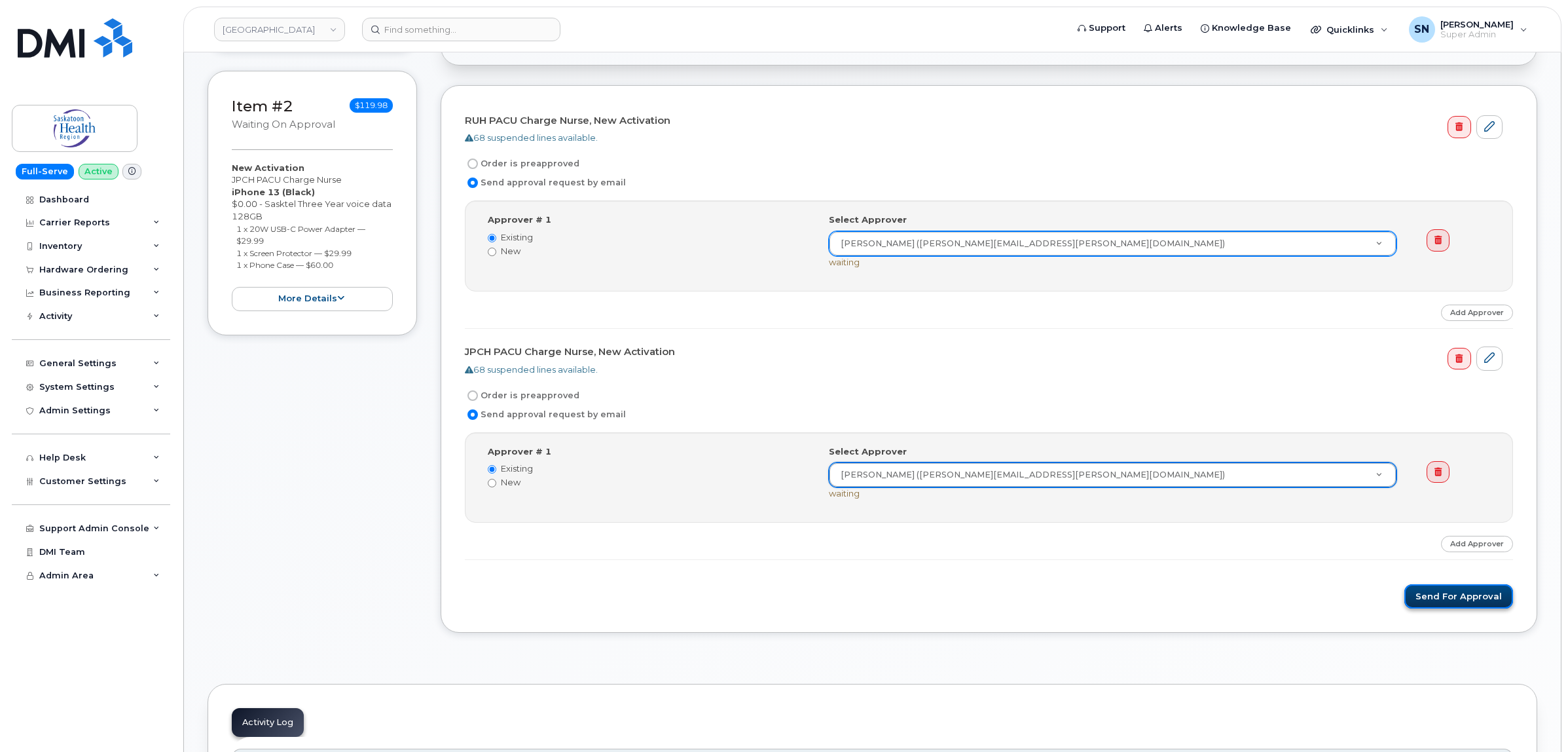
click at [1460, 600] on button "Send for Approval" at bounding box center [1459, 596] width 108 height 25
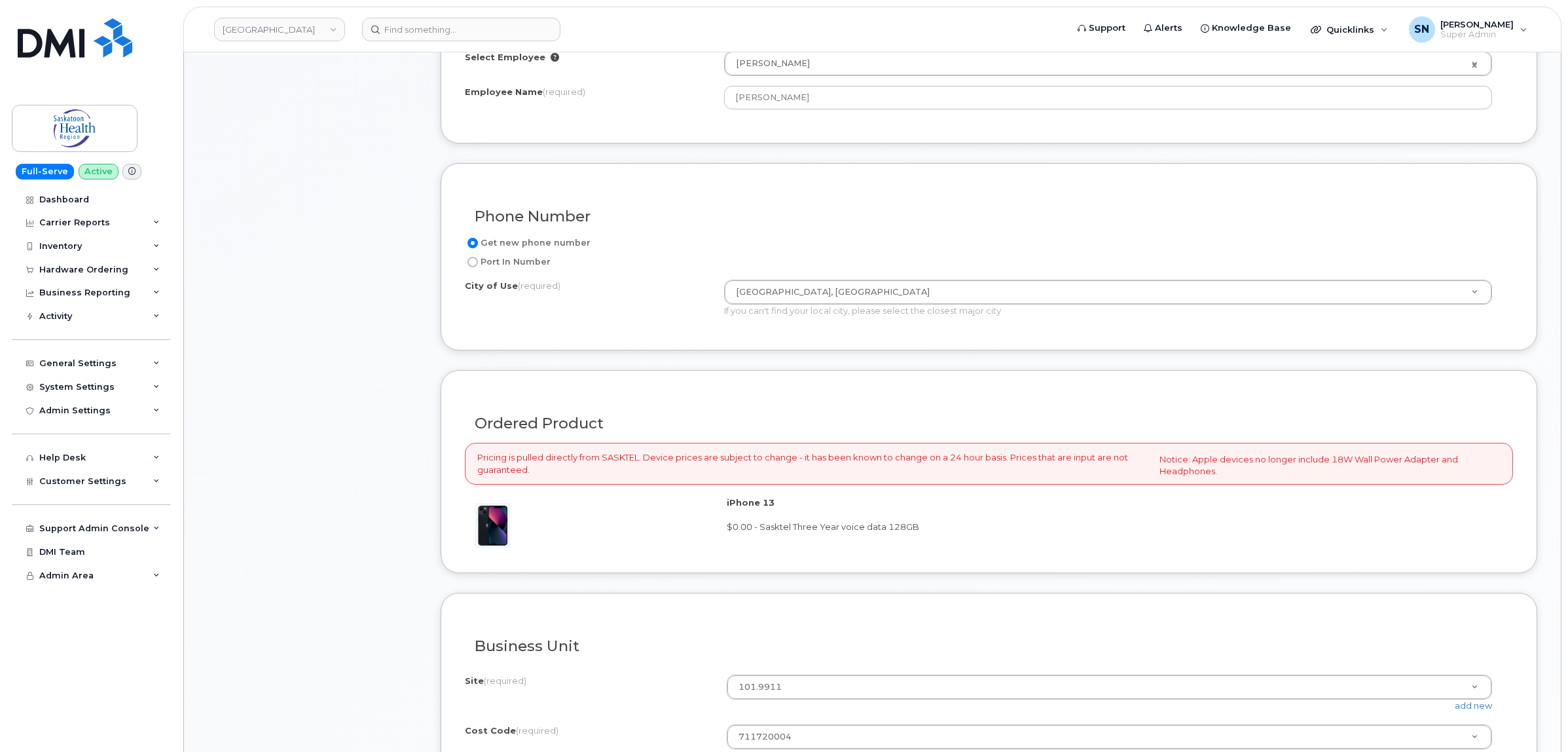
scroll to position [737, 0]
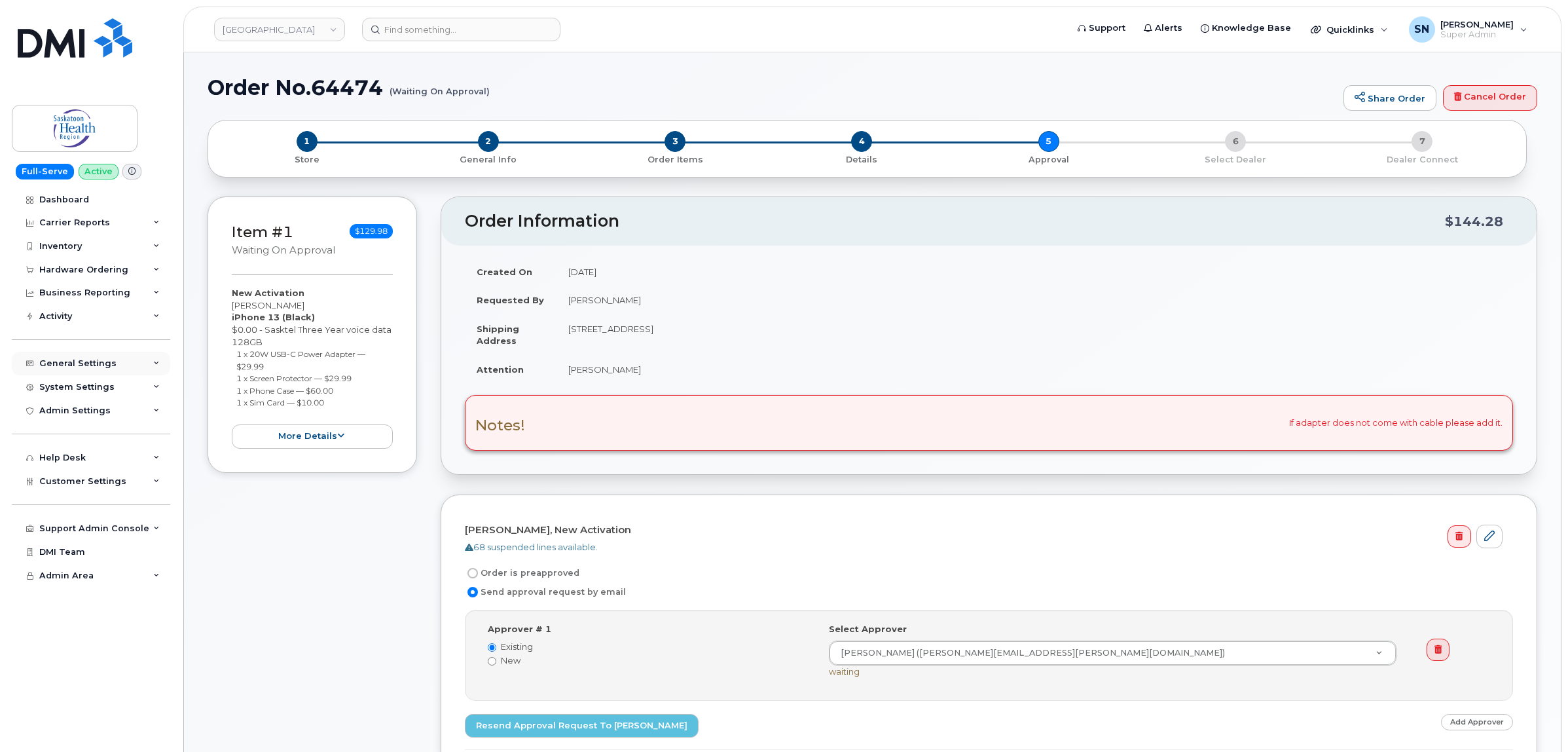
click at [104, 369] on div "General Settings" at bounding box center [78, 363] width 77 height 10
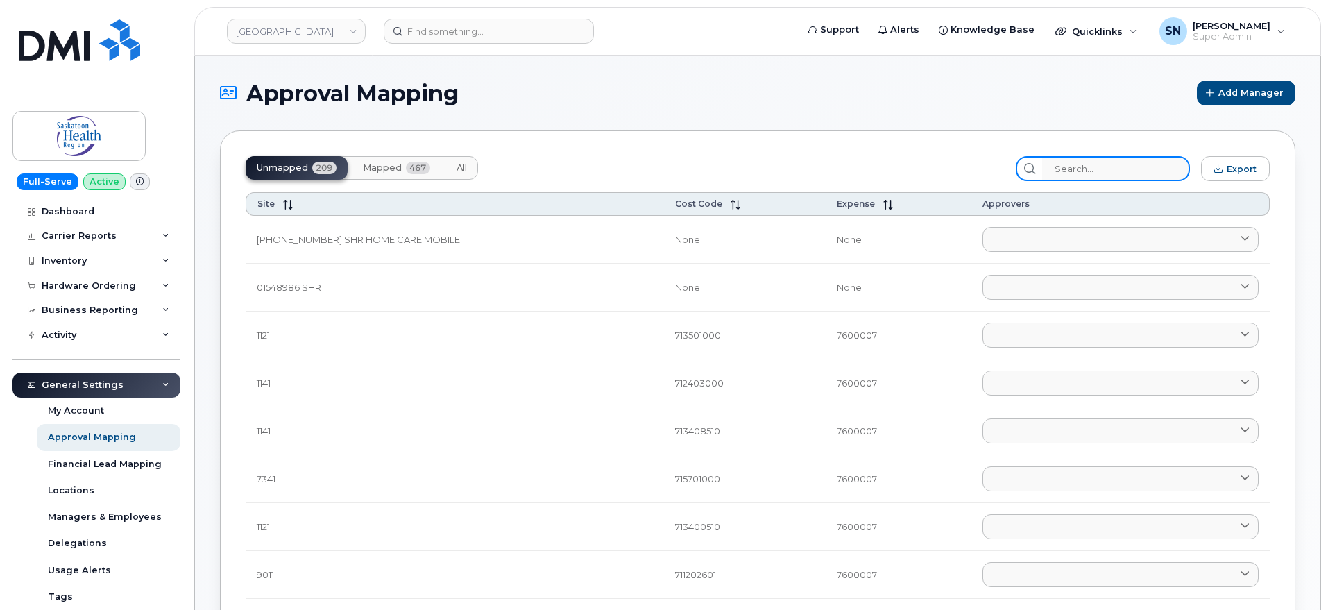
click at [1117, 168] on input "search" at bounding box center [1116, 168] width 148 height 25
paste input "711720004"
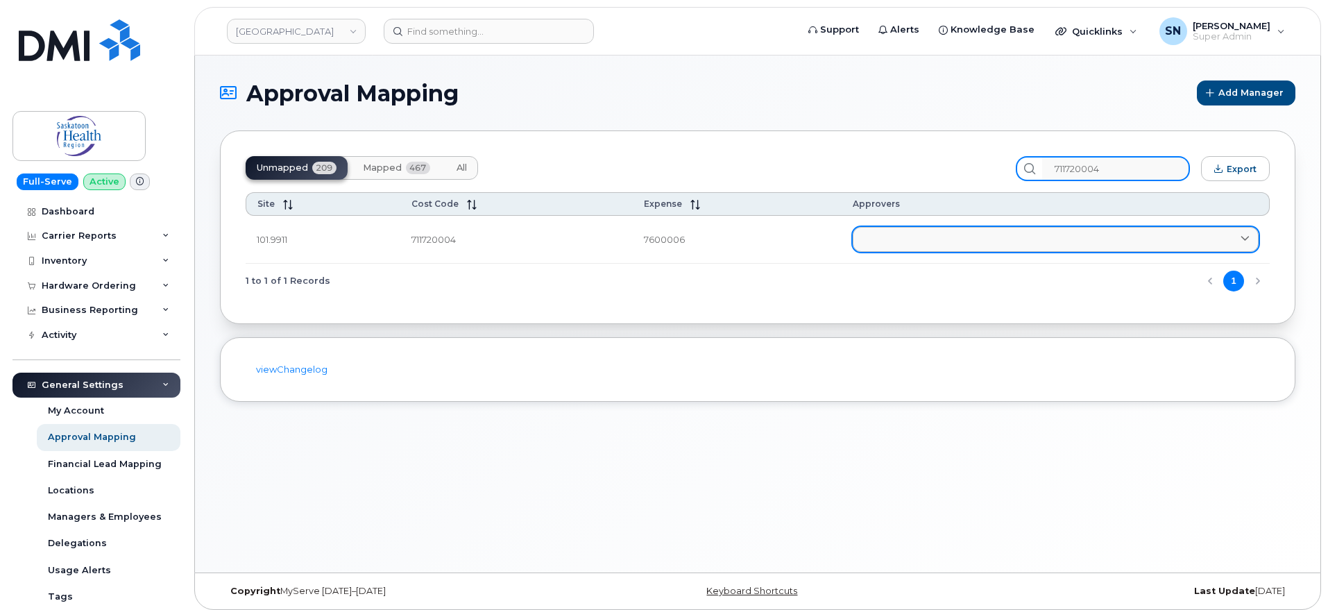
type input "711720004"
click at [1047, 228] on link at bounding box center [1056, 239] width 406 height 25
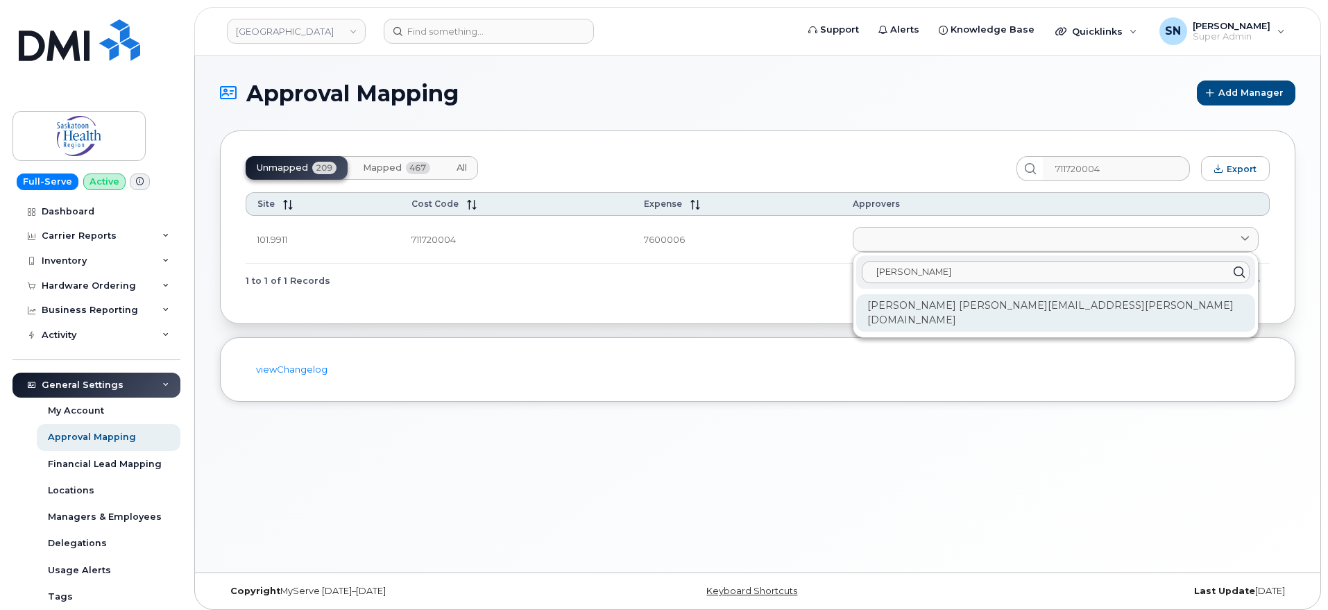
type input "wendy w"
click at [1041, 300] on div "Wendy Weinrauch Wendy.Weinrauch@saskhealthauthority.ca" at bounding box center [1055, 312] width 399 height 37
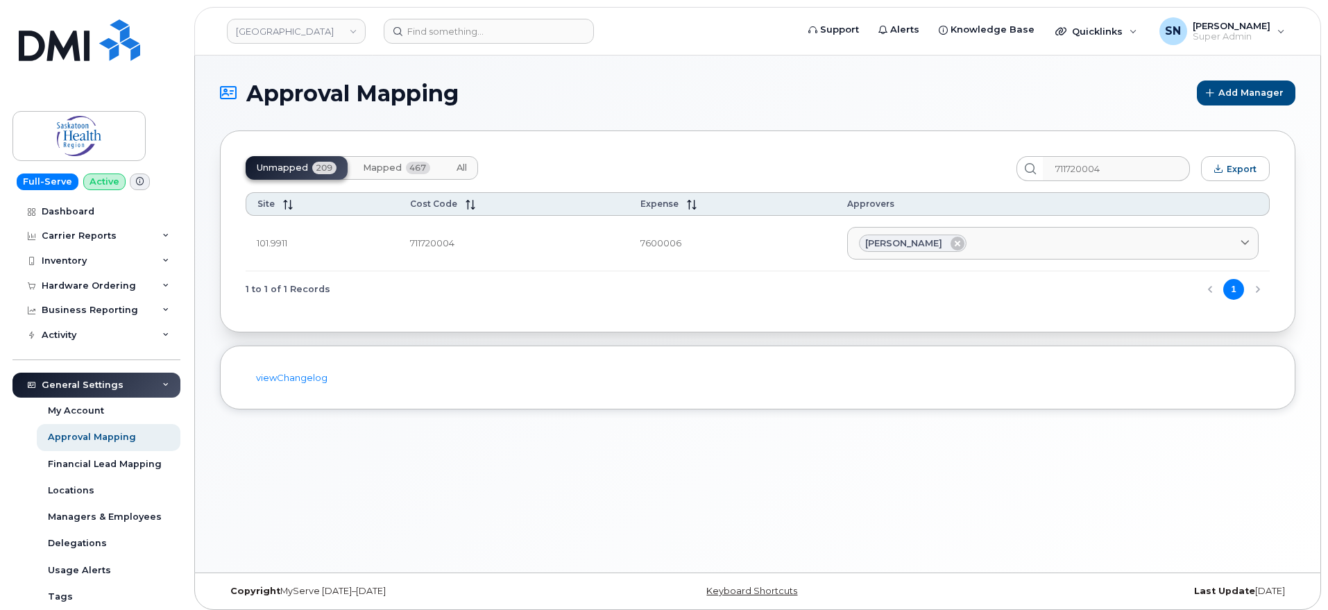
click at [966, 313] on div "Unmapped 209 Mapped 467 All 711720004 Export Site Cost Code Expense Approvers 1…" at bounding box center [758, 231] width 1076 height 202
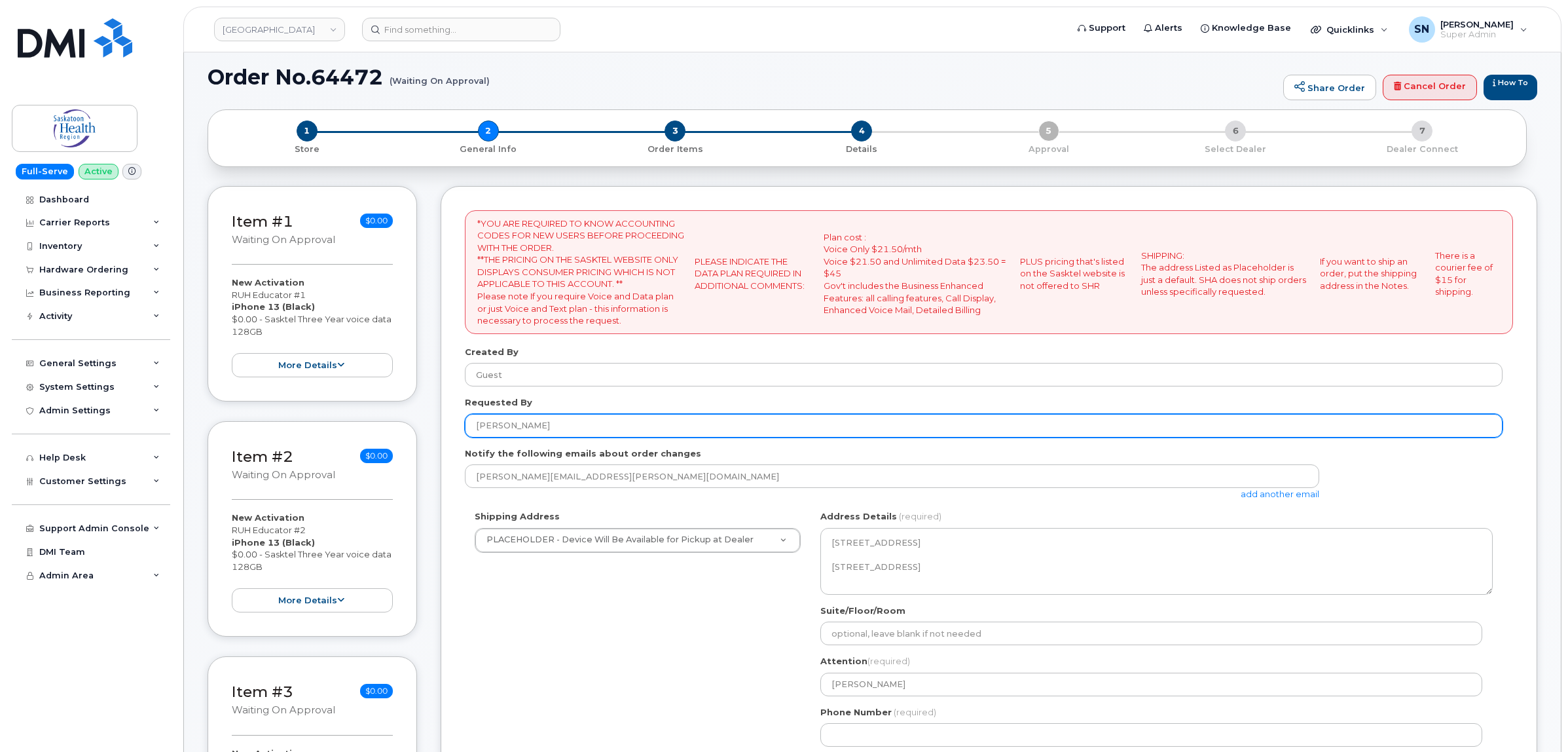
scroll to position [82, 0]
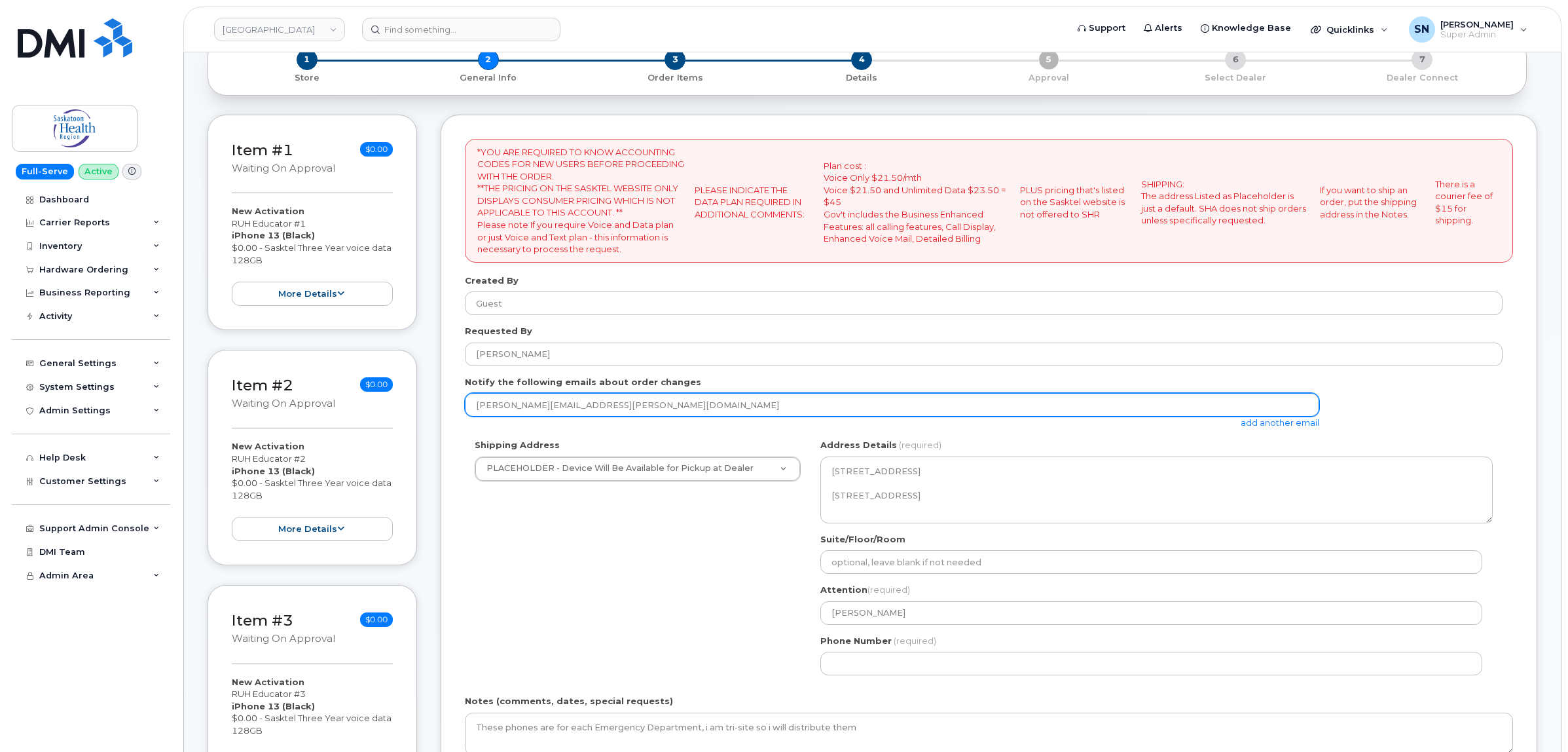
drag, startPoint x: 476, startPoint y: 401, endPoint x: 666, endPoint y: 416, distance: 190.6
click at [666, 416] on input "[PERSON_NAME][EMAIL_ADDRESS][PERSON_NAME][DOMAIN_NAME]" at bounding box center [892, 404] width 855 height 24
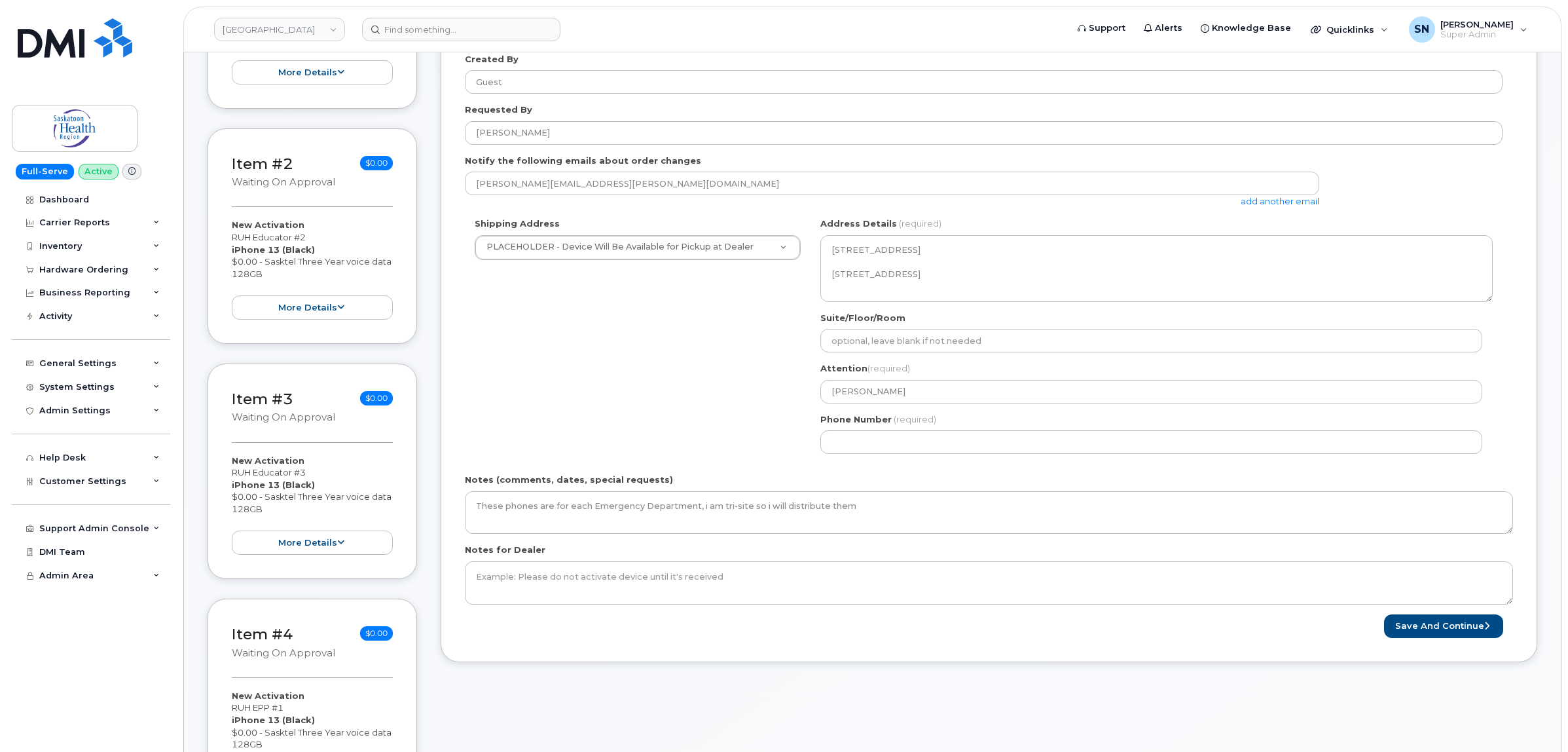
scroll to position [327, 0]
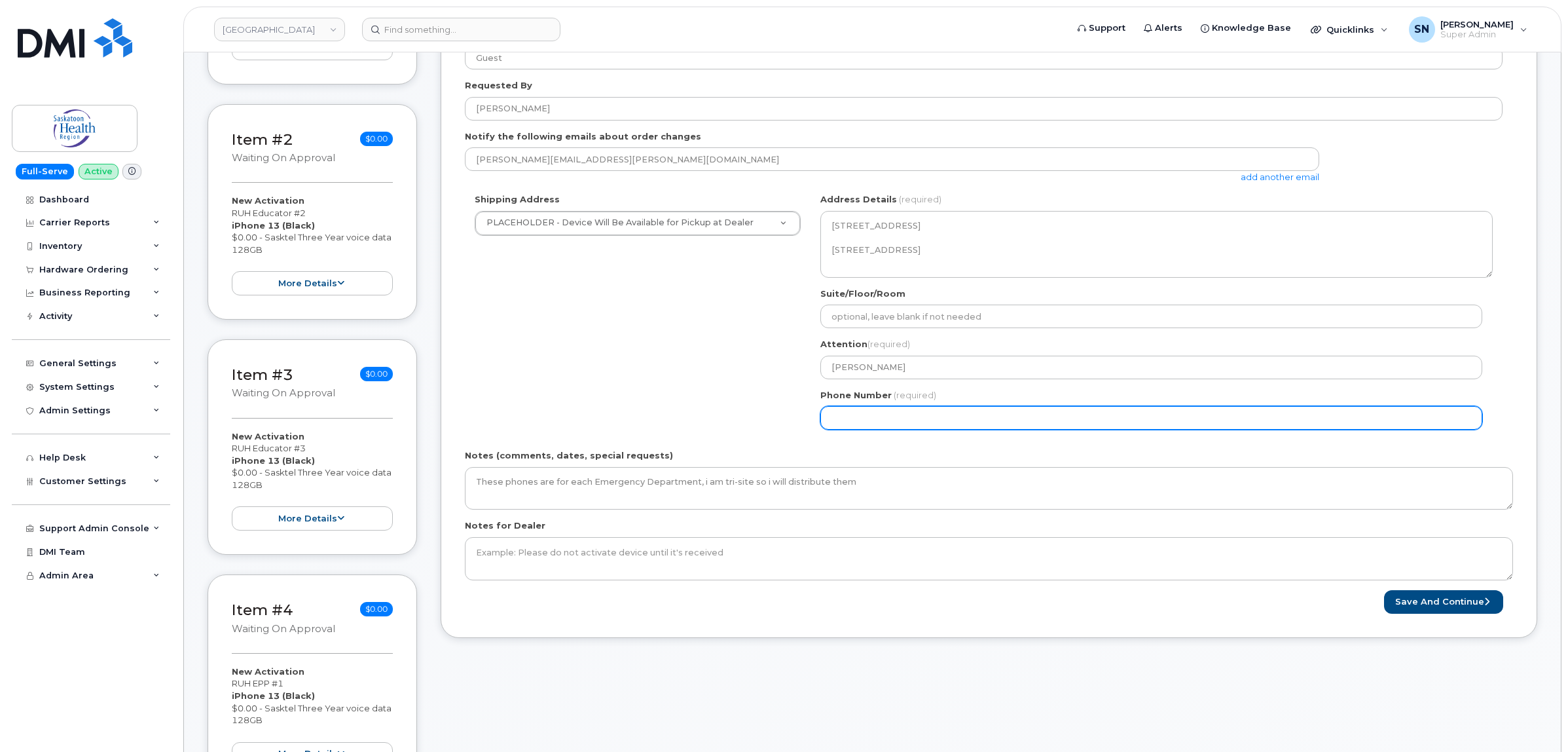
click at [846, 429] on input "Phone Number" at bounding box center [1152, 417] width 662 height 24
select select
type input "123456789"
select select
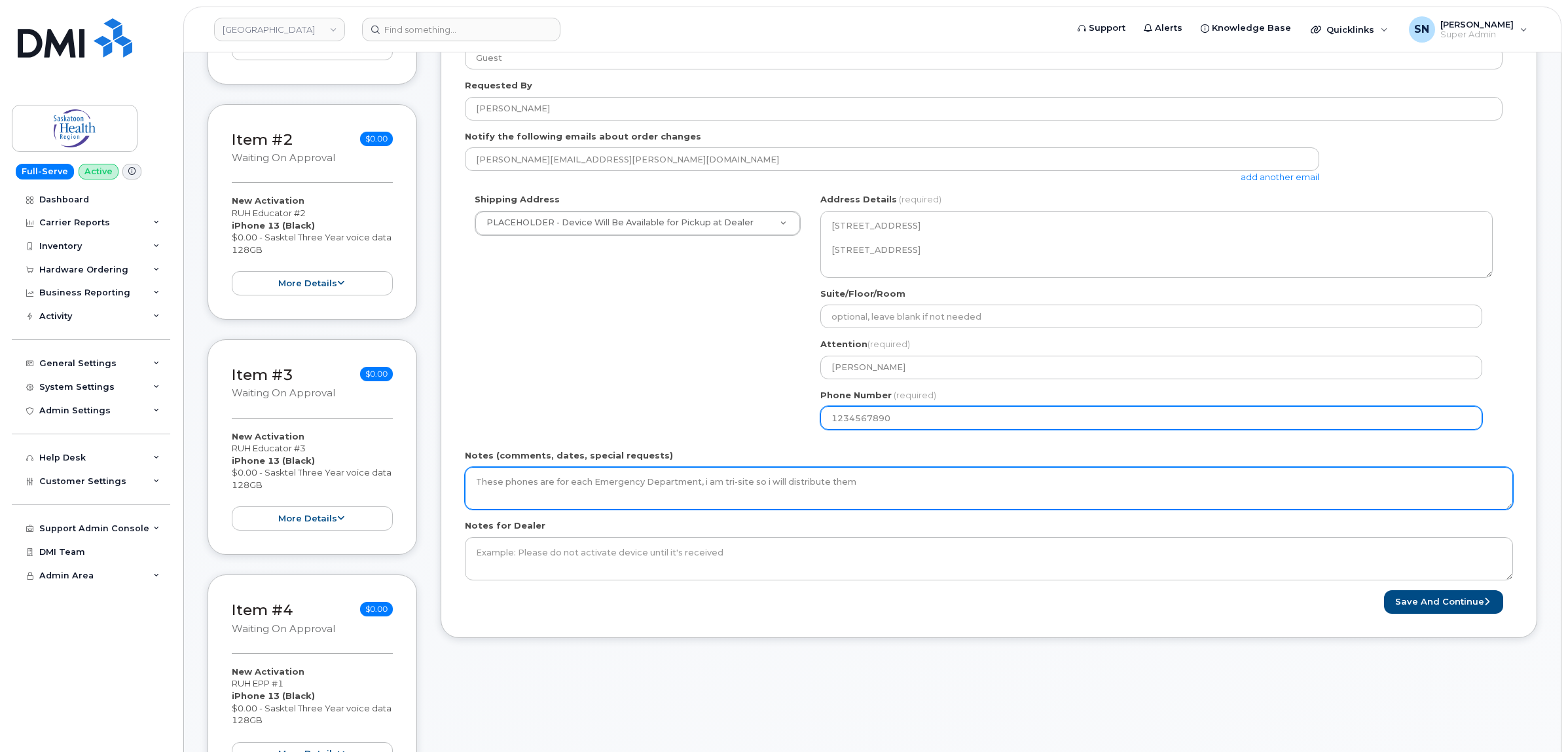
type input "1234567890"
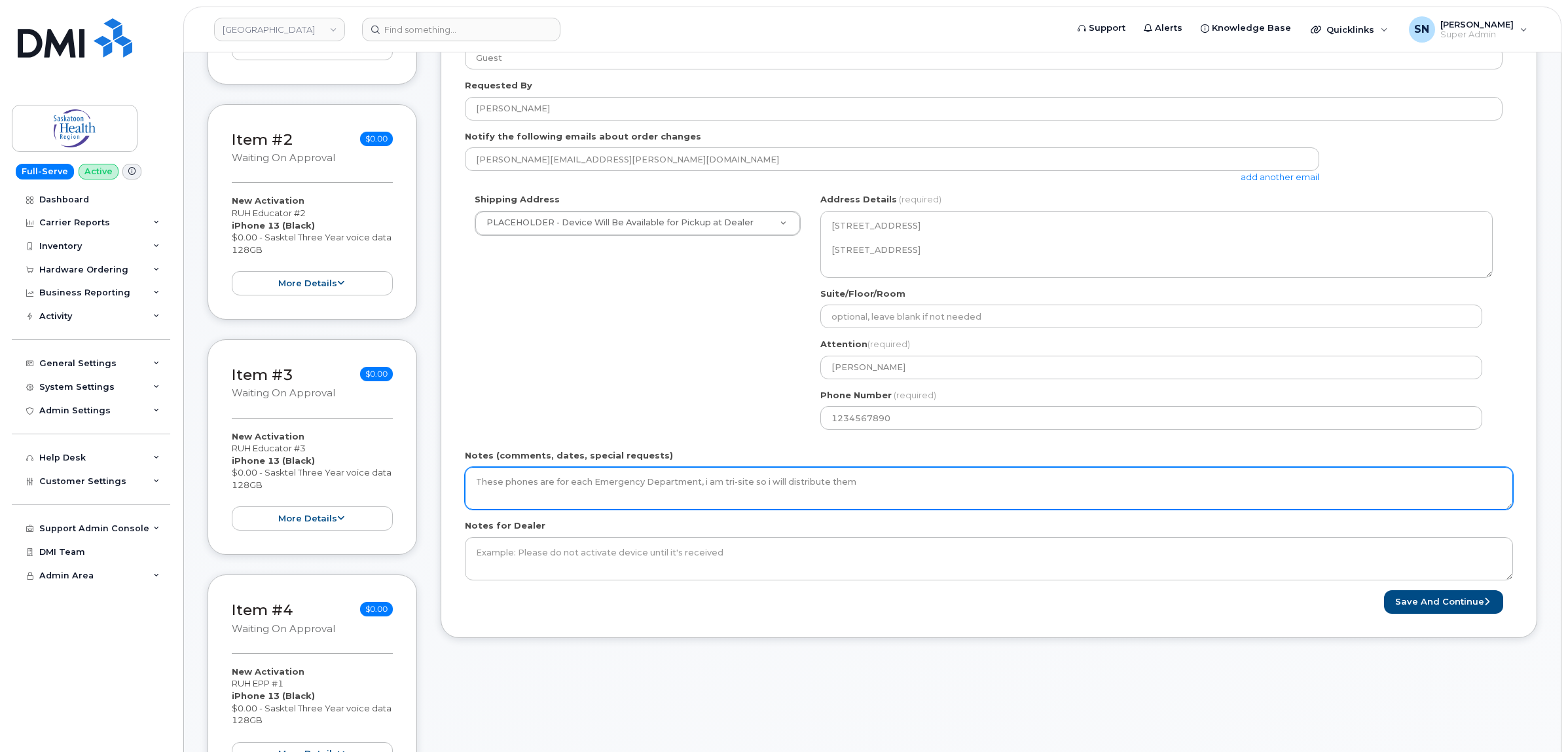
click at [867, 474] on textarea "These phones are for each Emergency Department, i am tri-site so i will distrib…" at bounding box center [989, 489] width 1048 height 43
type textarea "These phones are for each Emergency Department, i am tri-site so i will distrib…"
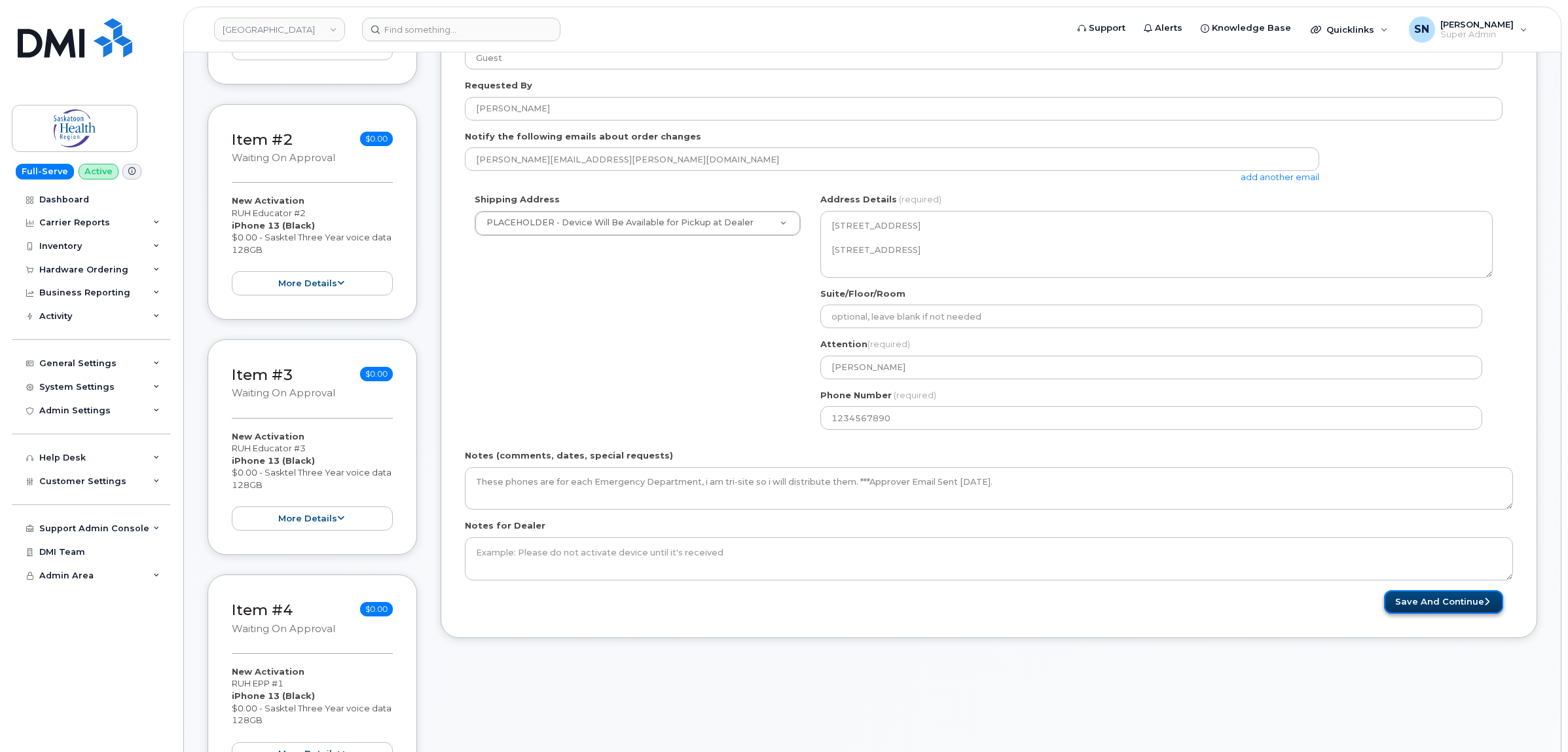
click at [1434, 598] on button "Save and Continue" at bounding box center [1443, 602] width 119 height 25
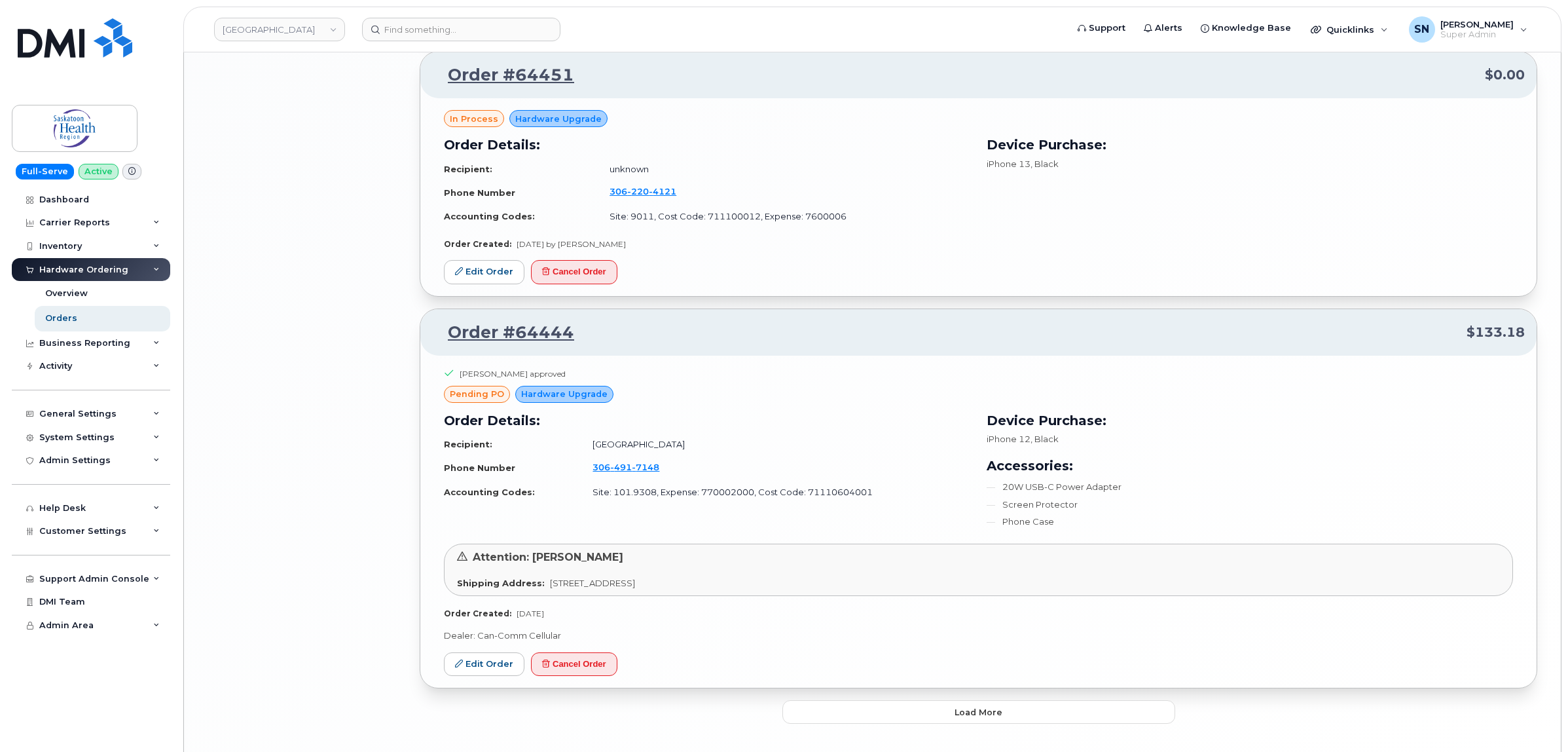
scroll to position [2714, 0]
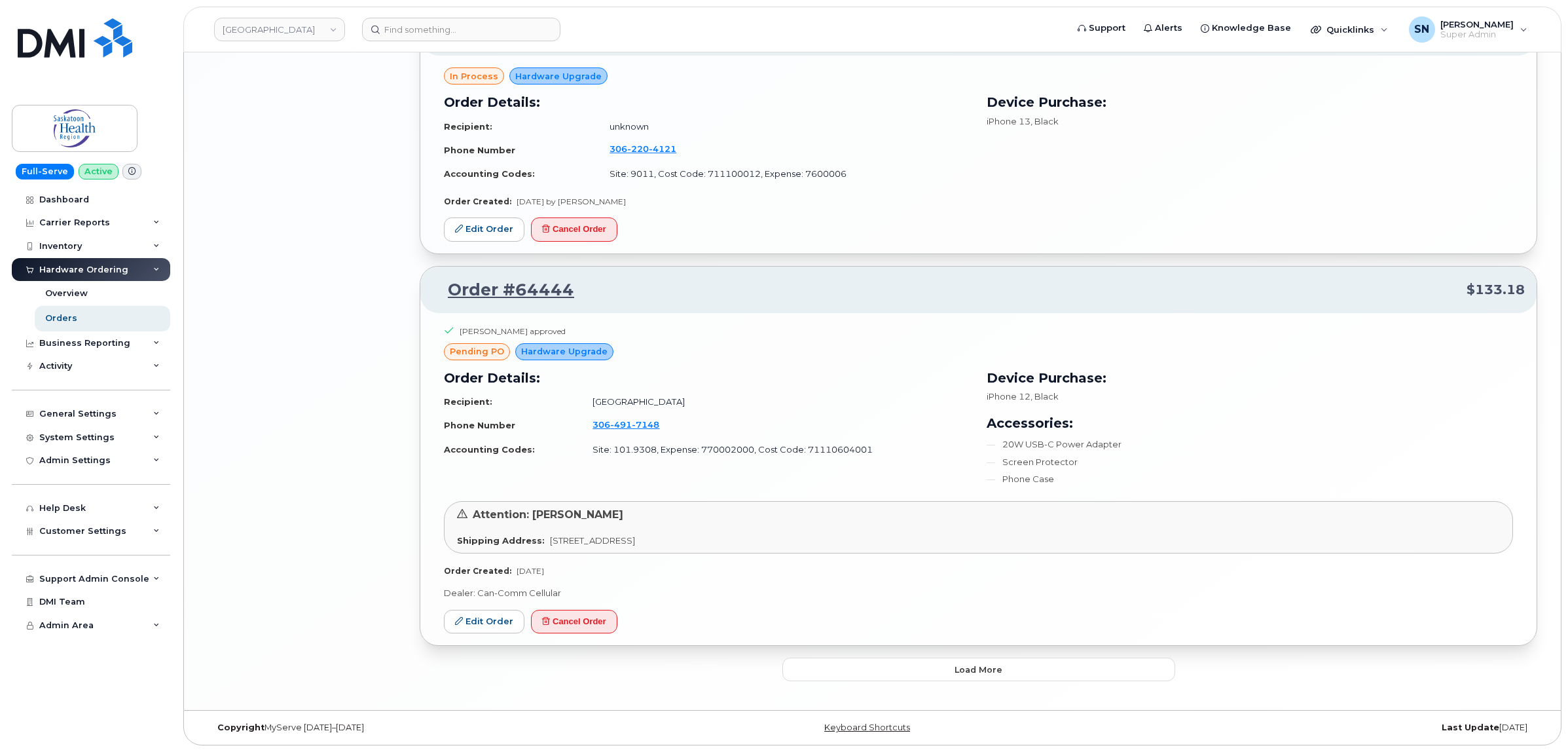
click at [976, 669] on span "Load more" at bounding box center [978, 669] width 48 height 12
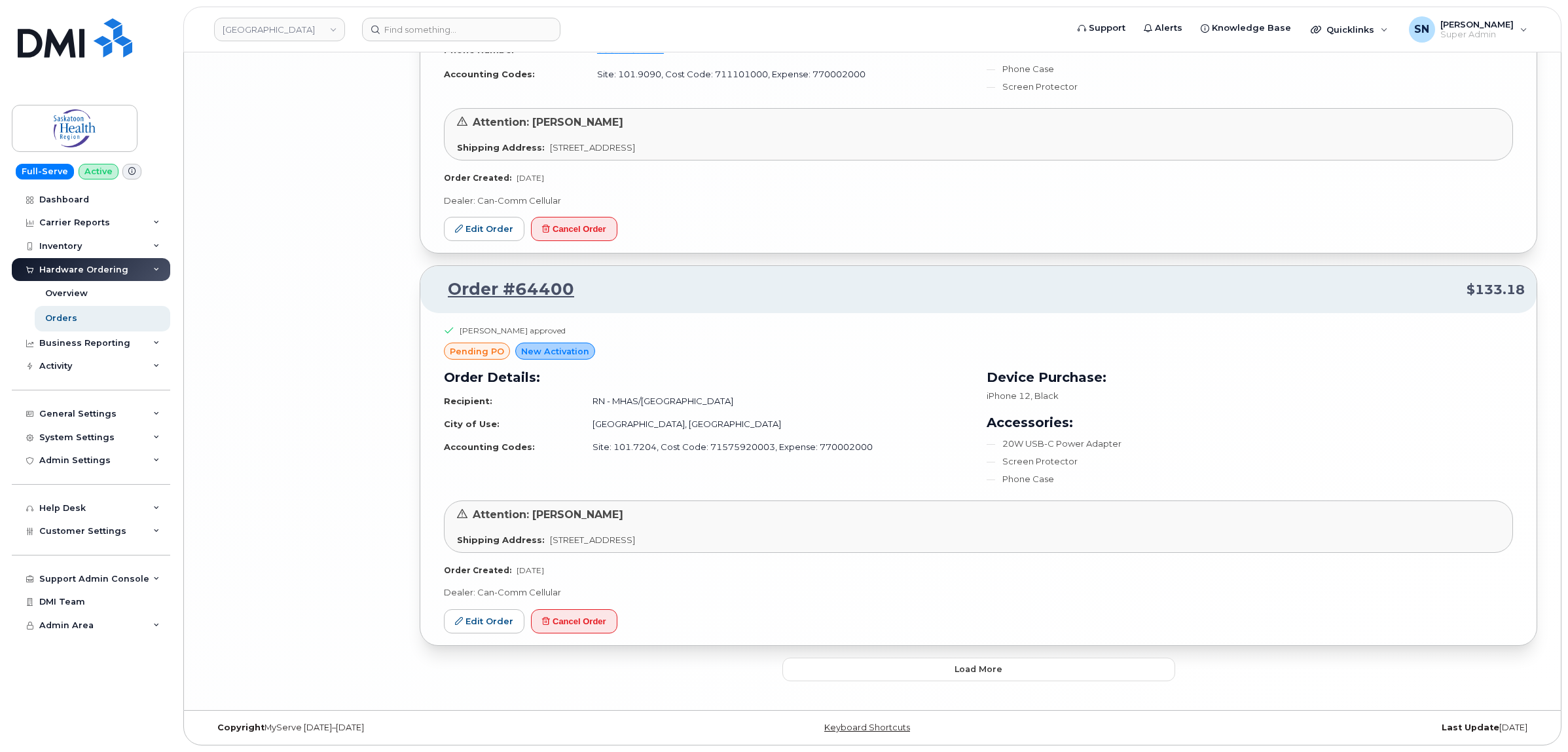
scroll to position [5785, 0]
click at [830, 672] on button "Load more" at bounding box center [978, 669] width 392 height 24
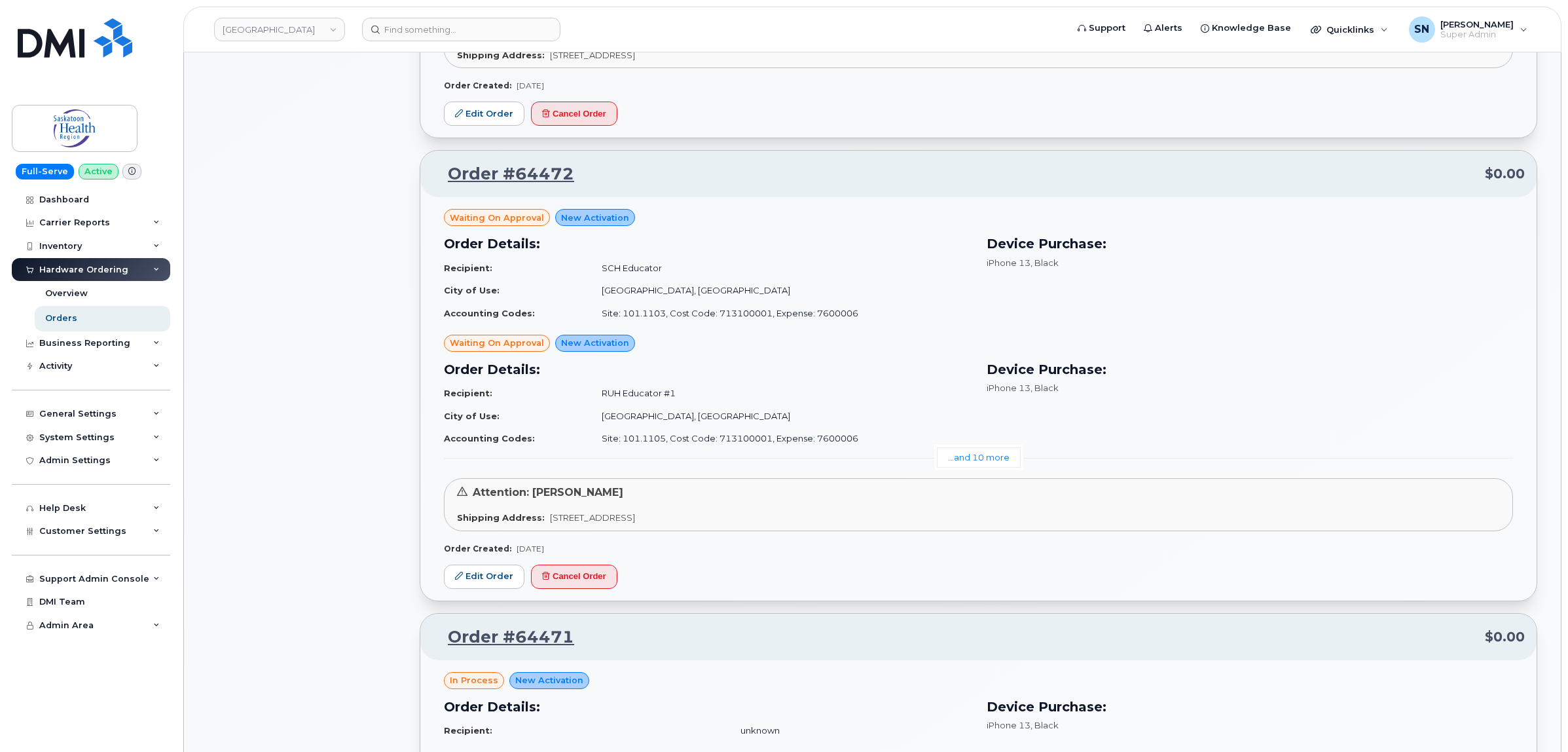
scroll to position [1800, 0]
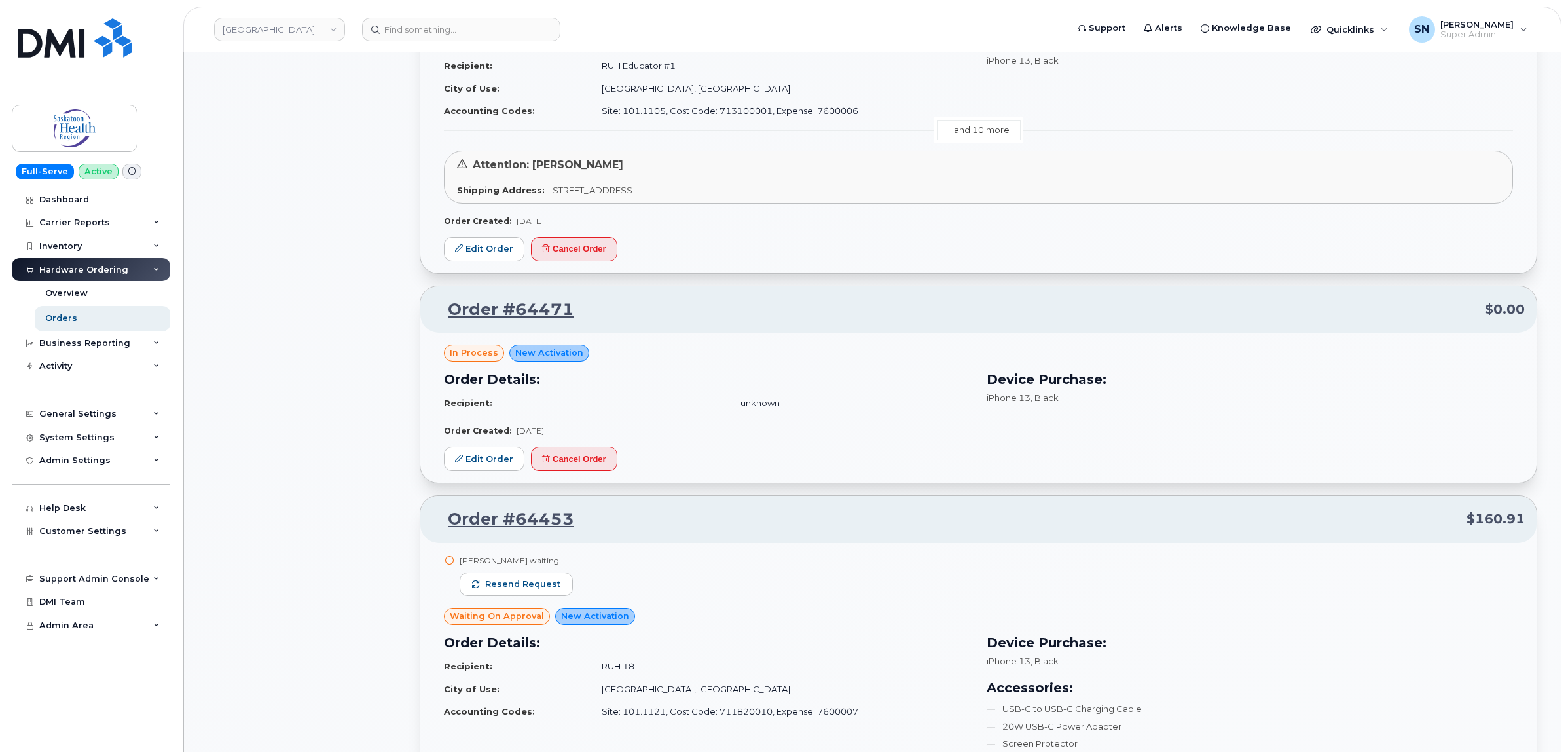
click at [971, 125] on link "...and 10 more" at bounding box center [978, 130] width 84 height 21
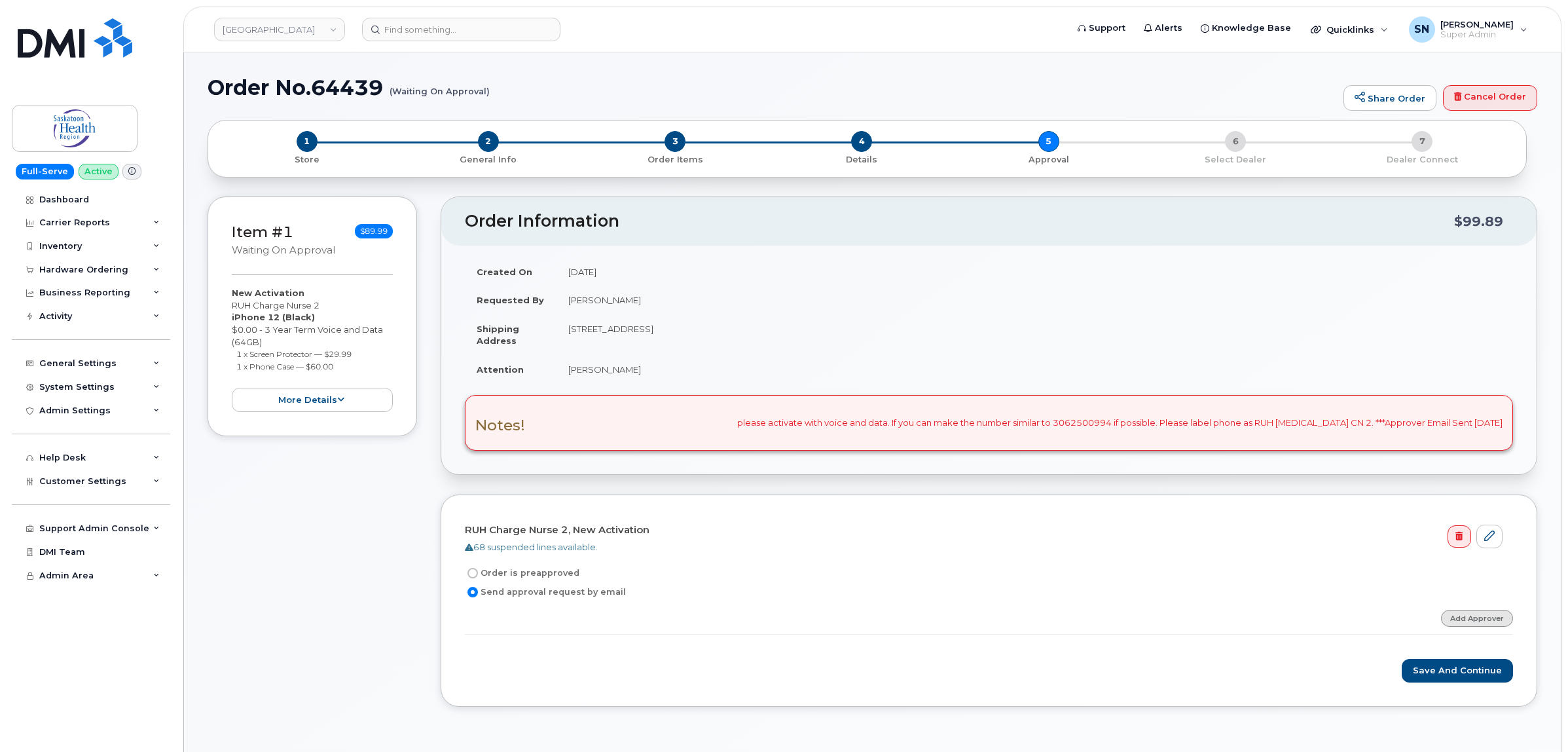
click at [1459, 624] on link "Add Approver" at bounding box center [1476, 617] width 72 height 16
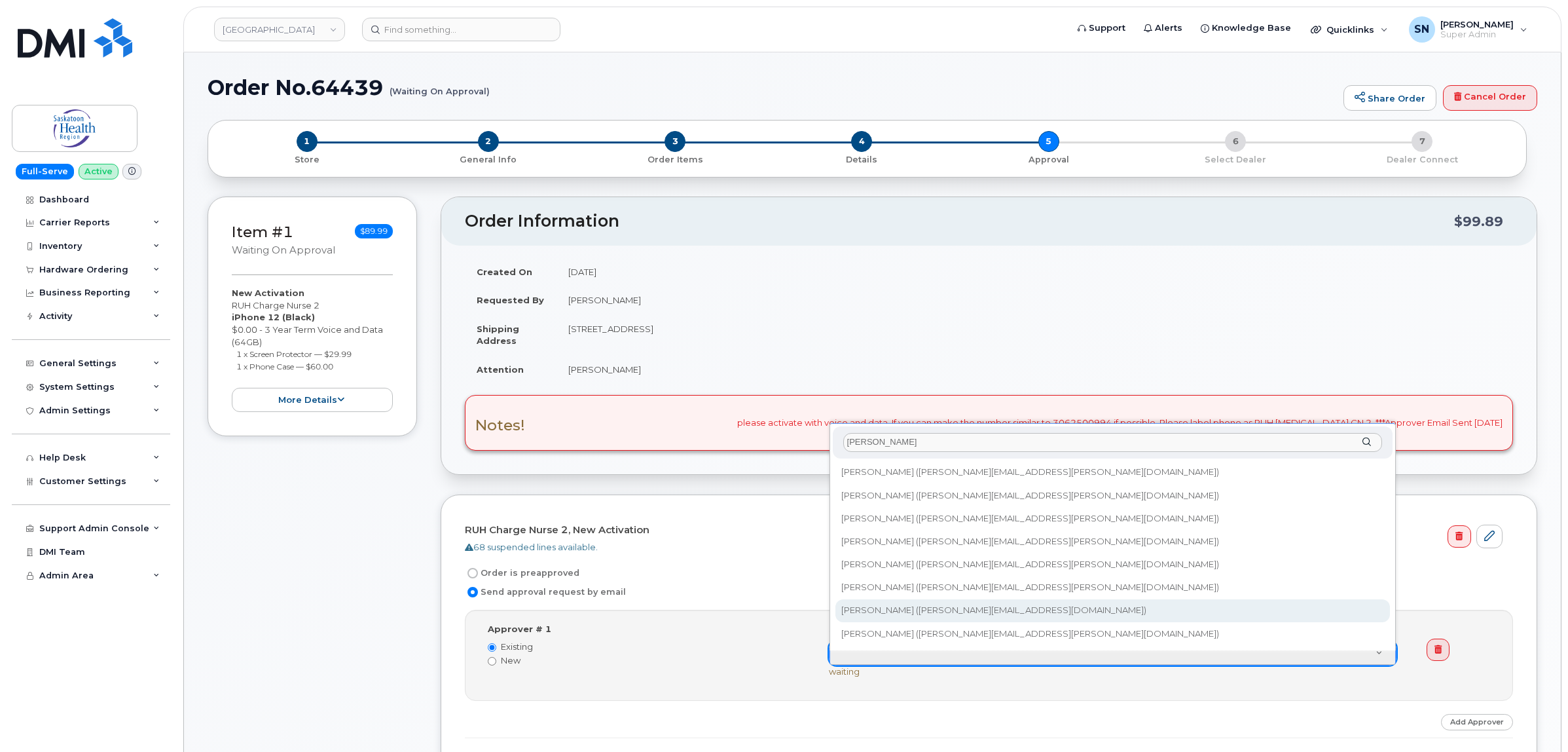
type input "[PERSON_NAME]"
type input "380155"
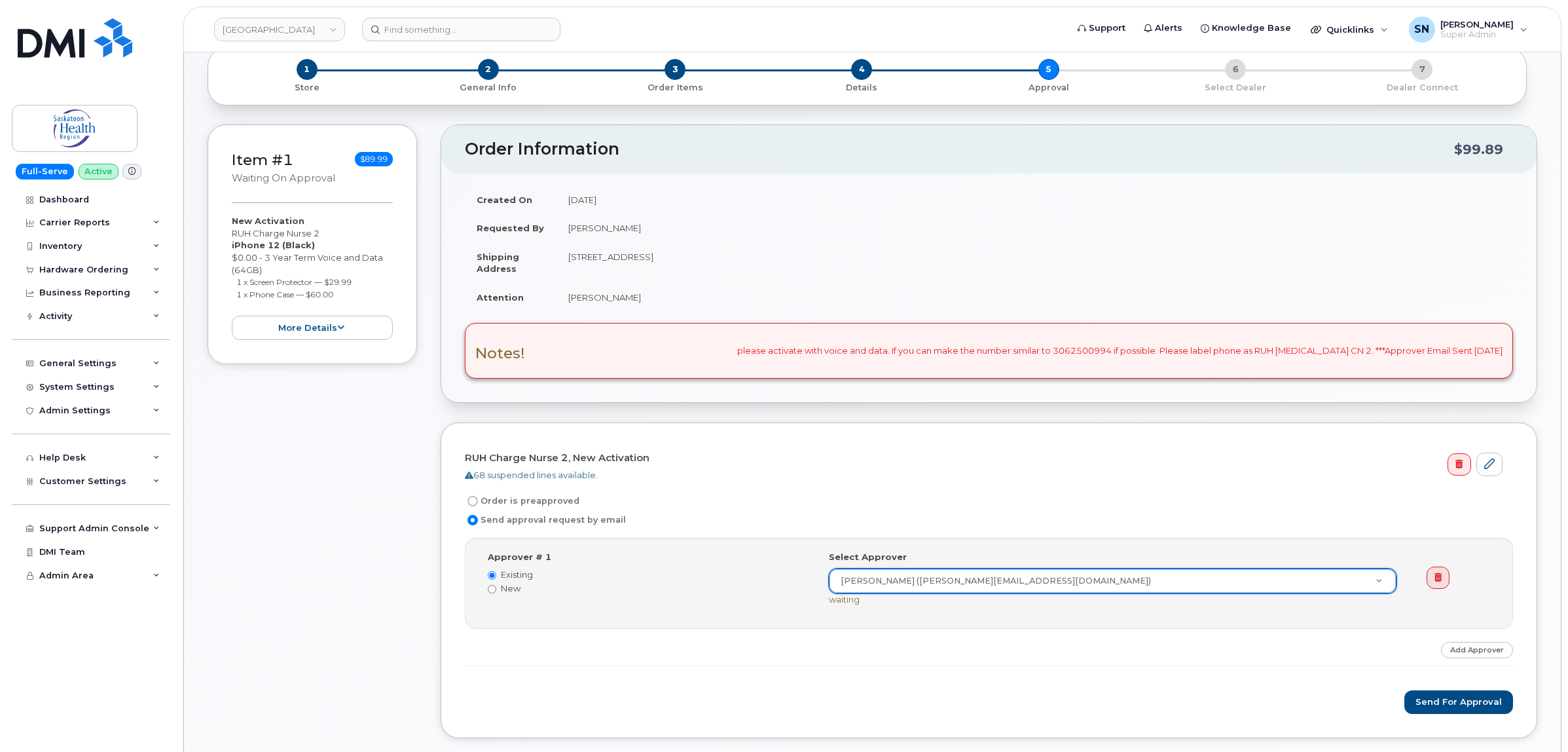
scroll to position [163, 0]
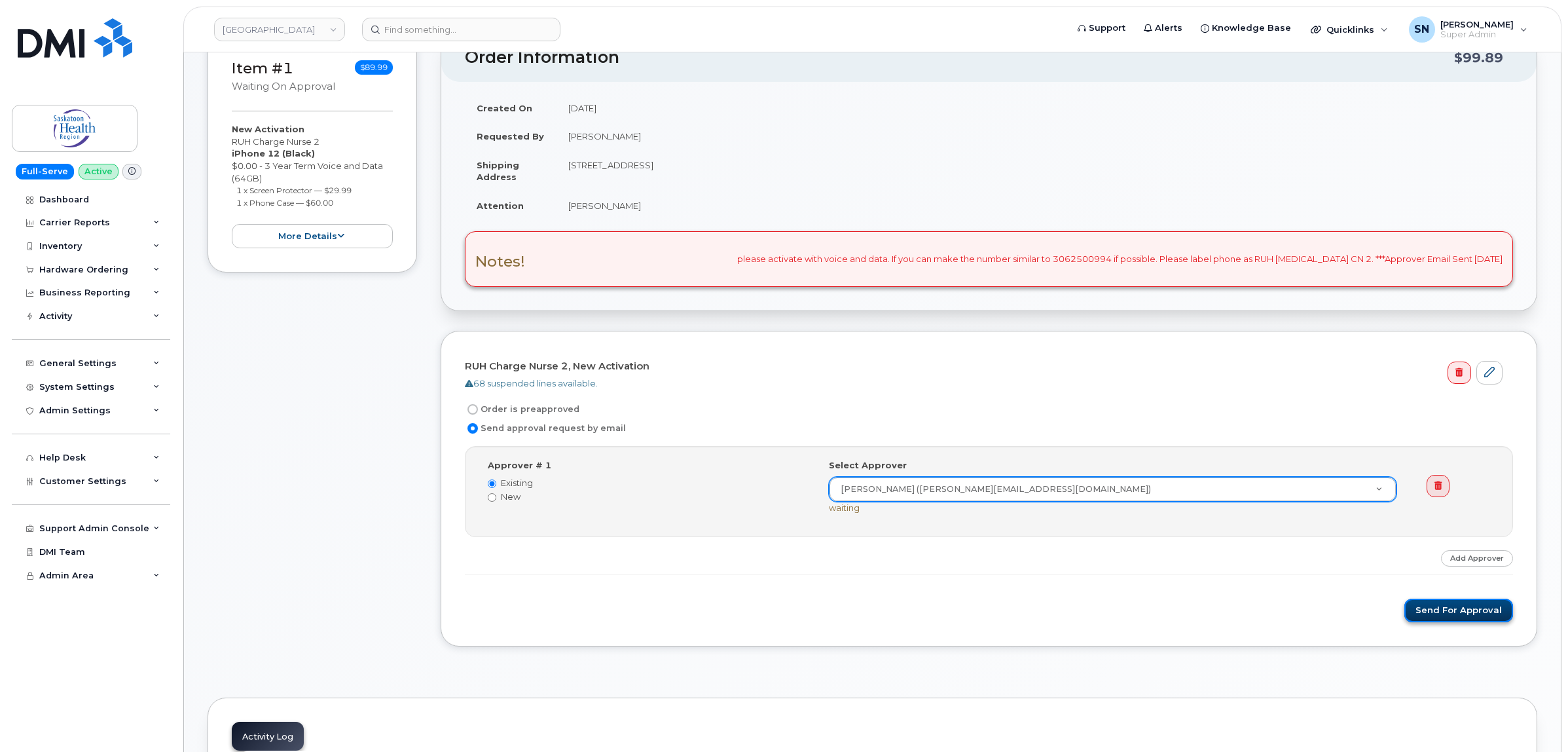
click at [1471, 610] on button "Send for Approval" at bounding box center [1459, 610] width 108 height 25
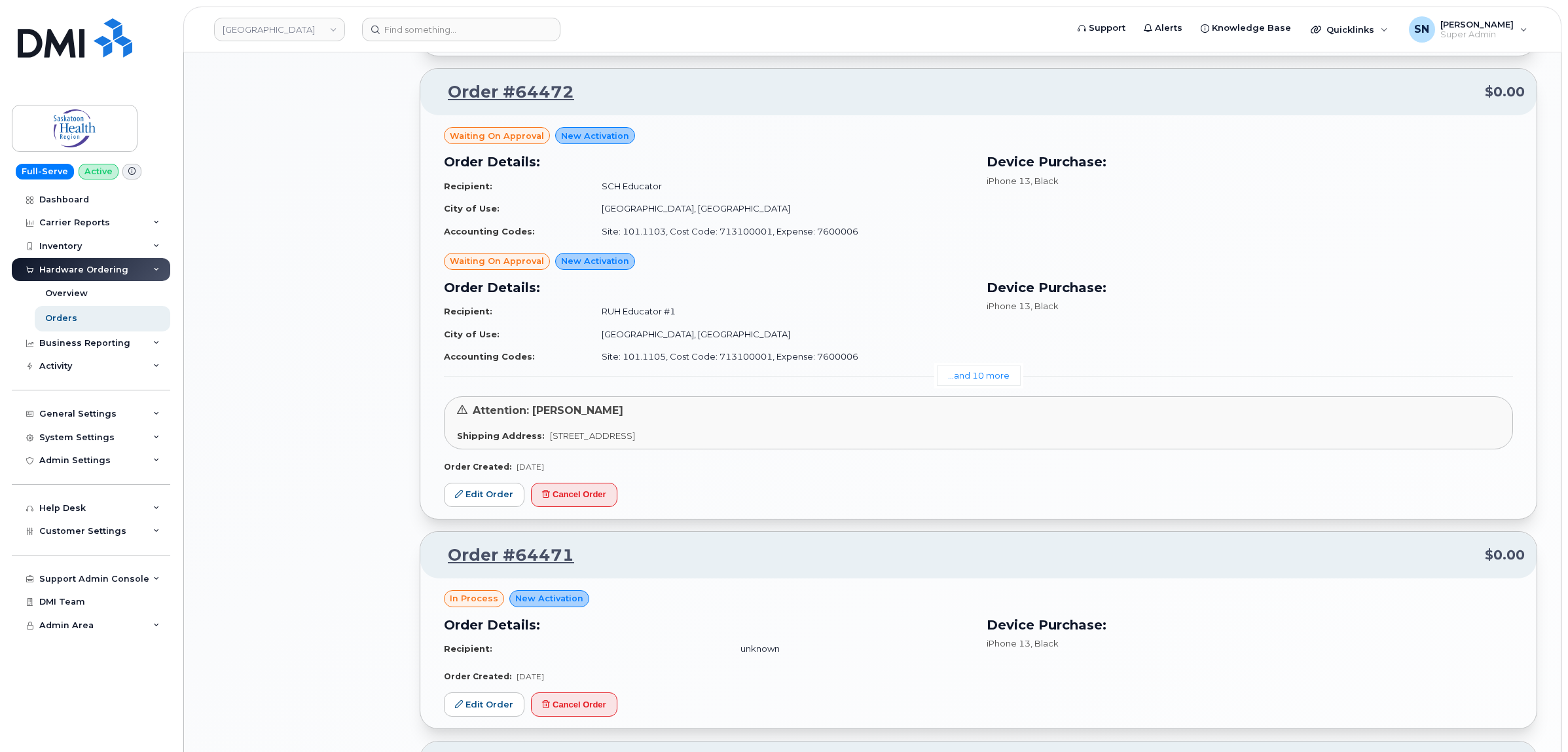
click at [986, 376] on link "...and 10 more" at bounding box center [978, 376] width 84 height 21
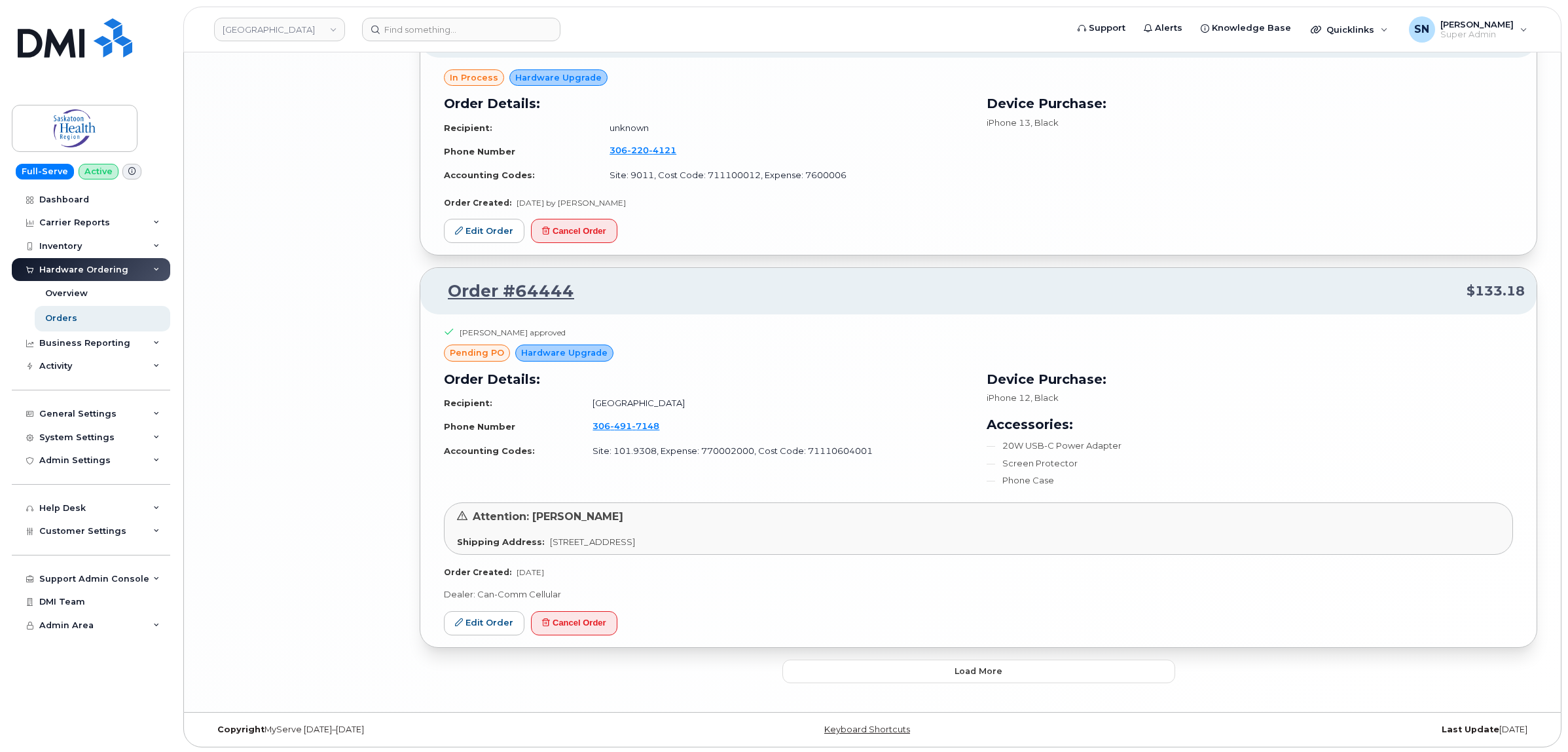
scroll to position [3951, 0]
click at [1000, 673] on span "Load more" at bounding box center [978, 668] width 48 height 12
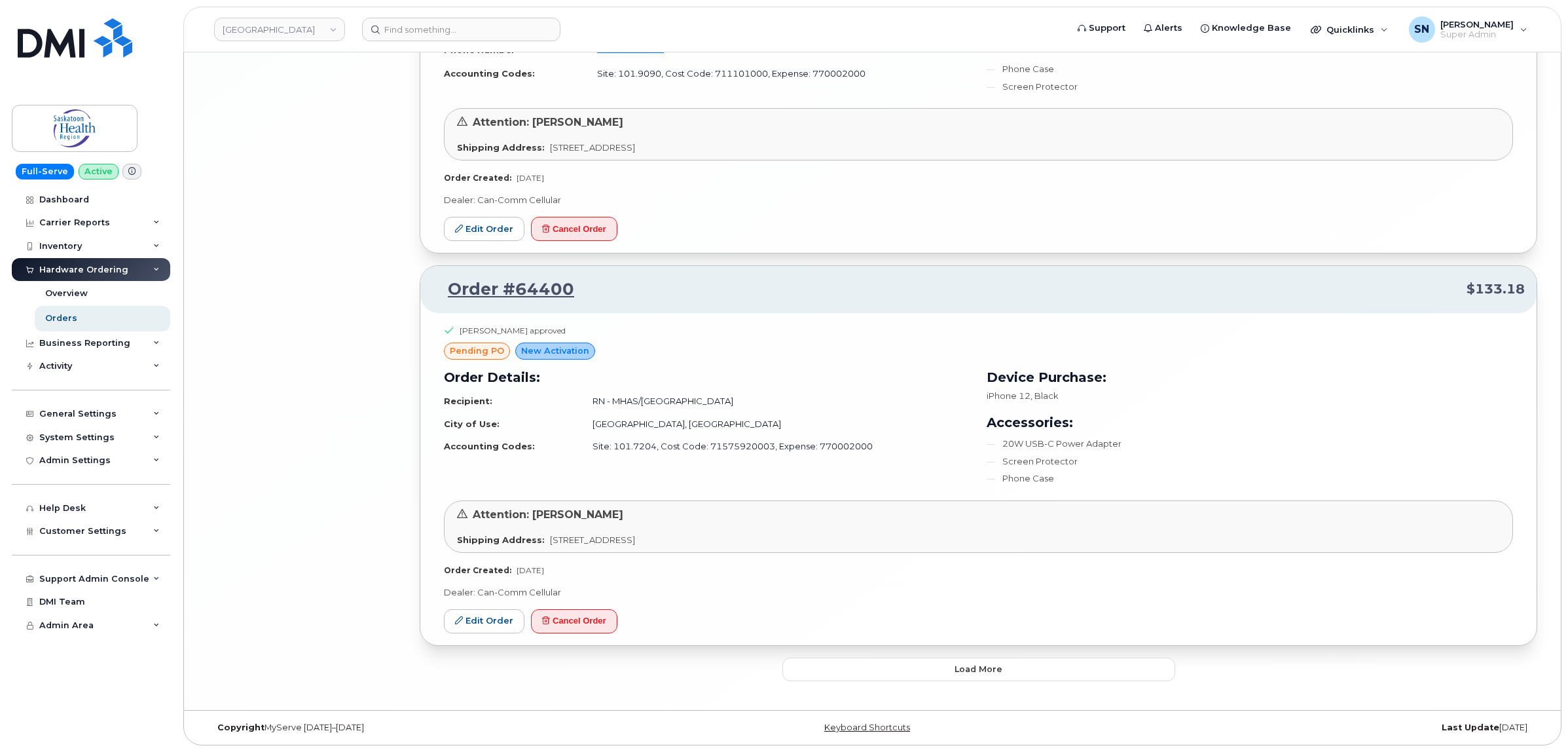
scroll to position [7075, 0]
click at [913, 675] on button "Load more" at bounding box center [978, 669] width 392 height 24
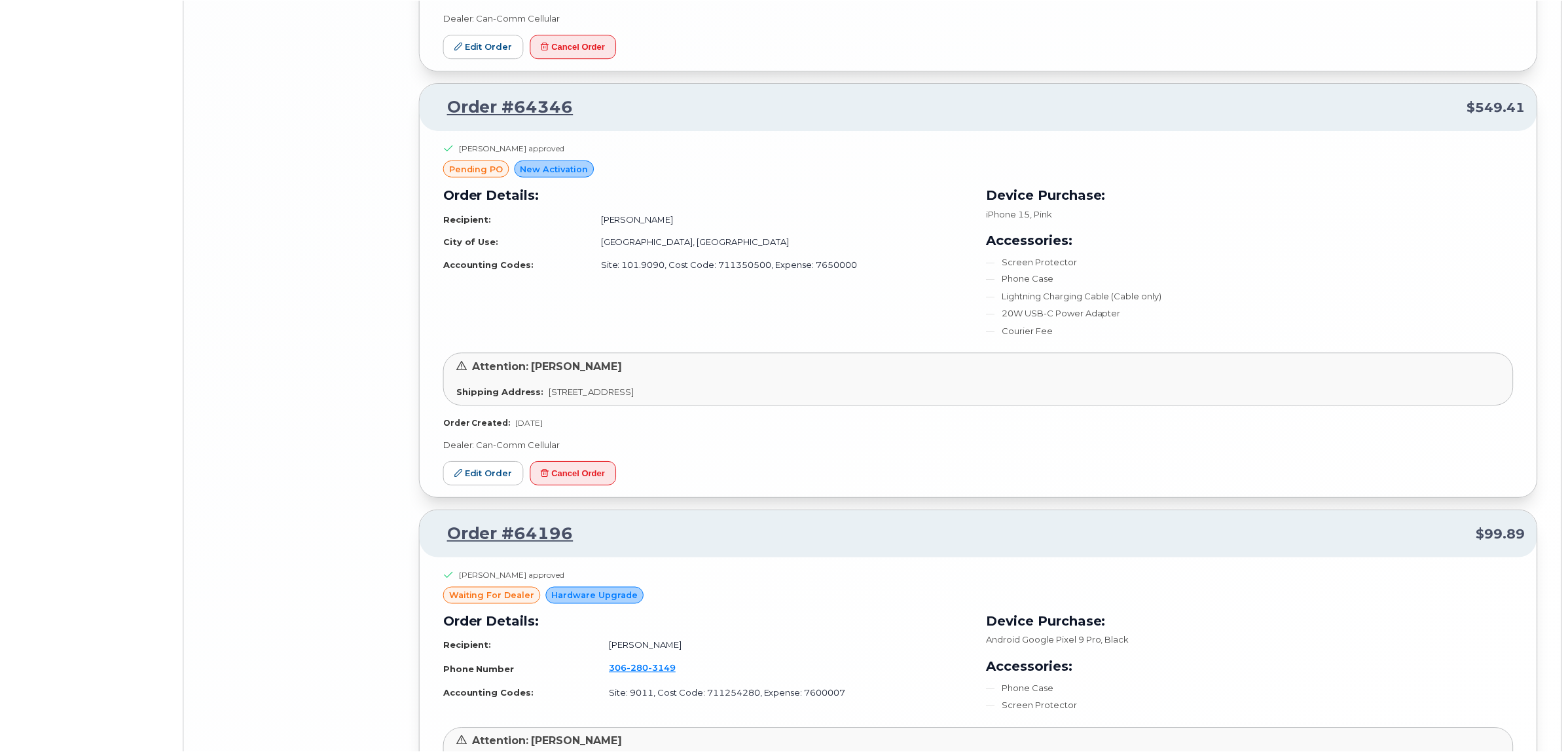
scroll to position [8259, 0]
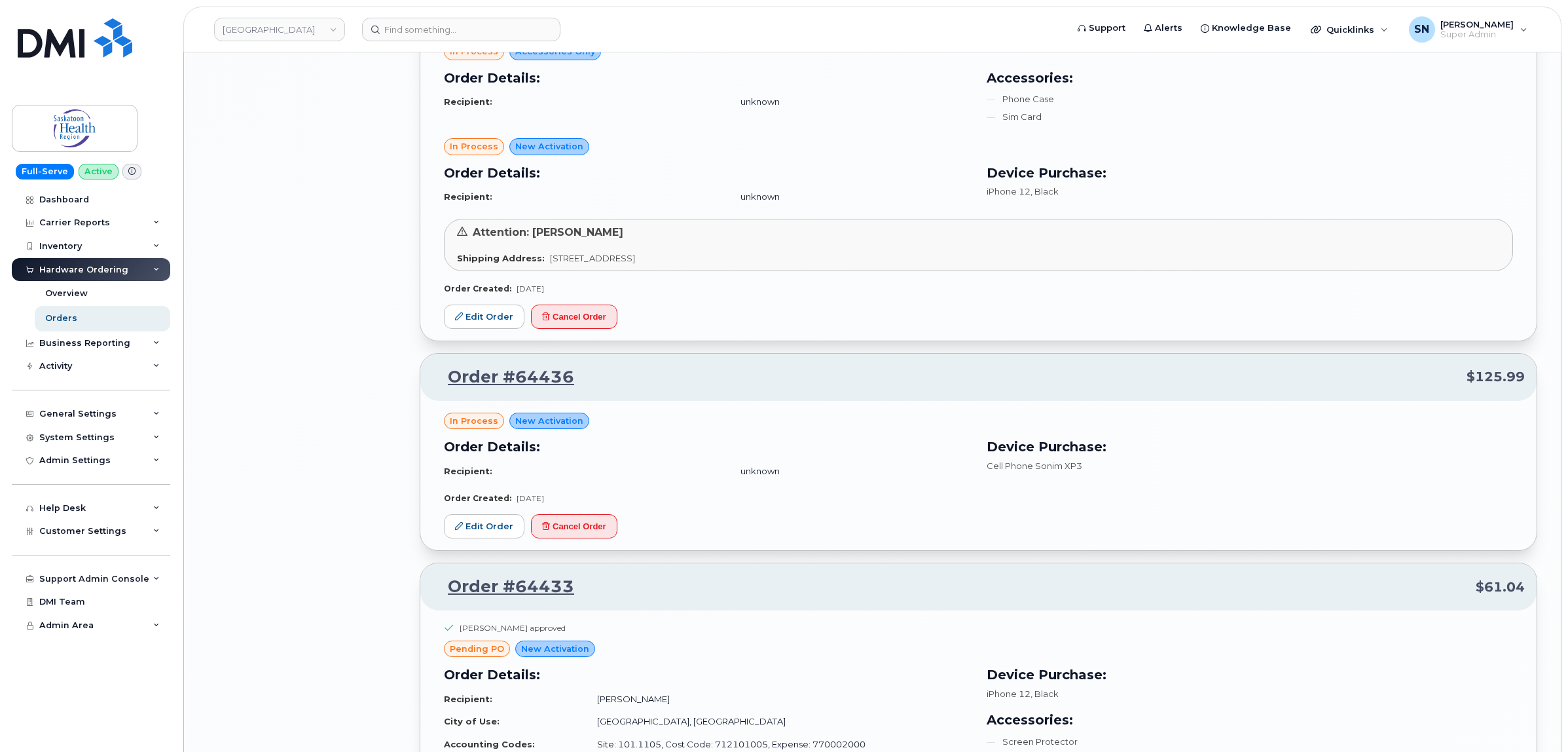
scroll to position [5230, 0]
